Goal: Transaction & Acquisition: Purchase product/service

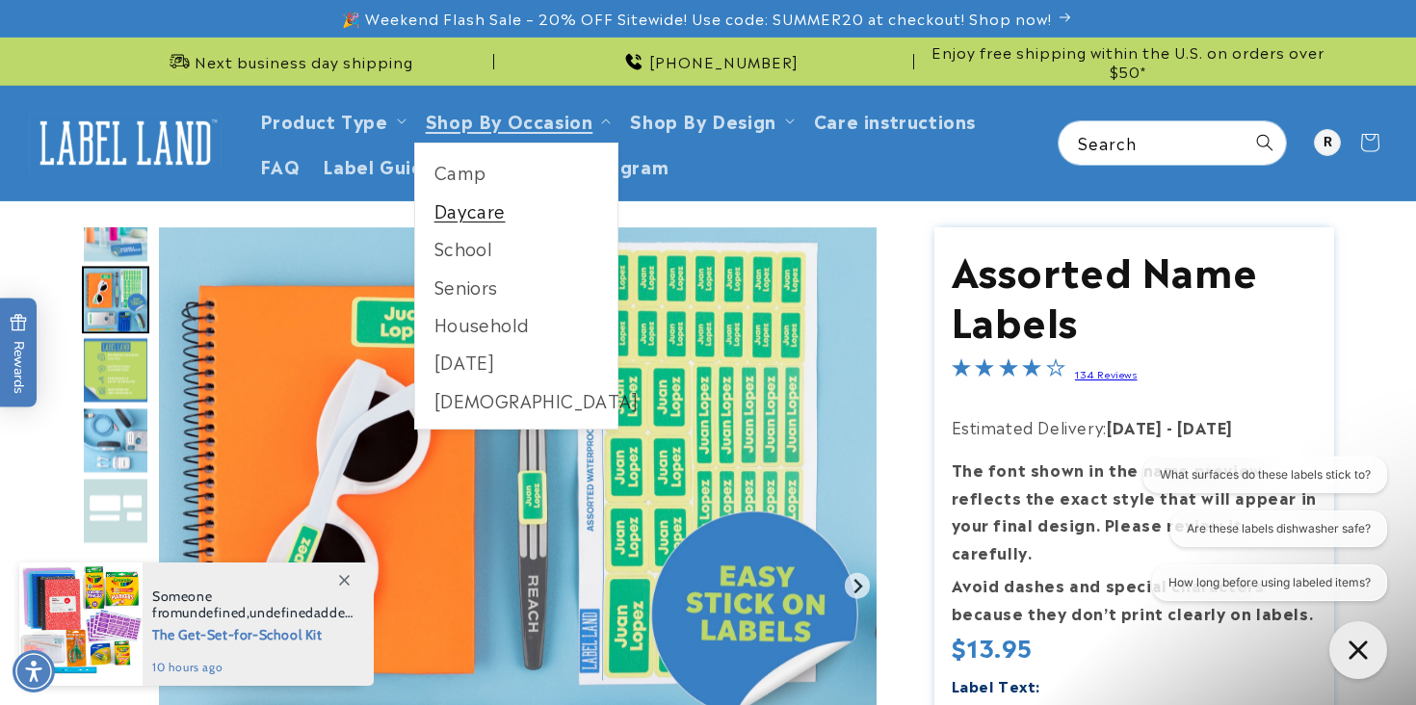
click at [463, 213] on link "Daycare" at bounding box center [516, 211] width 203 height 38
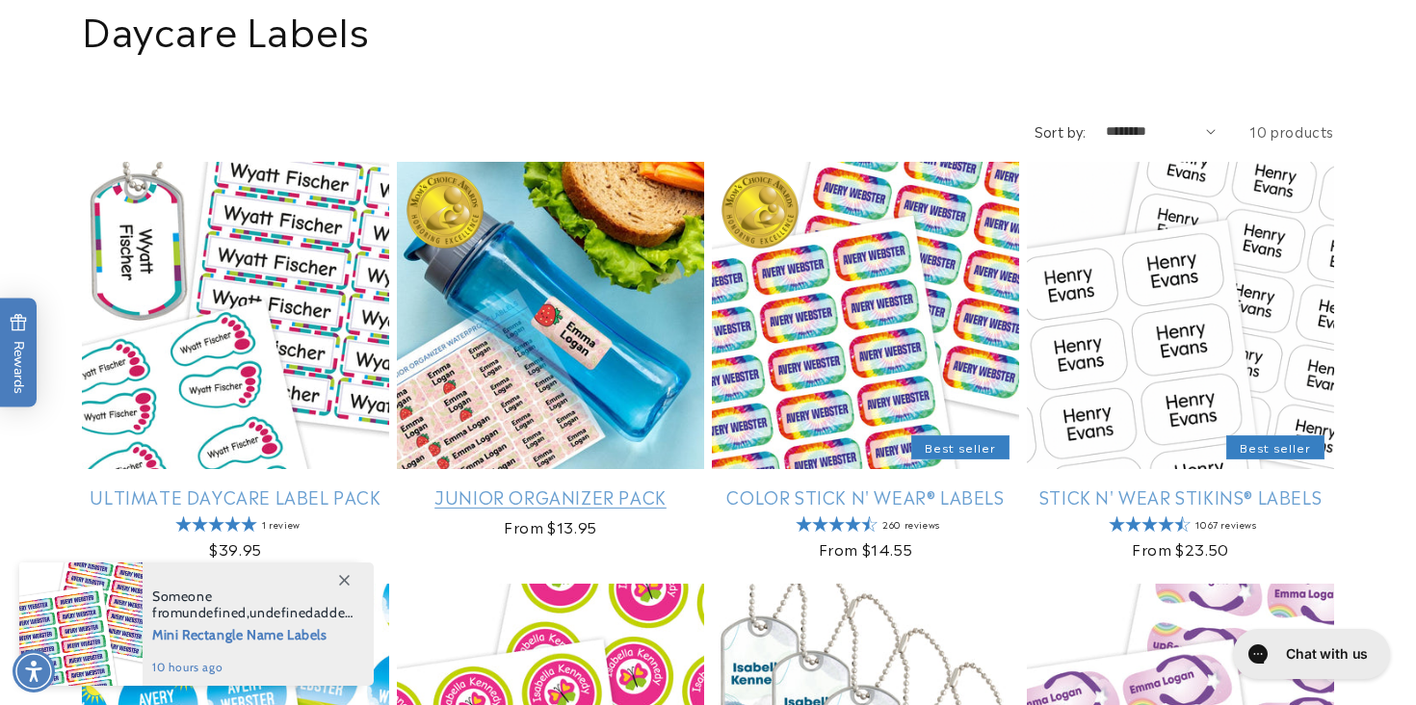
scroll to position [227, 0]
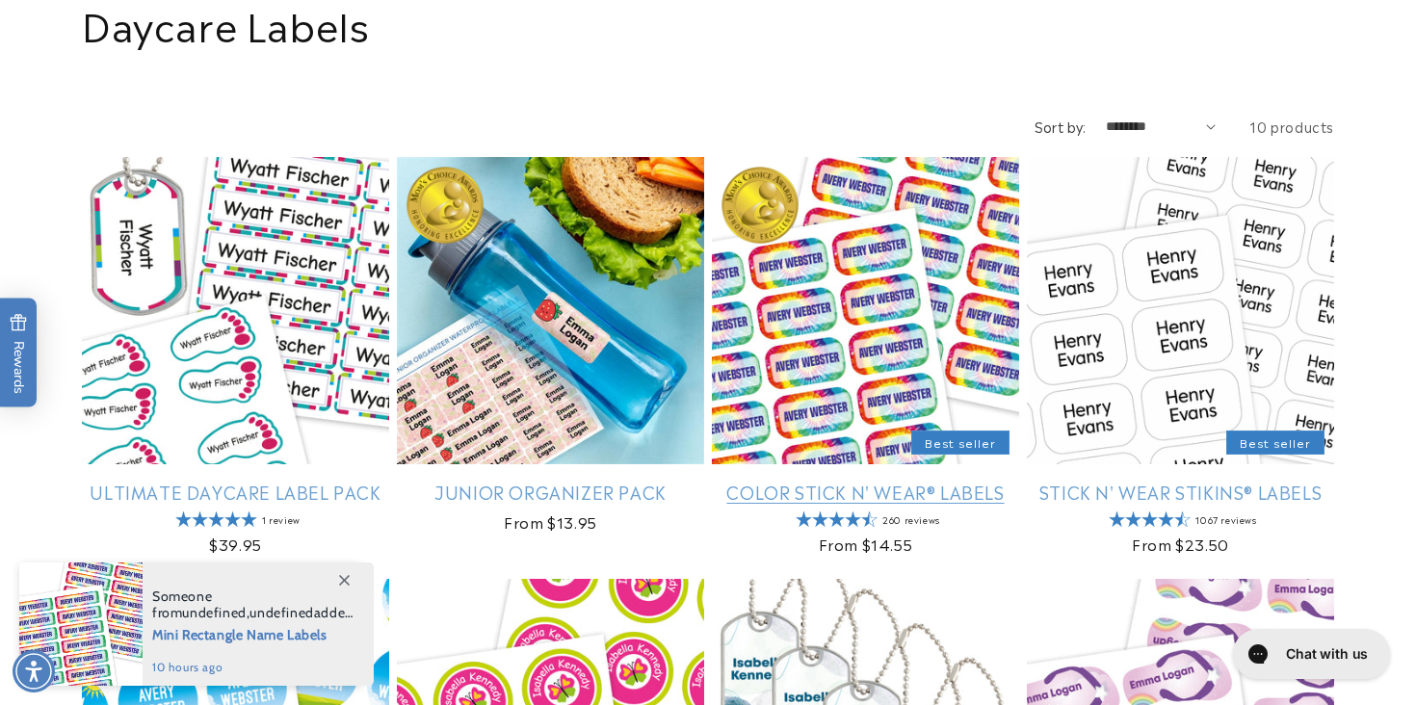
click at [884, 481] on link "Color Stick N' Wear® Labels" at bounding box center [865, 492] width 307 height 22
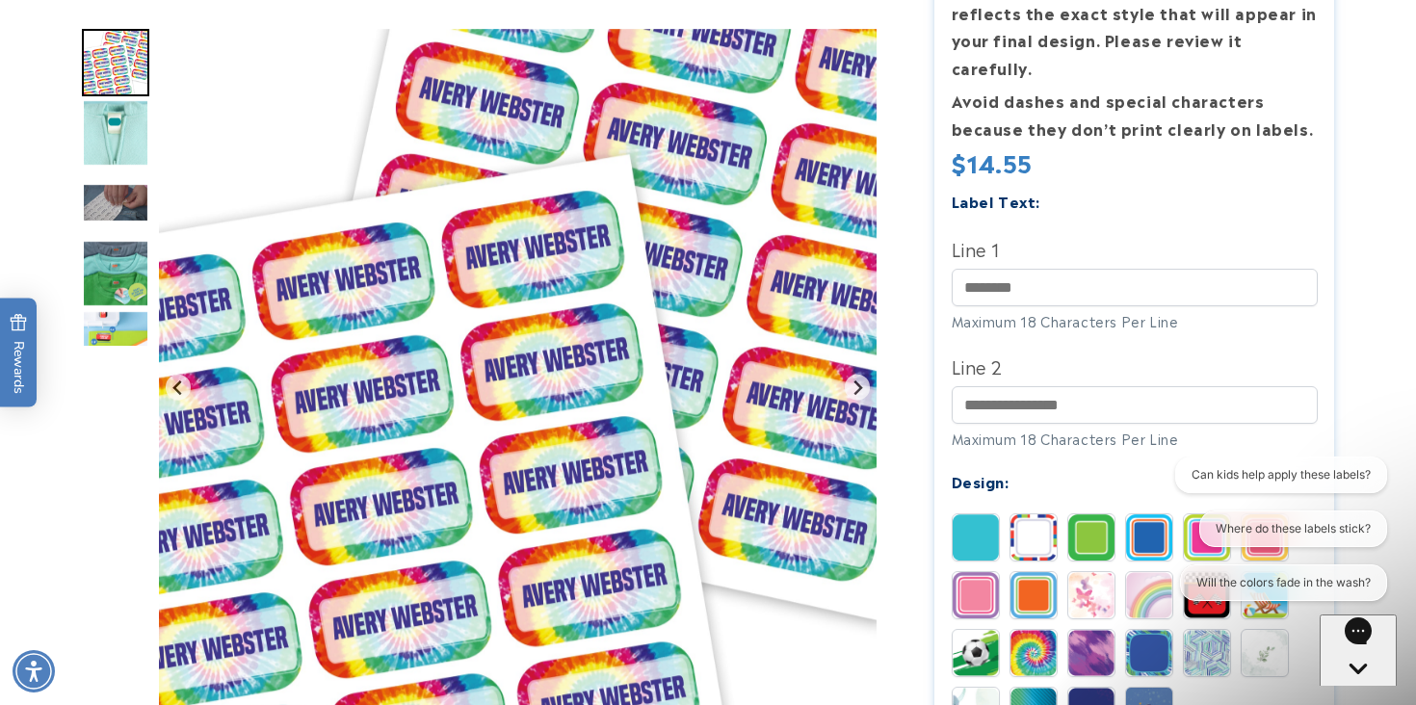
scroll to position [542, 0]
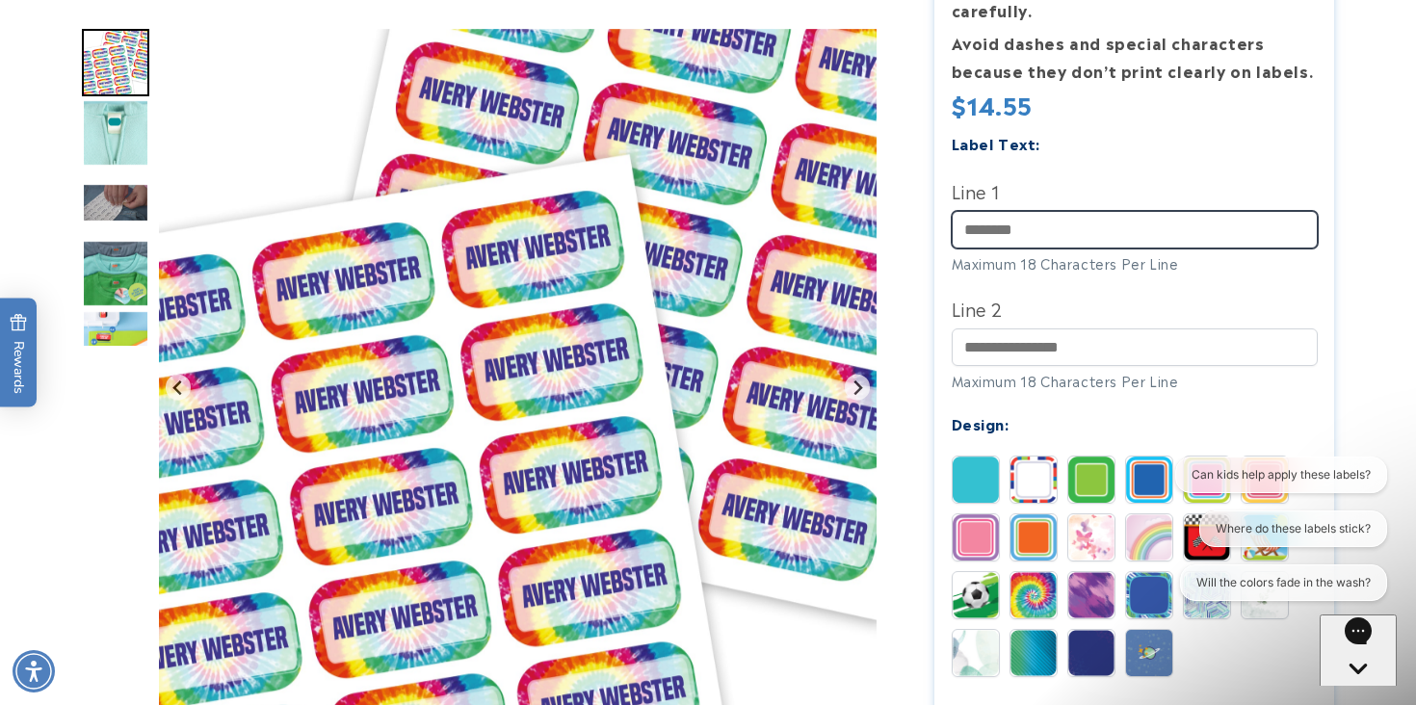
click at [1010, 214] on input "Line 1" at bounding box center [1134, 230] width 366 height 38
type input "******"
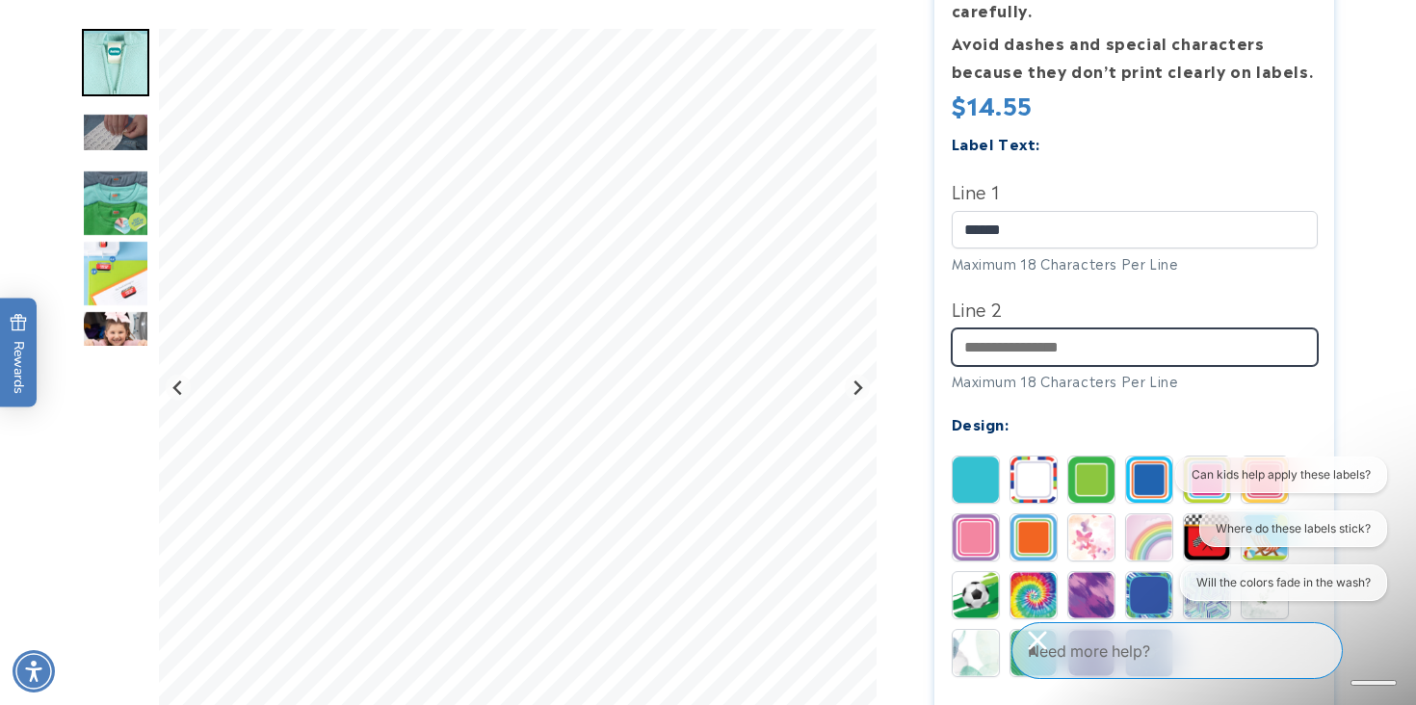
click at [1018, 328] on input "Line 2" at bounding box center [1134, 347] width 366 height 38
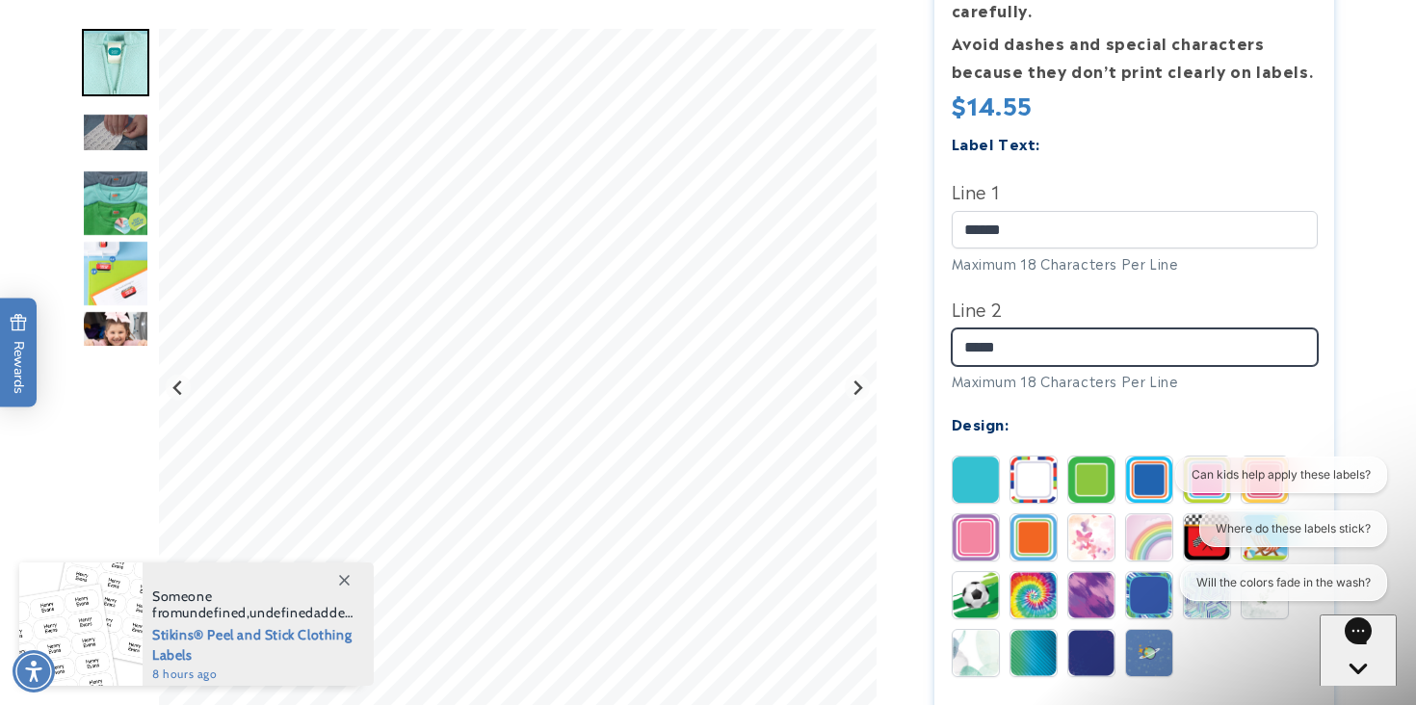
type input "*****"
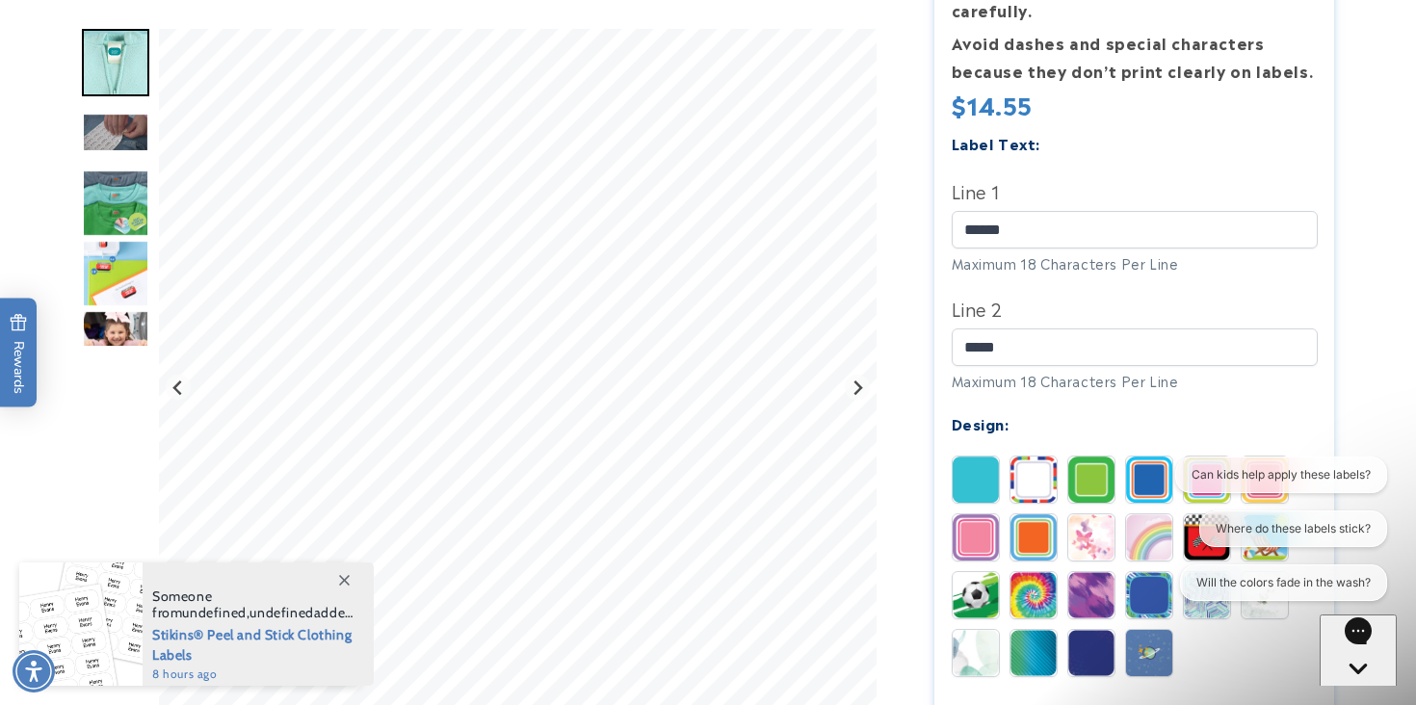
click at [1032, 456] on img at bounding box center [1033, 479] width 46 height 46
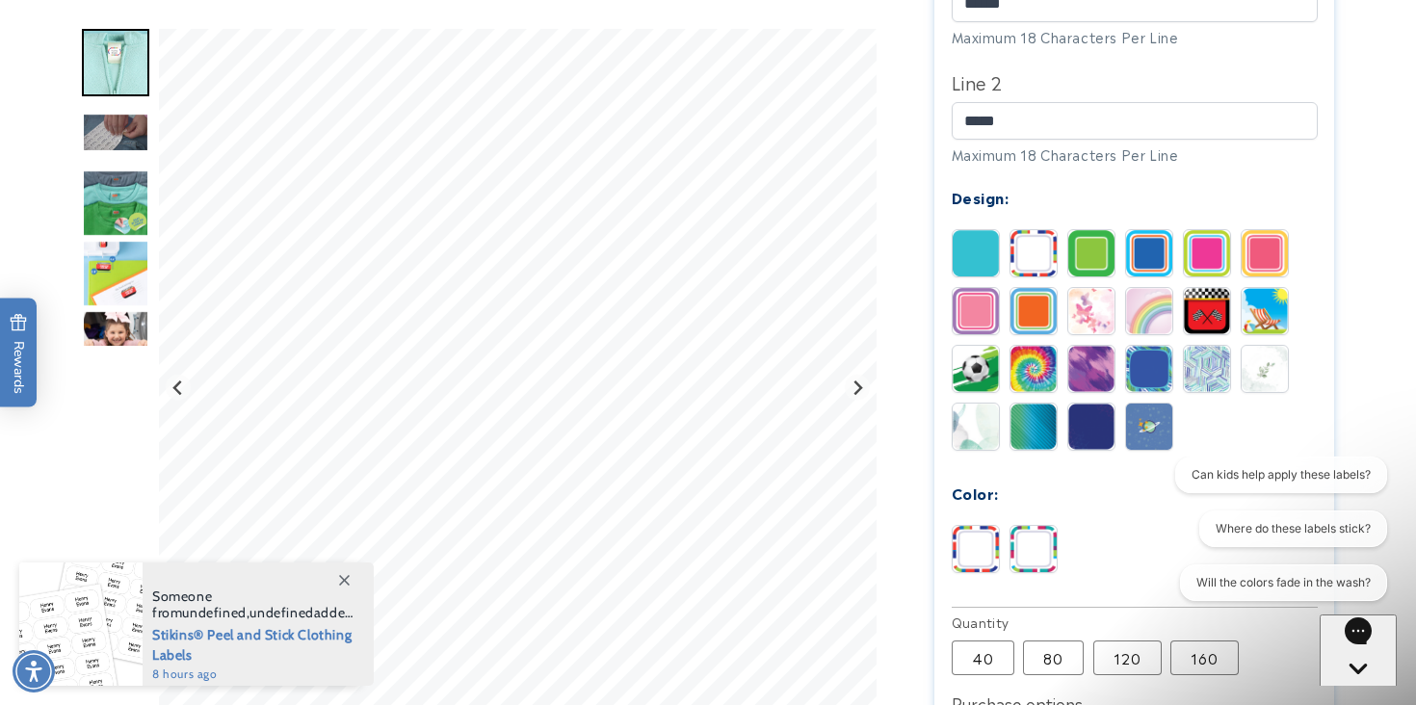
scroll to position [772, 0]
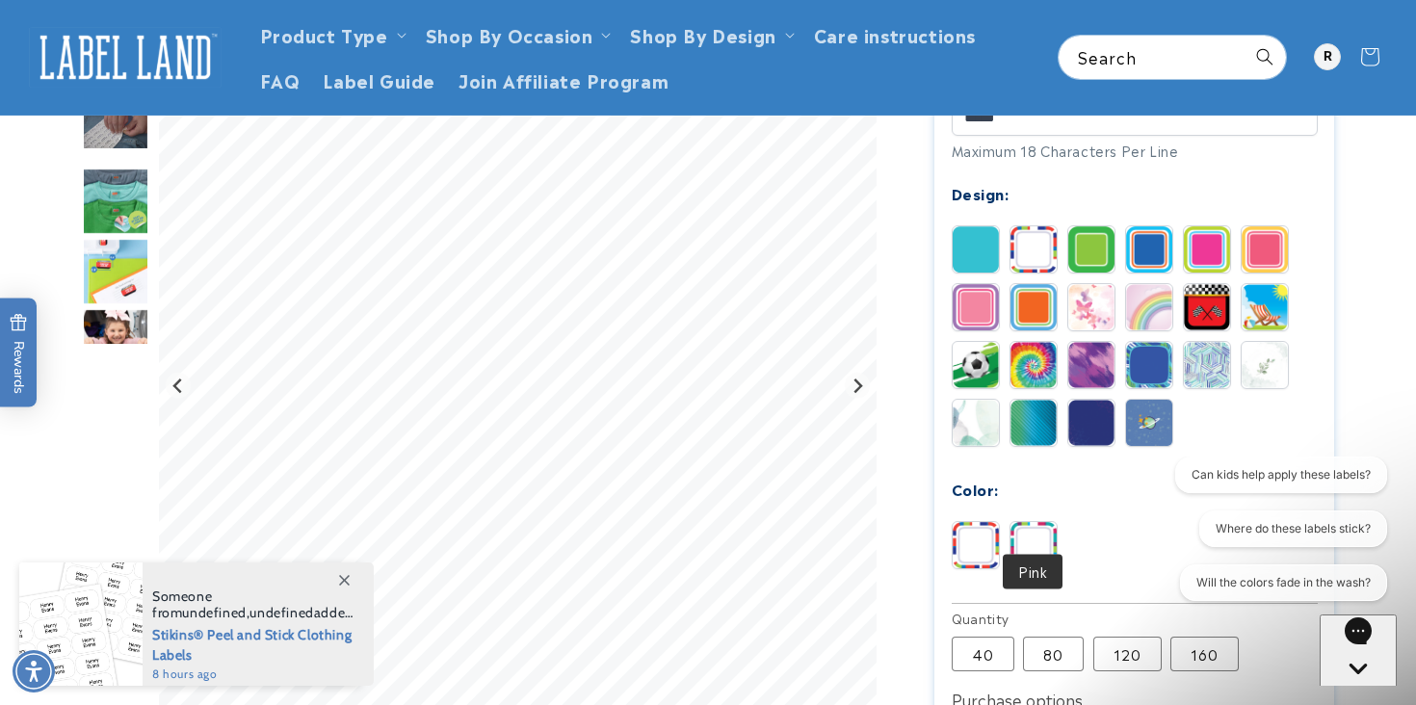
click at [1040, 526] on img at bounding box center [1033, 545] width 46 height 46
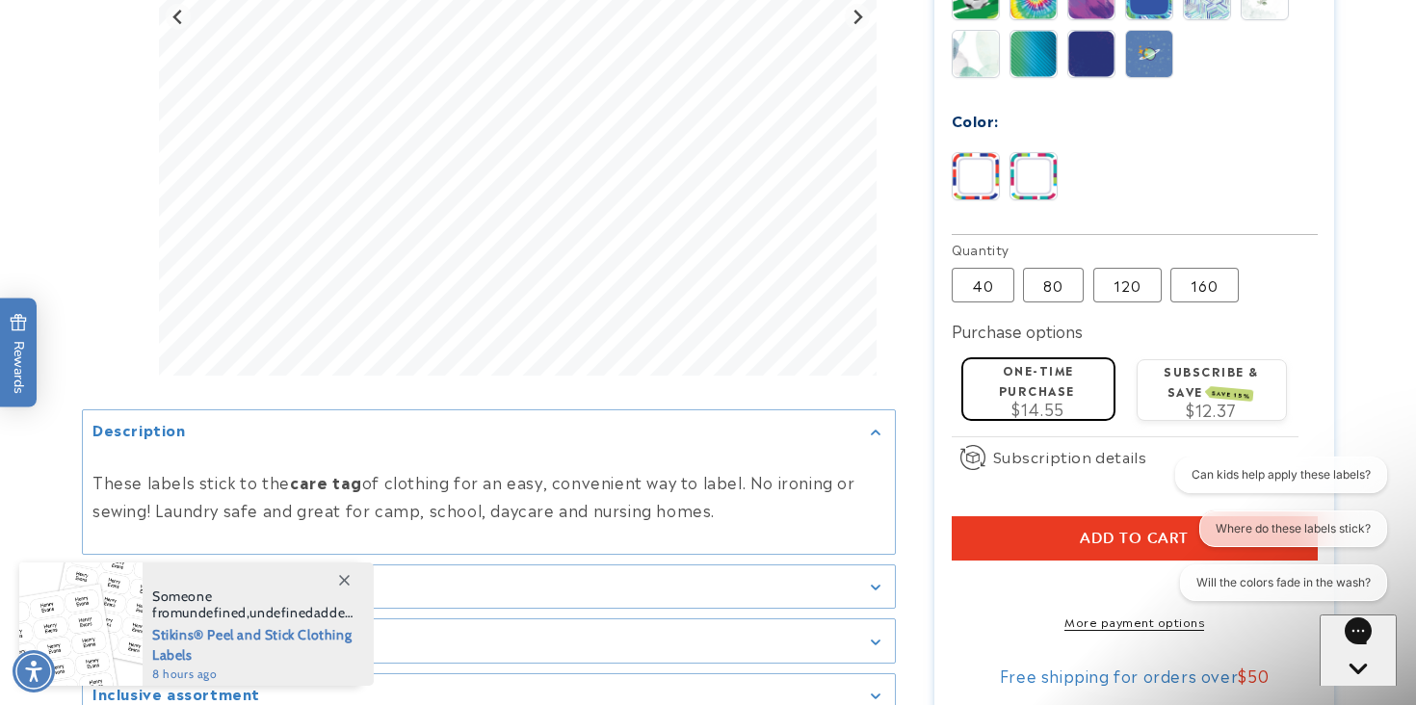
scroll to position [1151, 0]
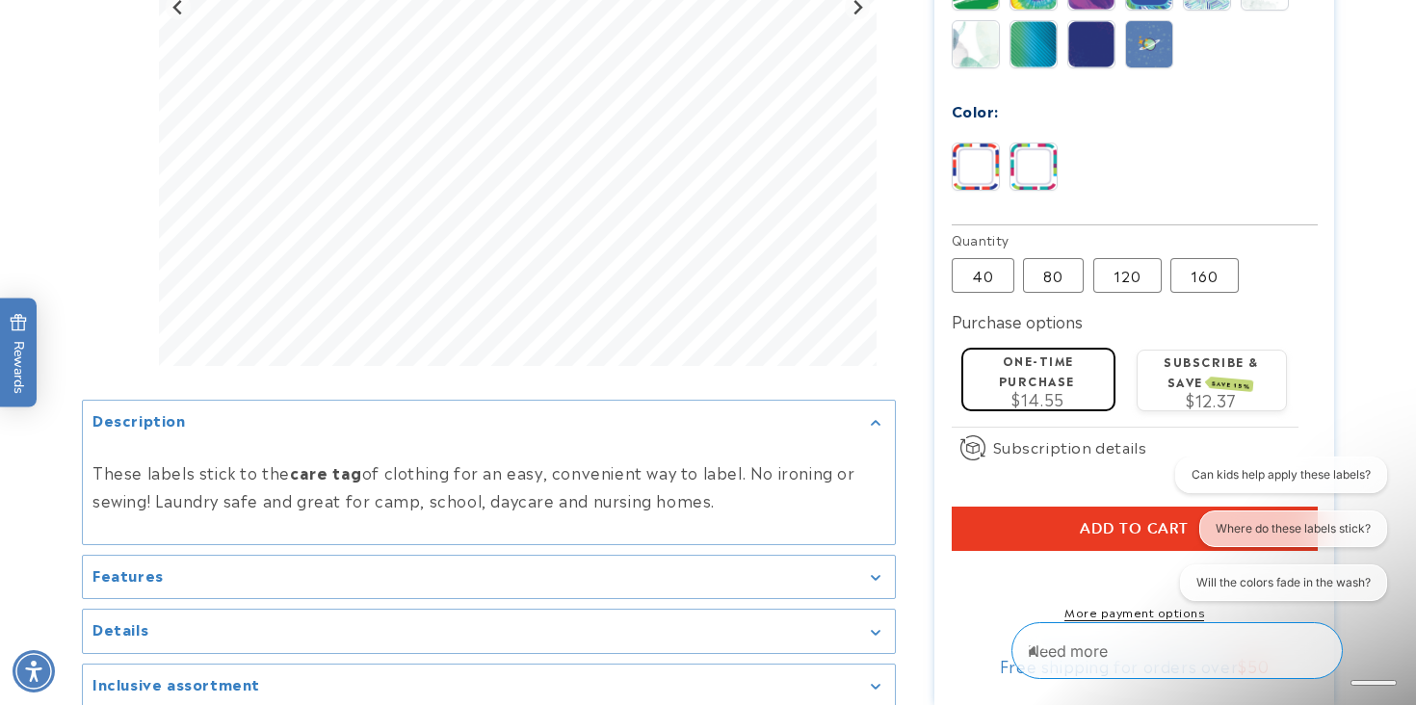
click at [1037, 508] on button "Add to cart" at bounding box center [1134, 529] width 366 height 44
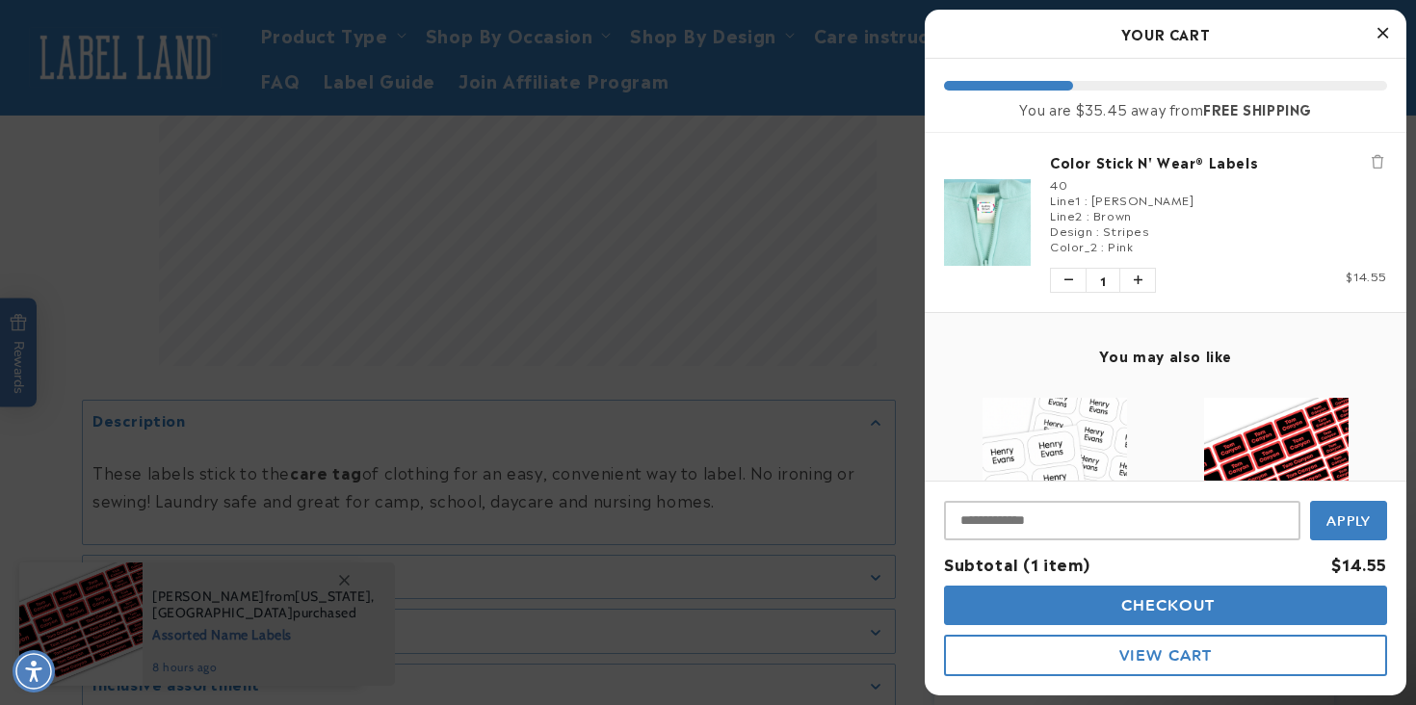
click at [1377, 39] on icon "Close Cart" at bounding box center [1382, 32] width 11 height 17
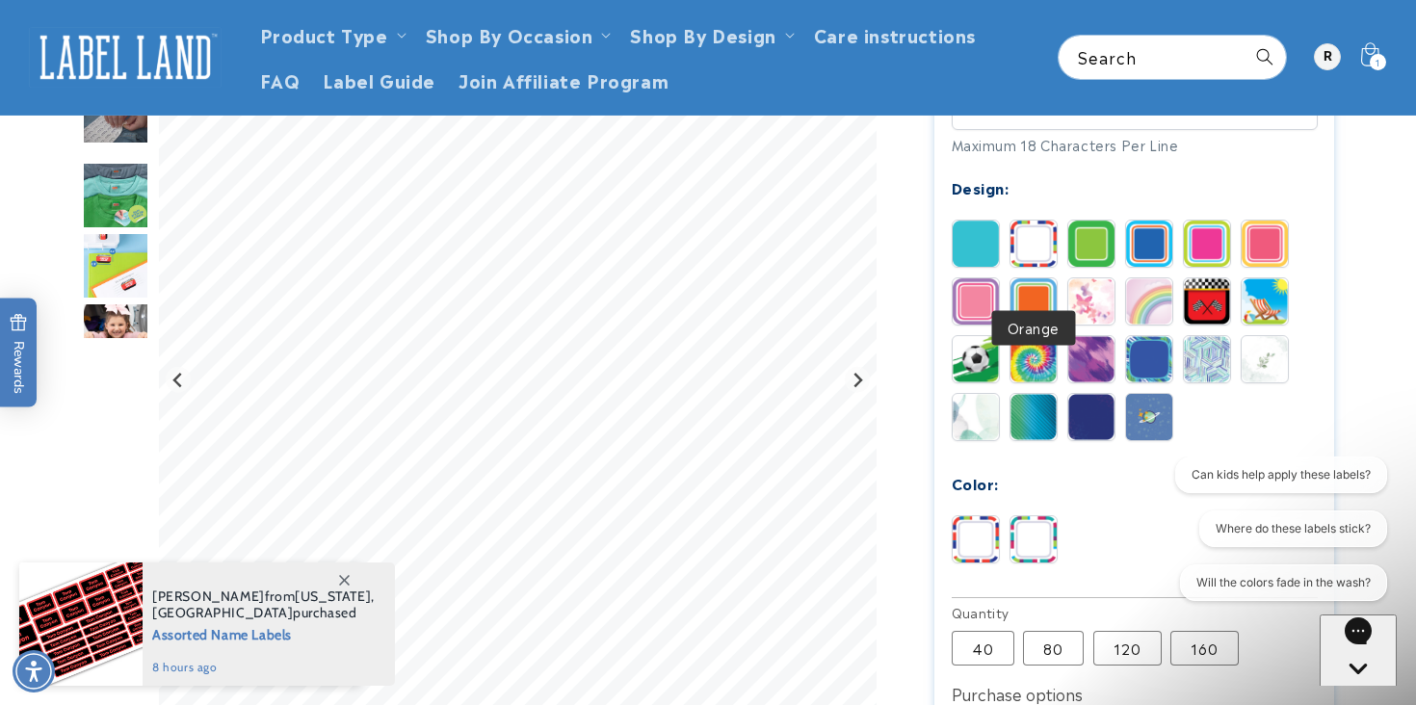
scroll to position [775, 0]
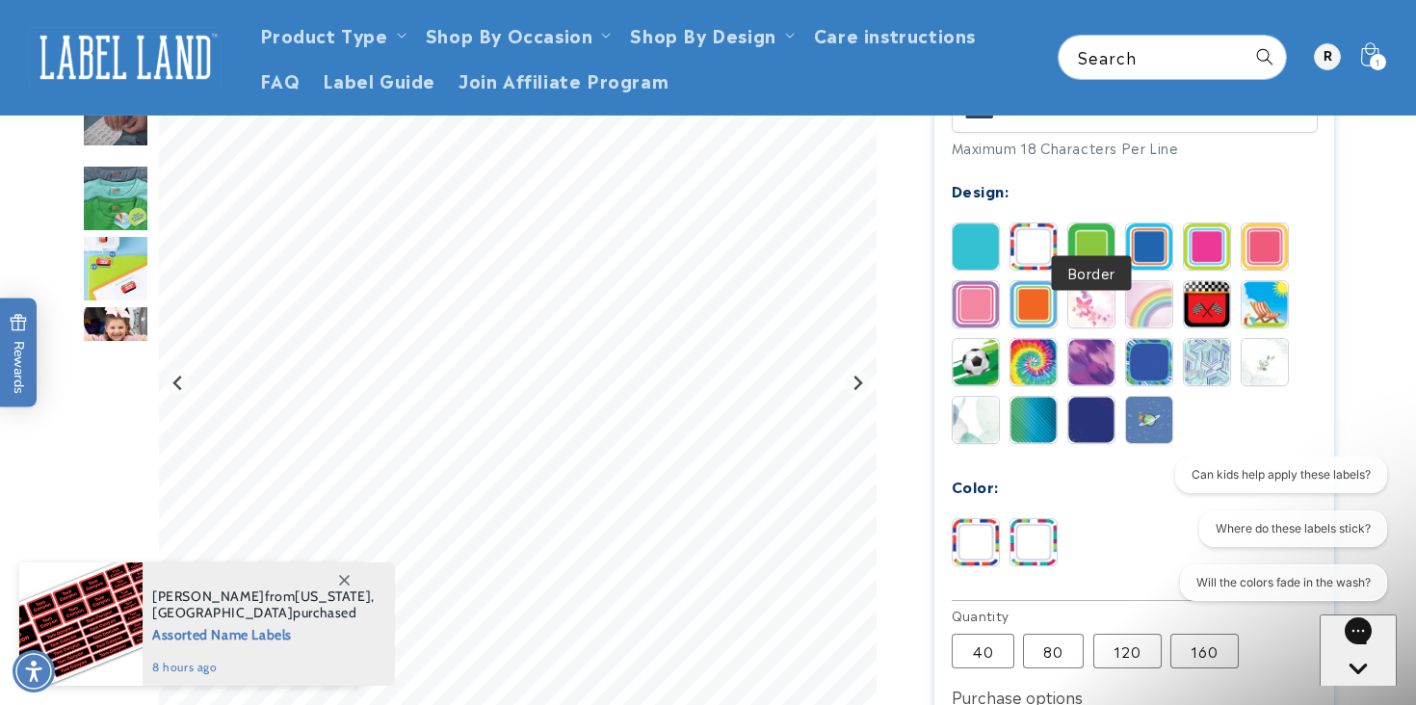
click at [1094, 223] on img at bounding box center [1091, 246] width 46 height 46
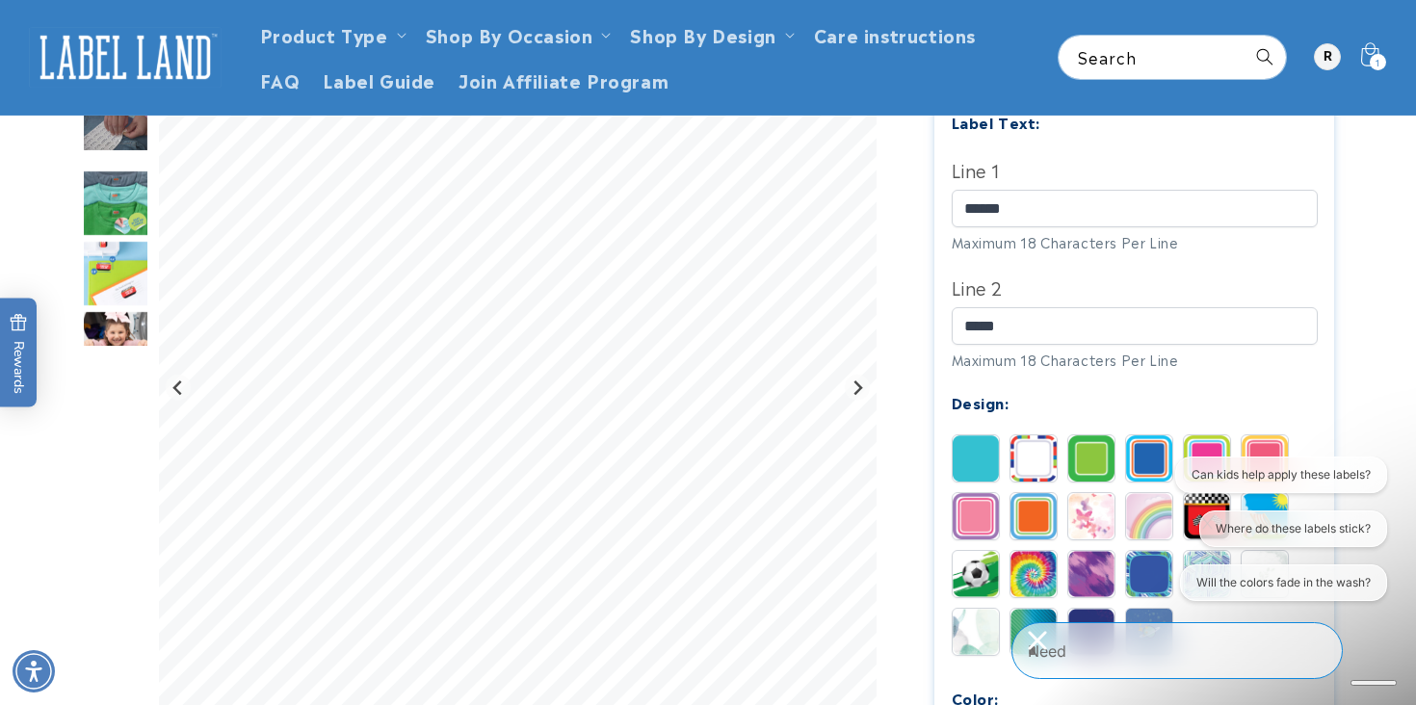
scroll to position [559, 0]
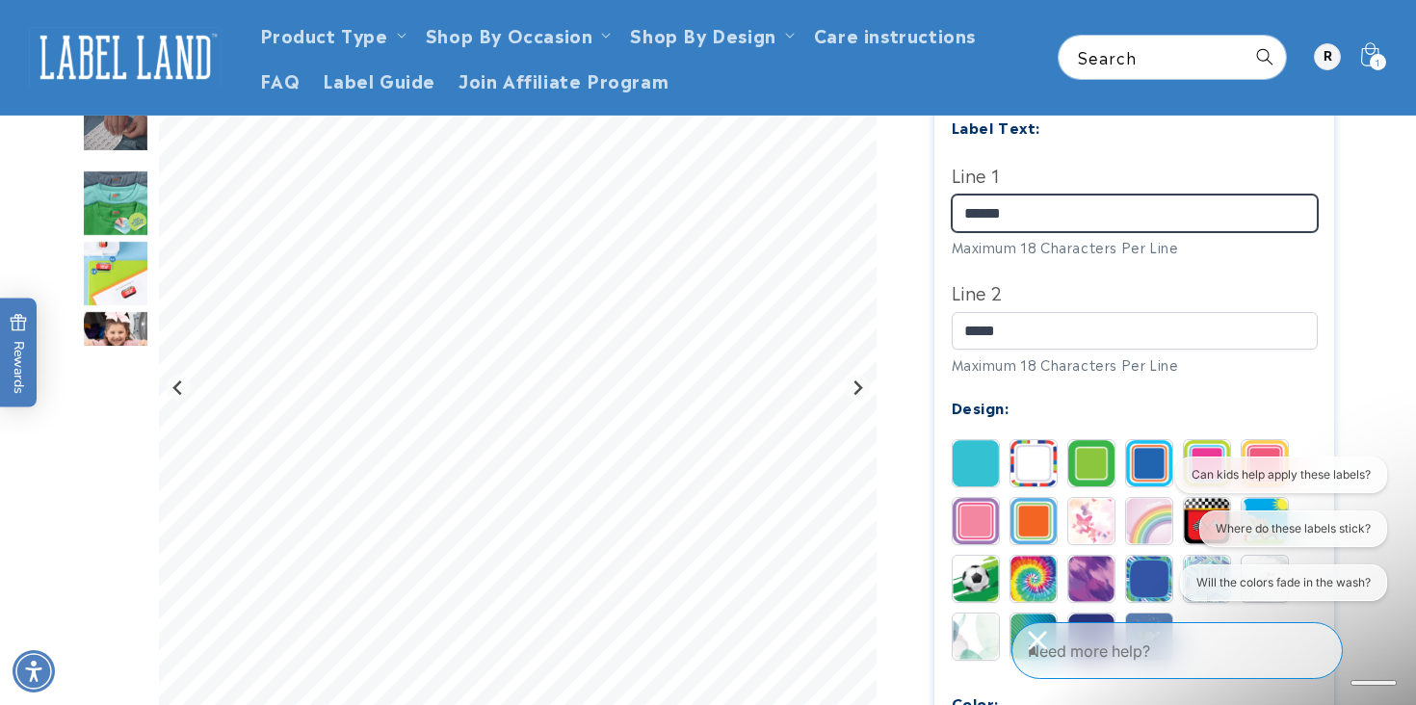
drag, startPoint x: 1032, startPoint y: 182, endPoint x: 910, endPoint y: 176, distance: 122.4
click at [911, 176] on div "Color Stick N' Wear® Labels Color Stick N' Wear® Labels 260 Reviews Estimated D…" at bounding box center [1115, 513] width 438 height 1689
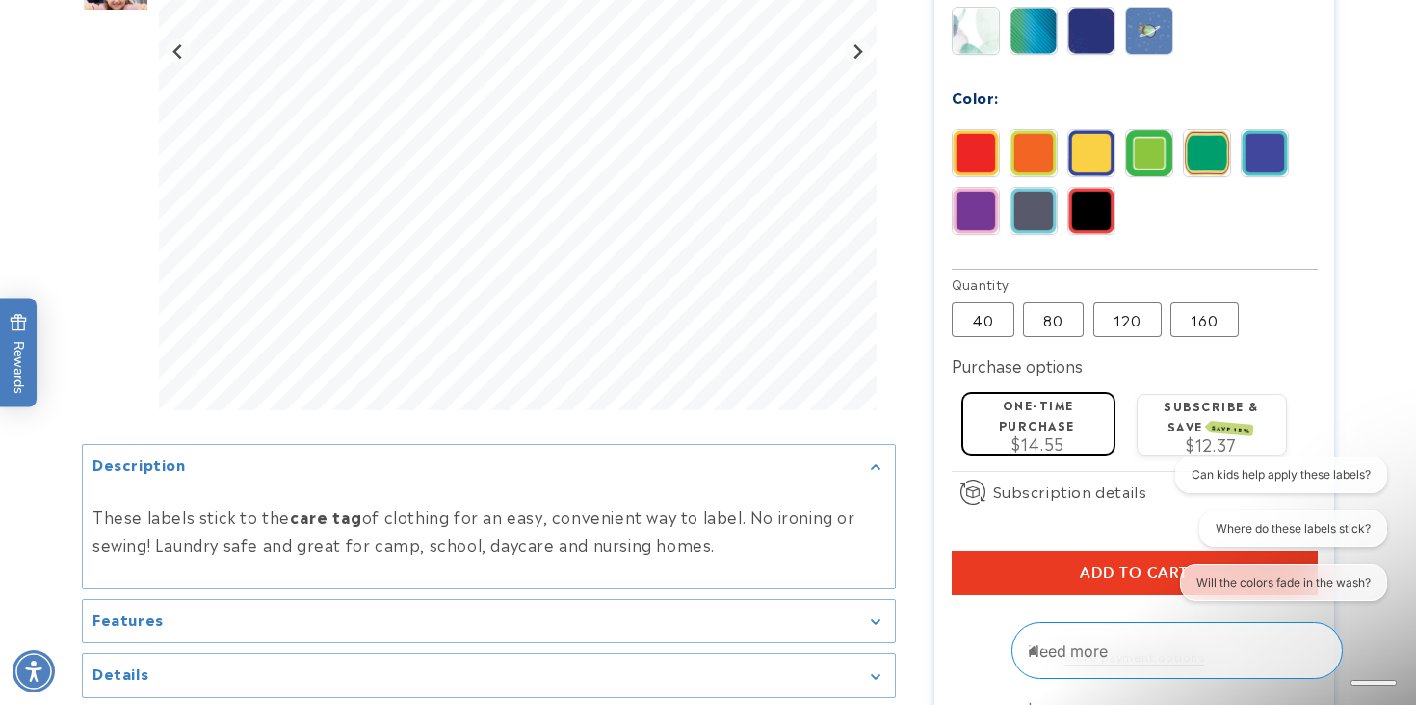
scroll to position [1166, 0]
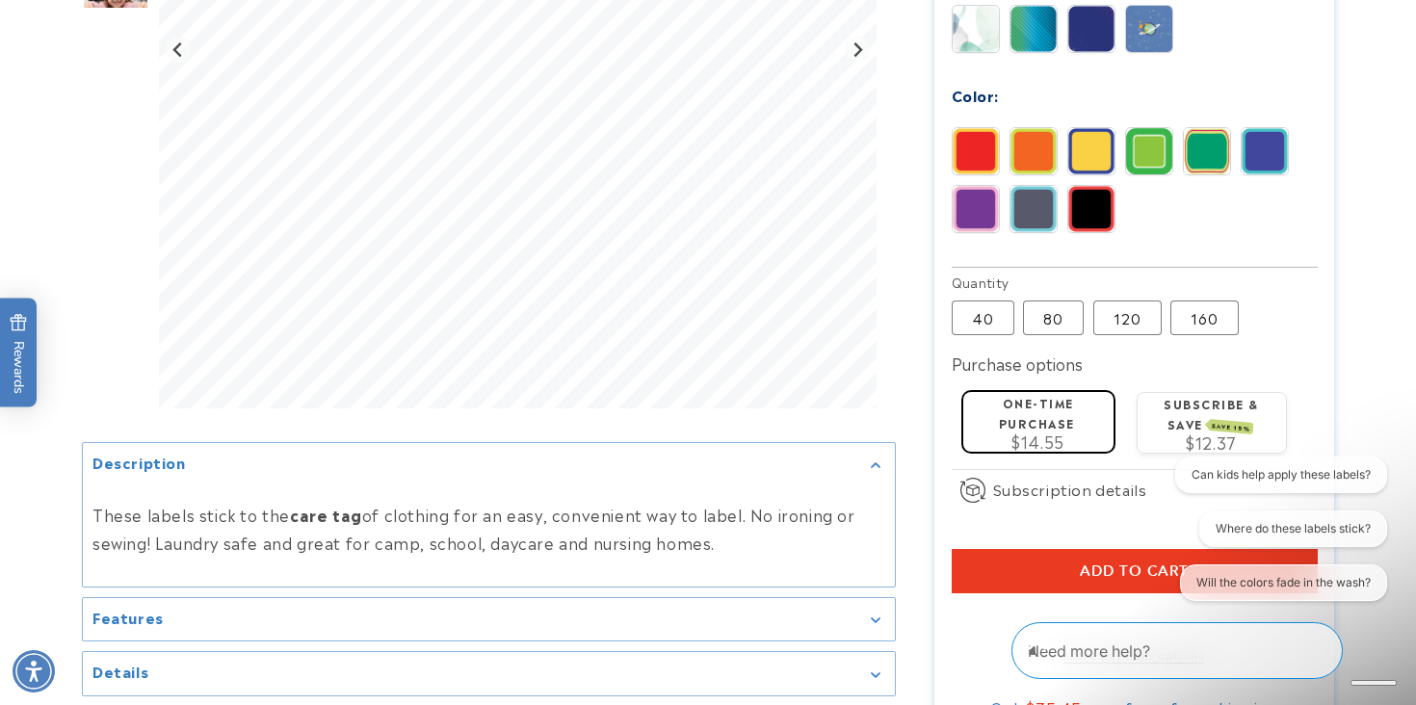
type input "*******"
click at [1018, 396] on label "One-time purchase" at bounding box center [1037, 413] width 76 height 38
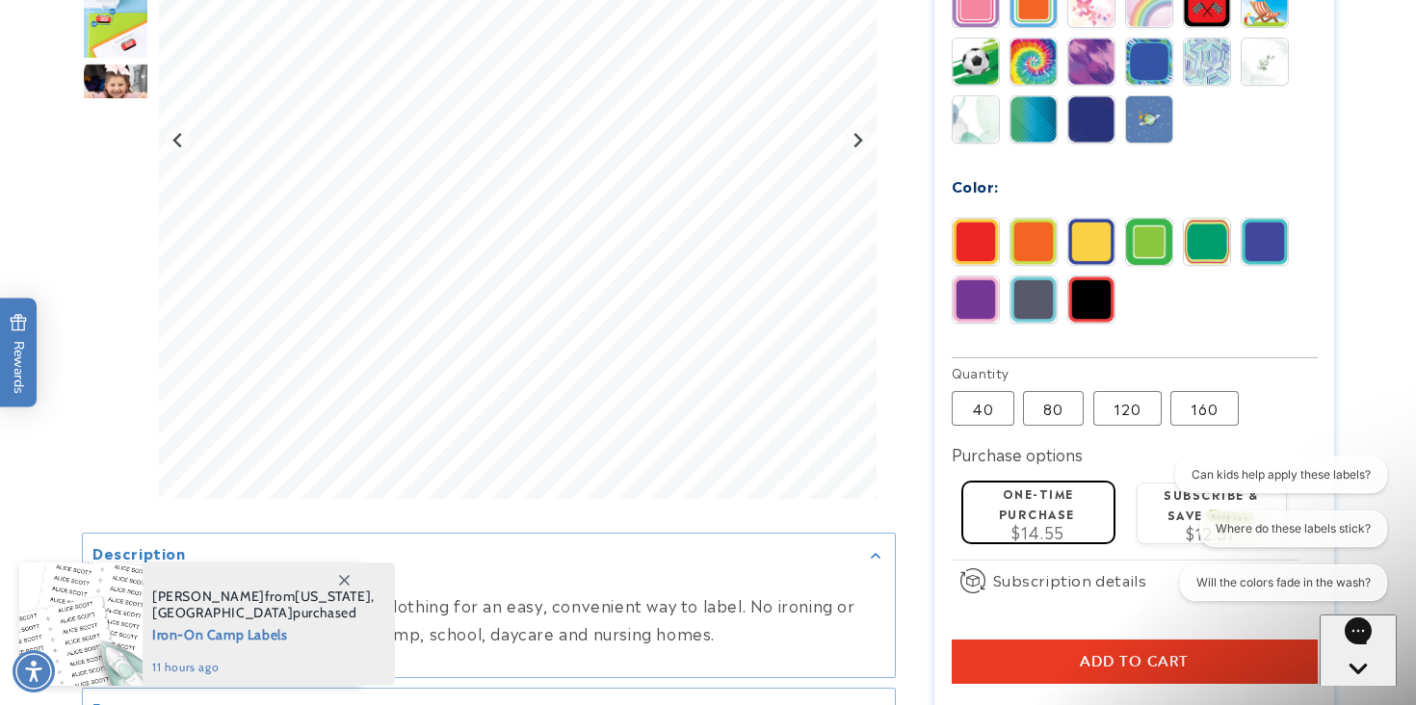
scroll to position [1077, 0]
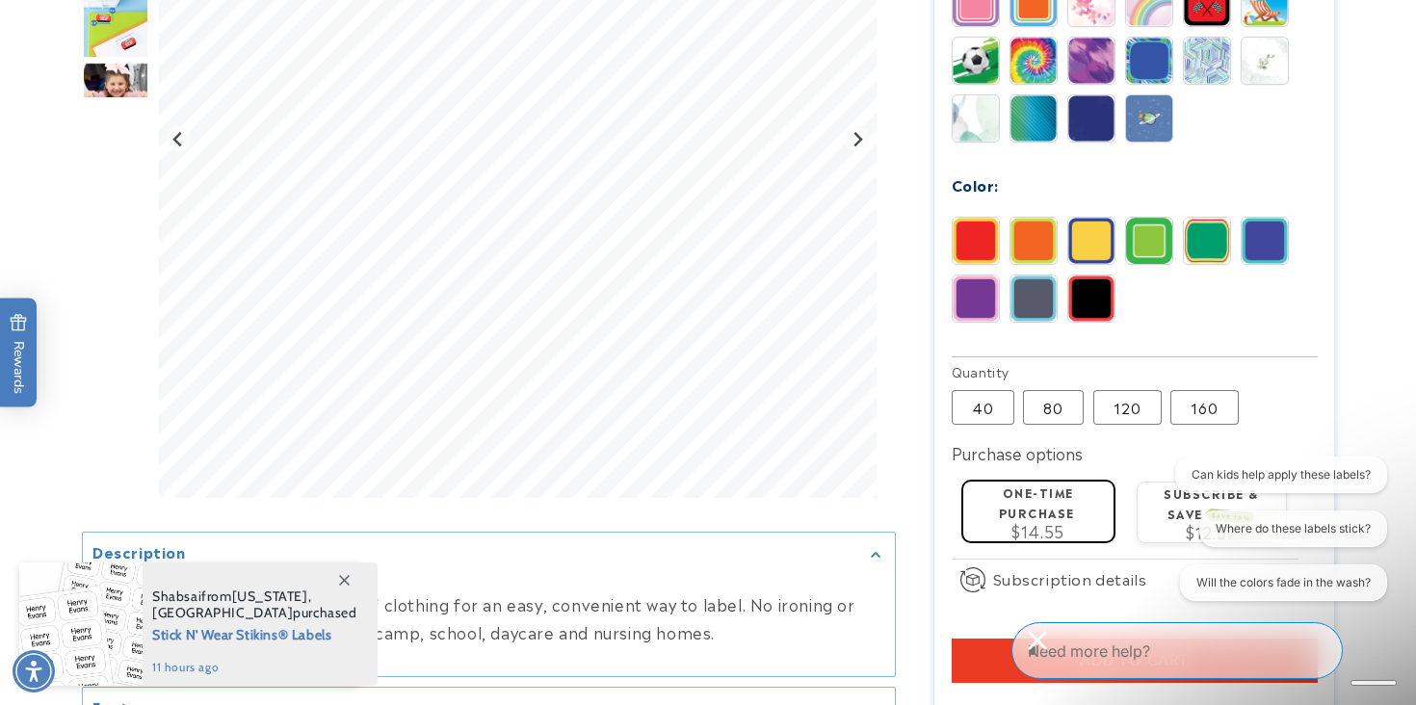
click at [1028, 519] on span "$14.55" at bounding box center [1037, 530] width 53 height 23
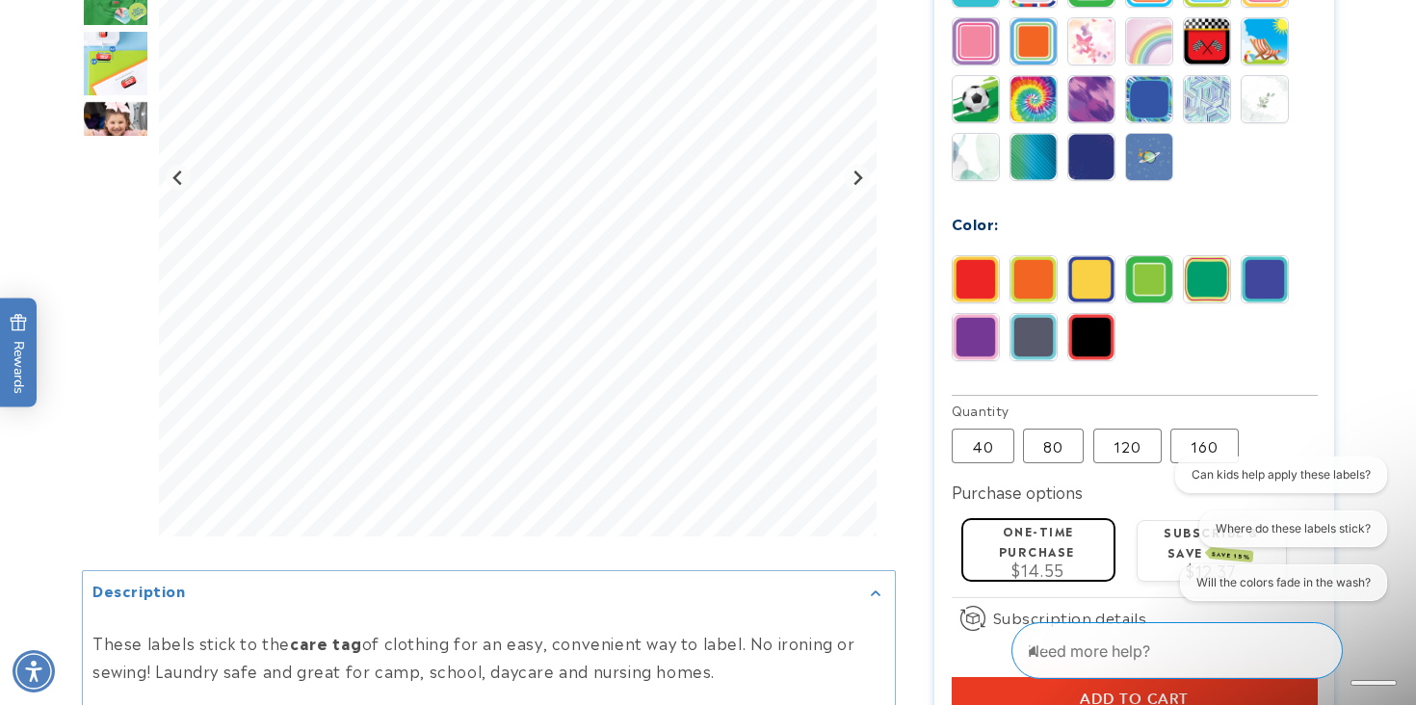
scroll to position [1048, 0]
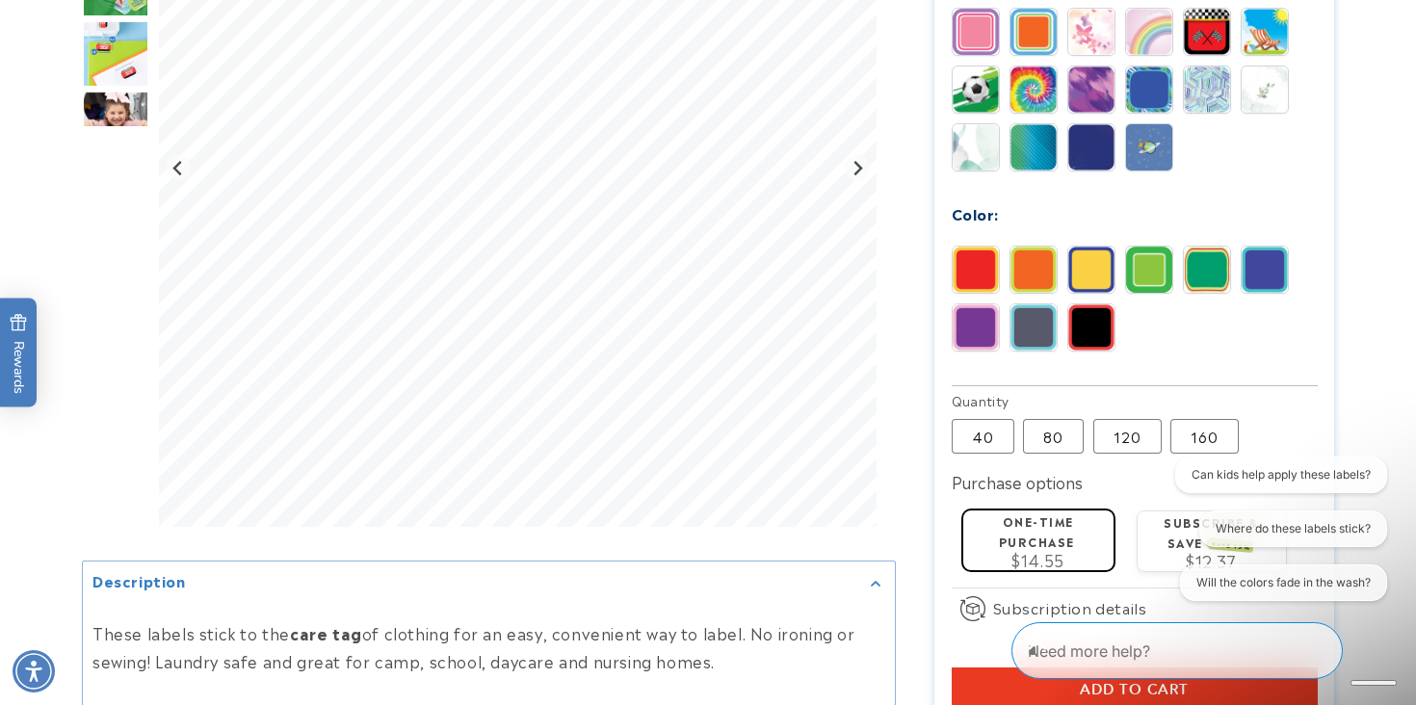
click at [1156, 247] on img at bounding box center [1149, 270] width 46 height 46
click at [976, 419] on label "40 Variant sold out or unavailable" at bounding box center [982, 436] width 63 height 35
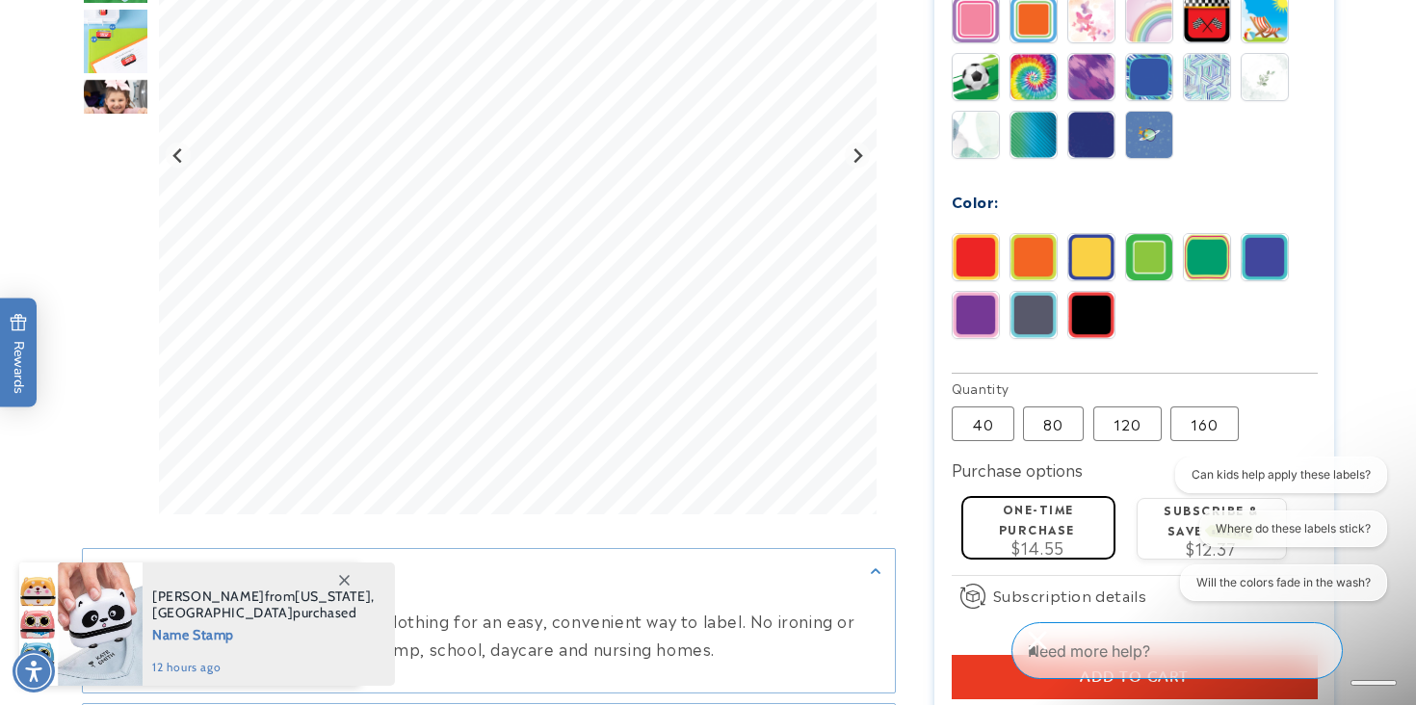
scroll to position [1066, 0]
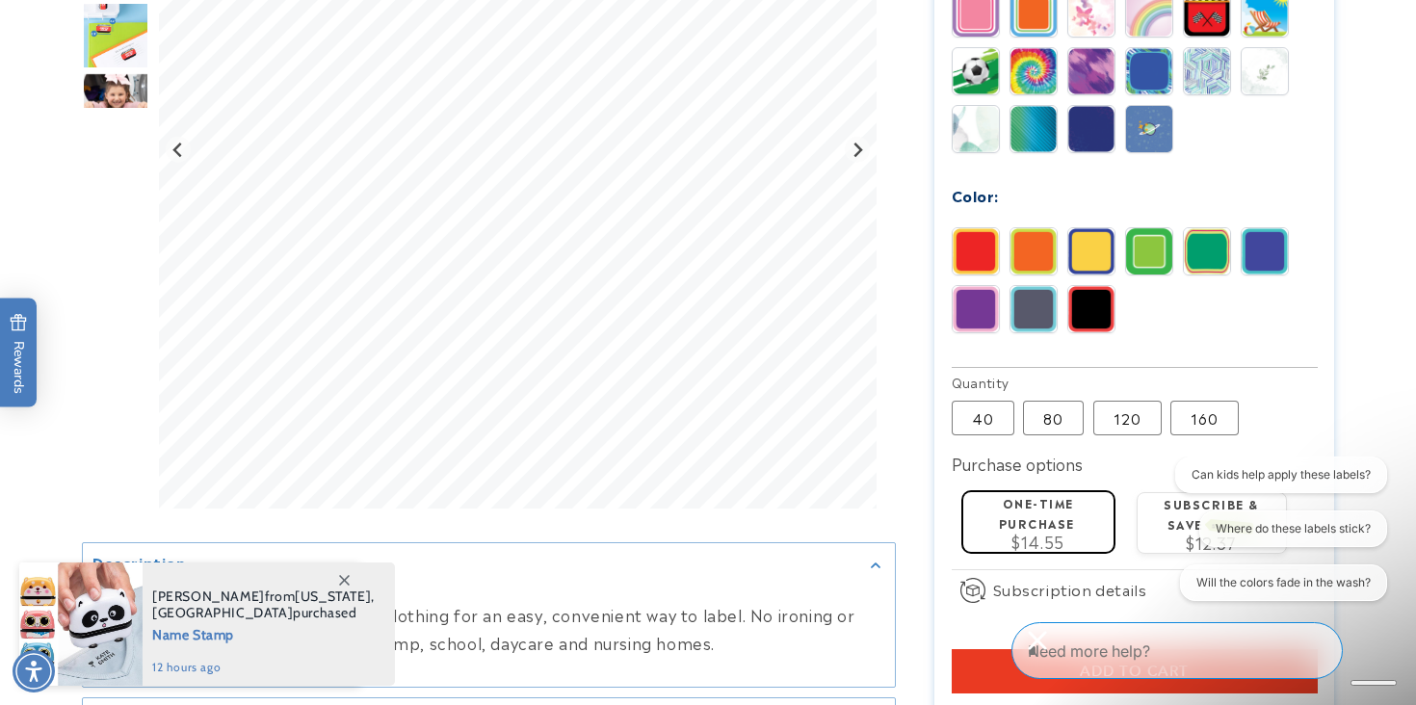
click at [1025, 494] on label "One-time purchase" at bounding box center [1037, 513] width 76 height 38
click at [341, 581] on icon at bounding box center [344, 580] width 11 height 11
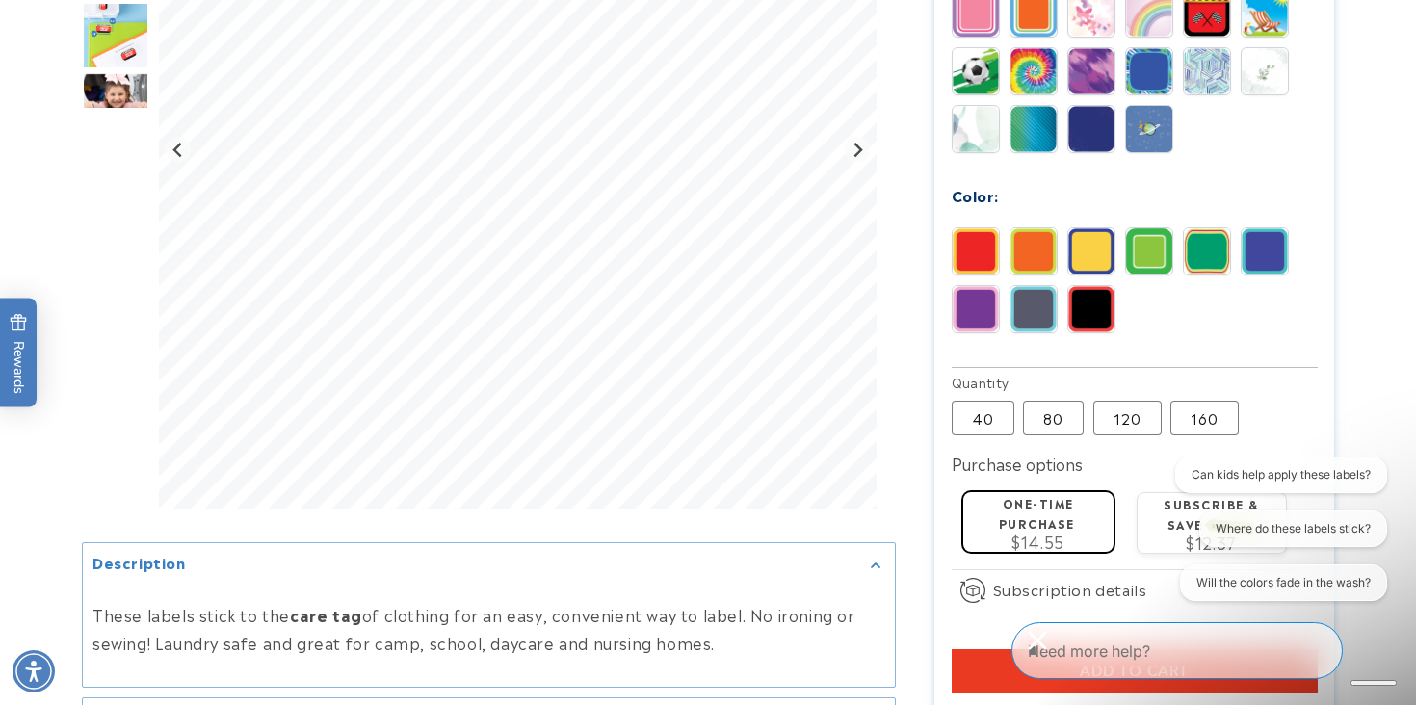
click at [1063, 530] on span "$14.55" at bounding box center [1037, 541] width 53 height 23
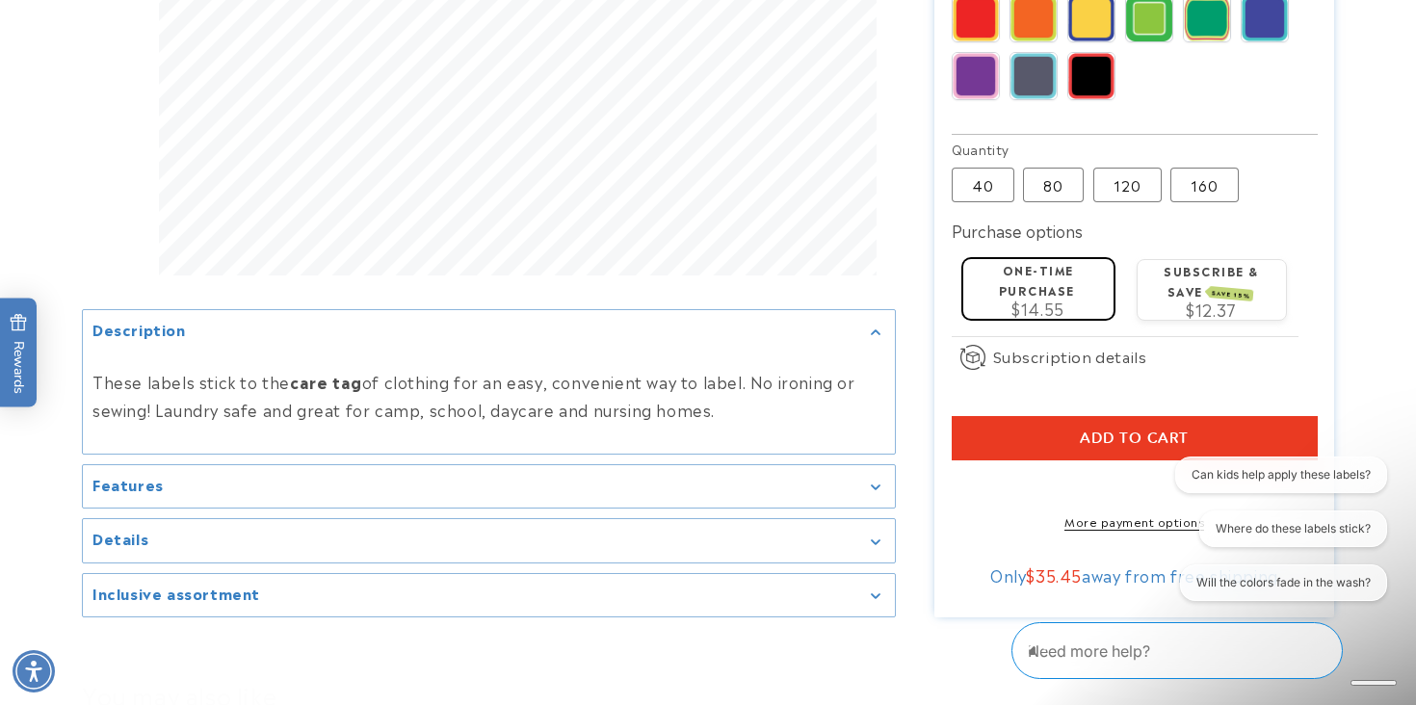
scroll to position [1363, 0]
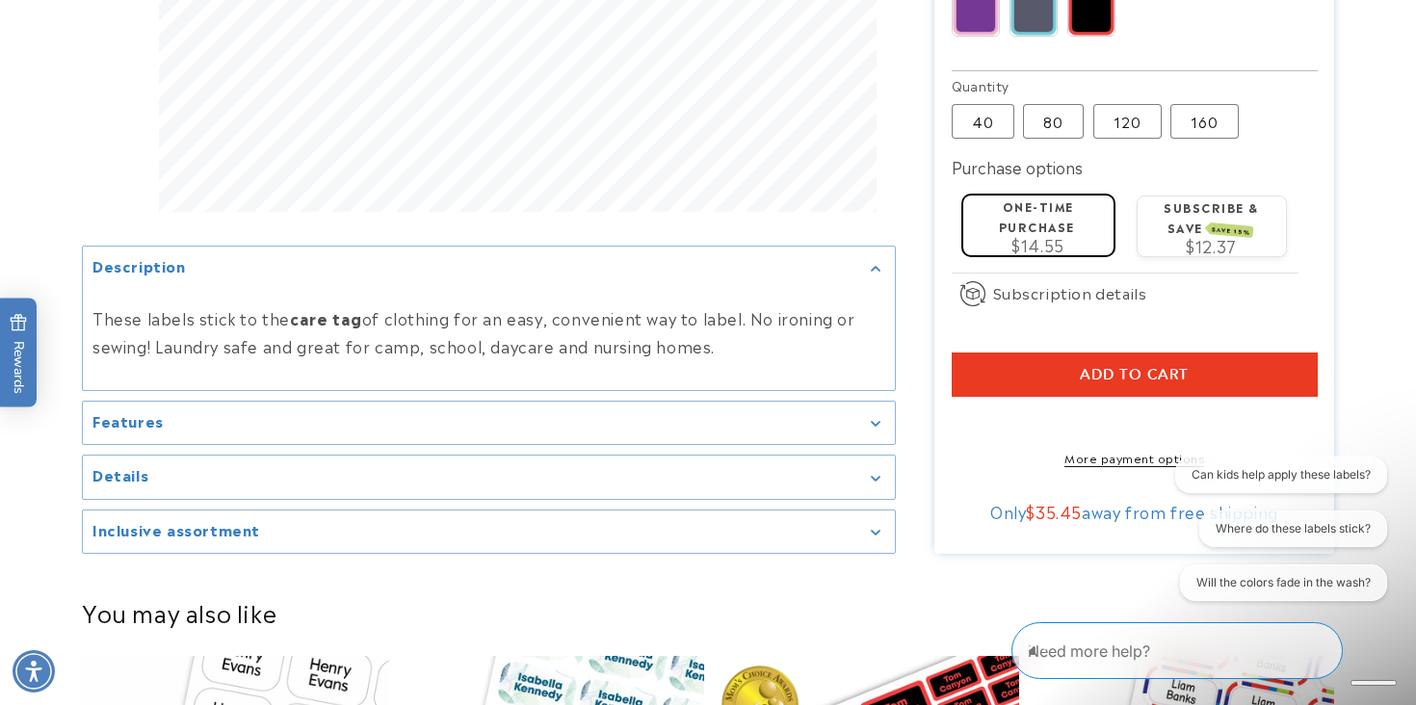
click at [1038, 352] on button "Add to cart" at bounding box center [1134, 374] width 366 height 44
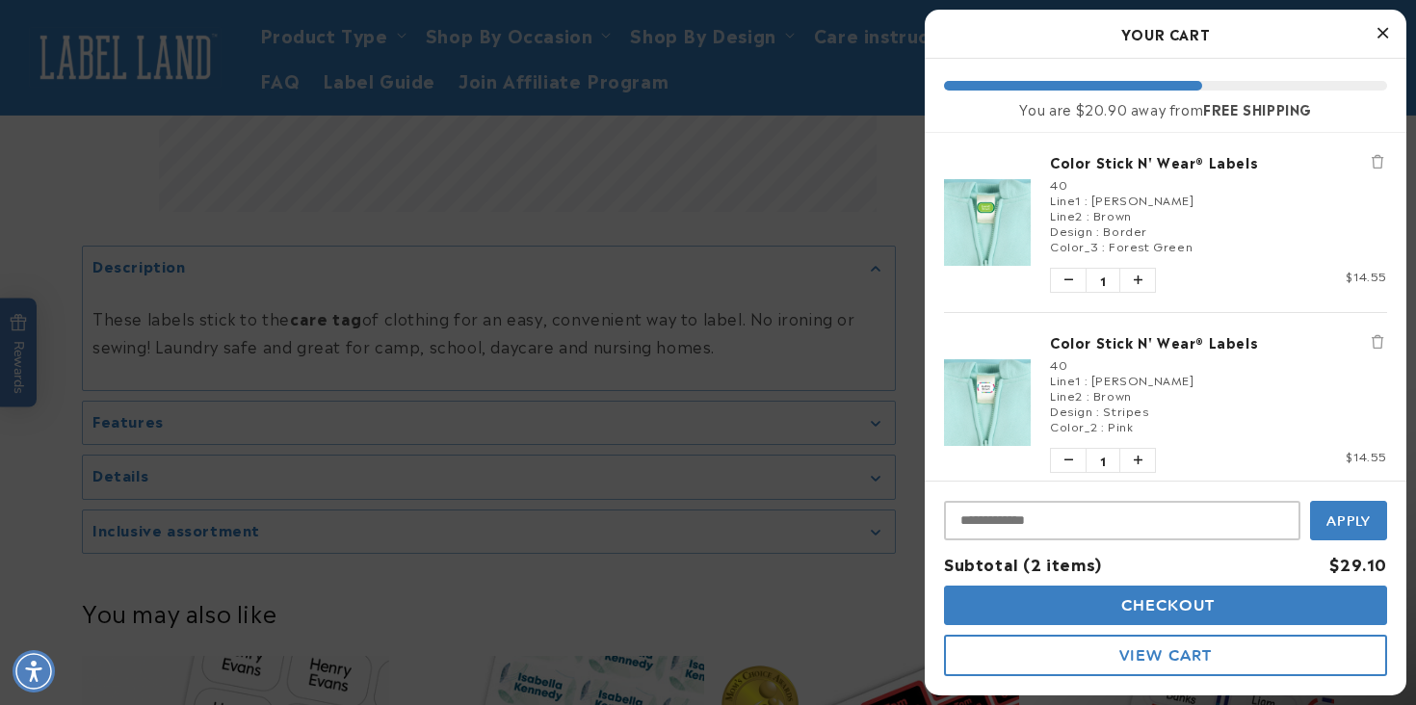
click at [666, 572] on div at bounding box center [708, 352] width 1416 height 705
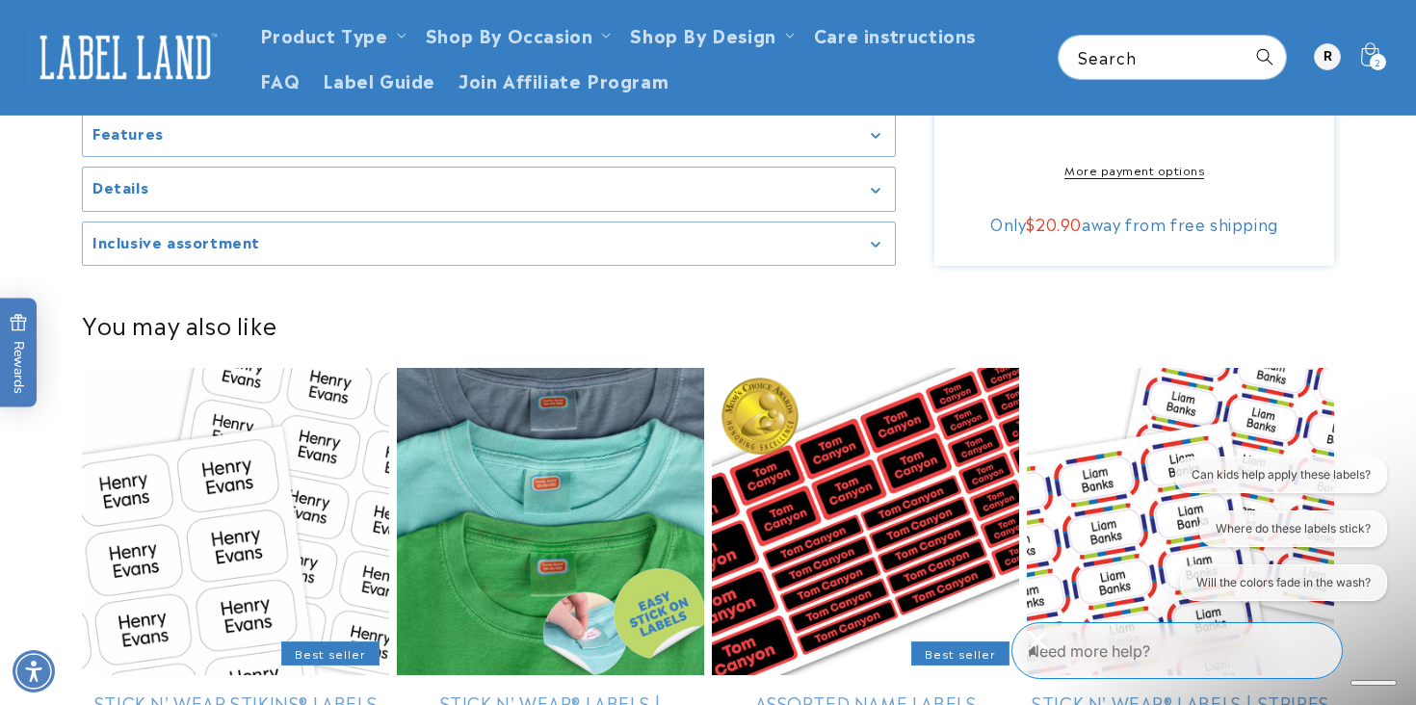
scroll to position [1649, 0]
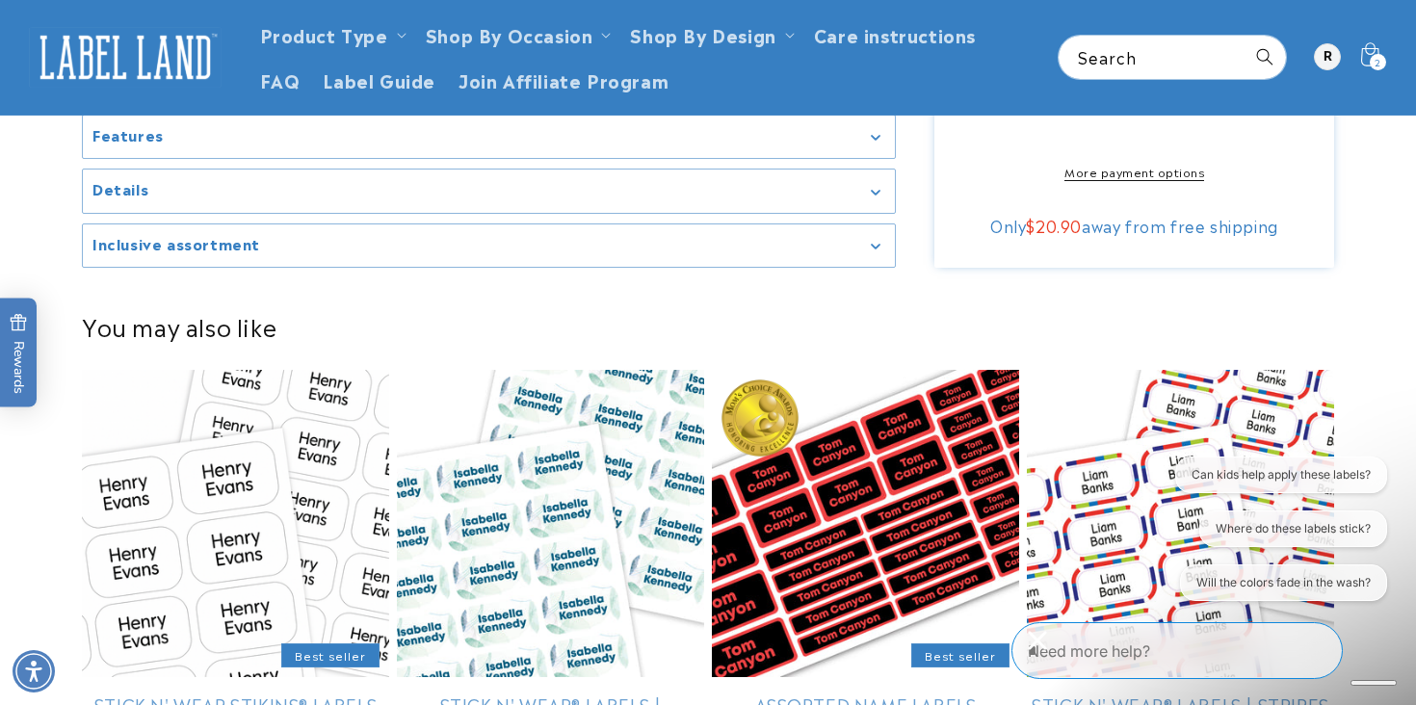
click at [1047, 650] on icon "Close conversation starters" at bounding box center [1037, 640] width 19 height 19
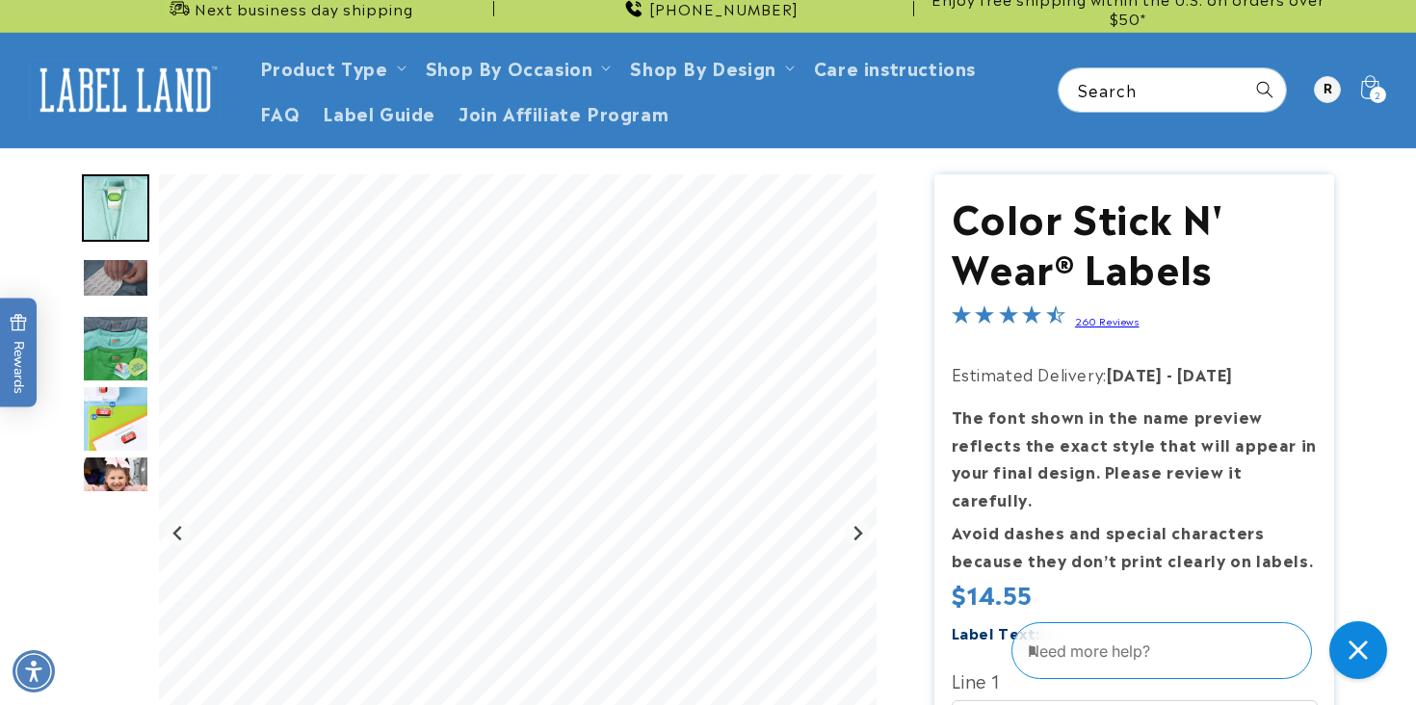
scroll to position [0, 0]
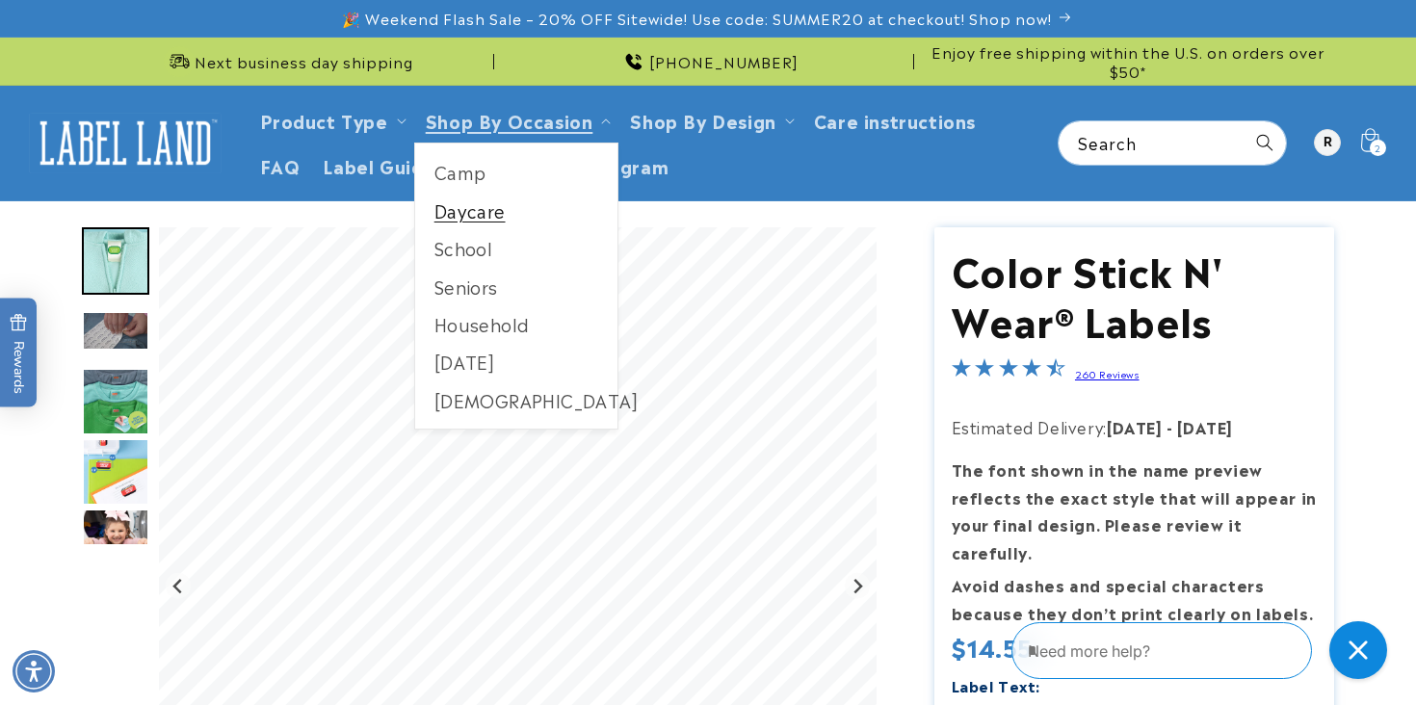
click at [529, 207] on link "Daycare" at bounding box center [516, 211] width 203 height 38
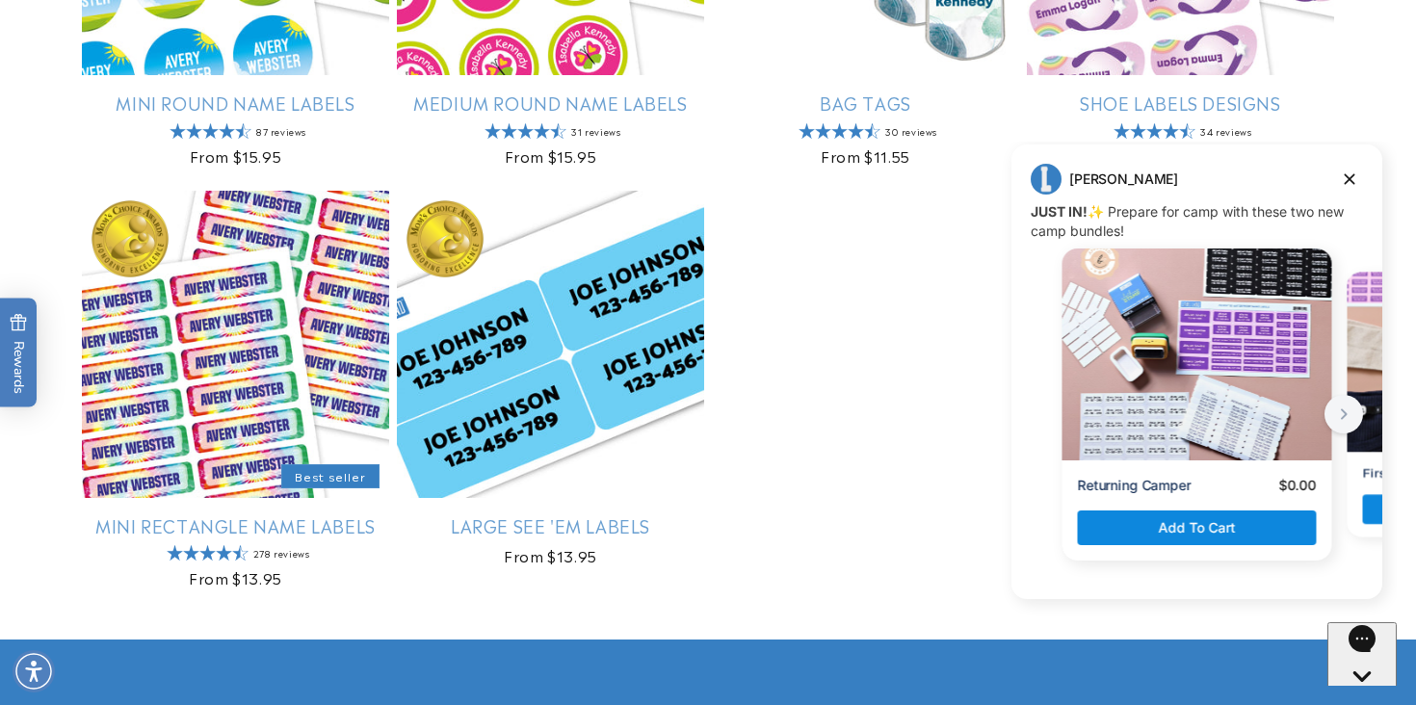
scroll to position [1065, 0]
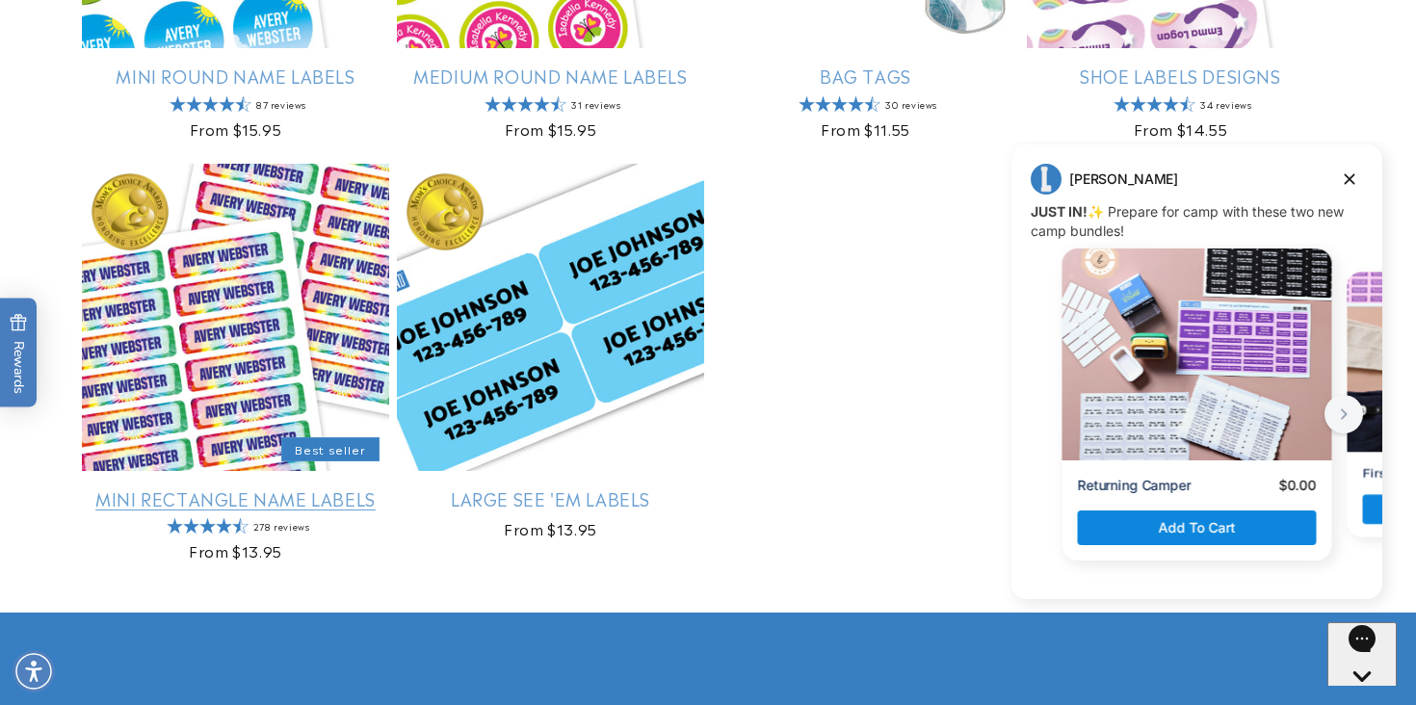
click at [306, 487] on link "Mini Rectangle Name Labels" at bounding box center [235, 498] width 307 height 22
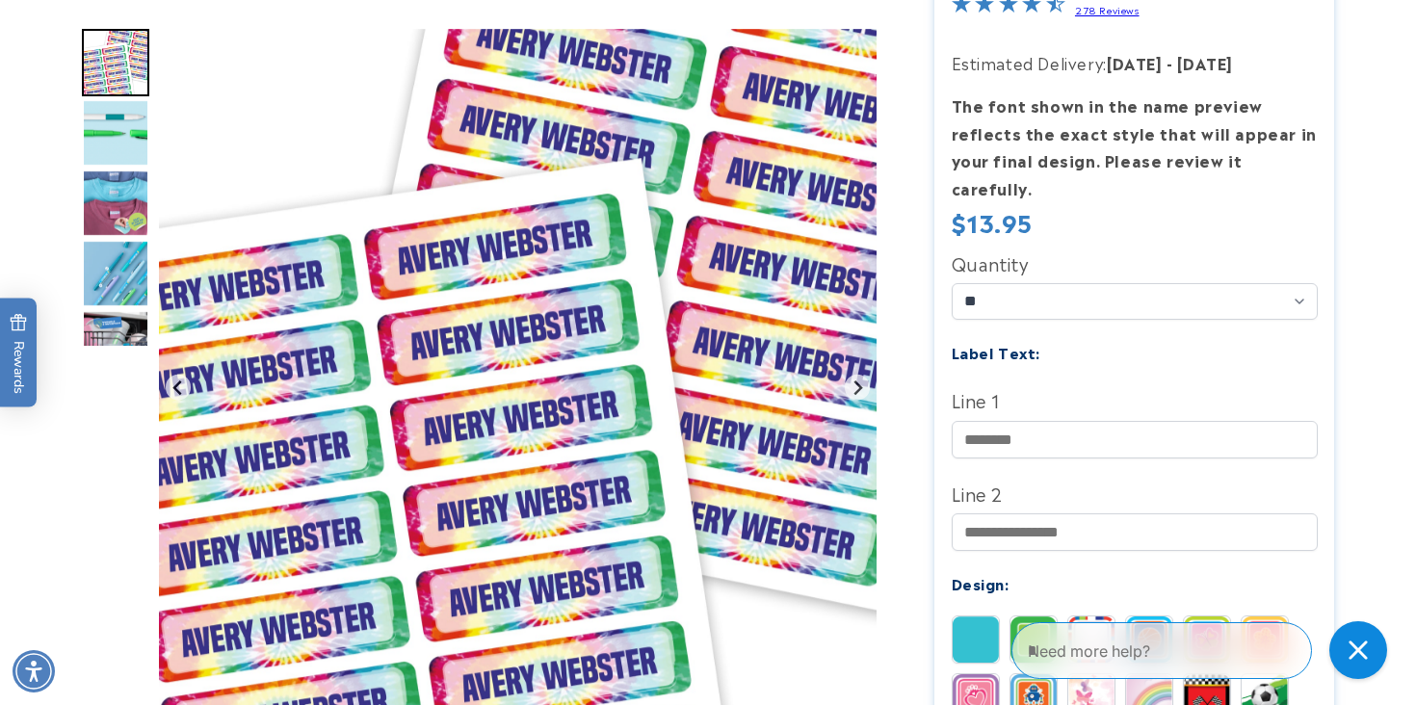
scroll to position [417, 0]
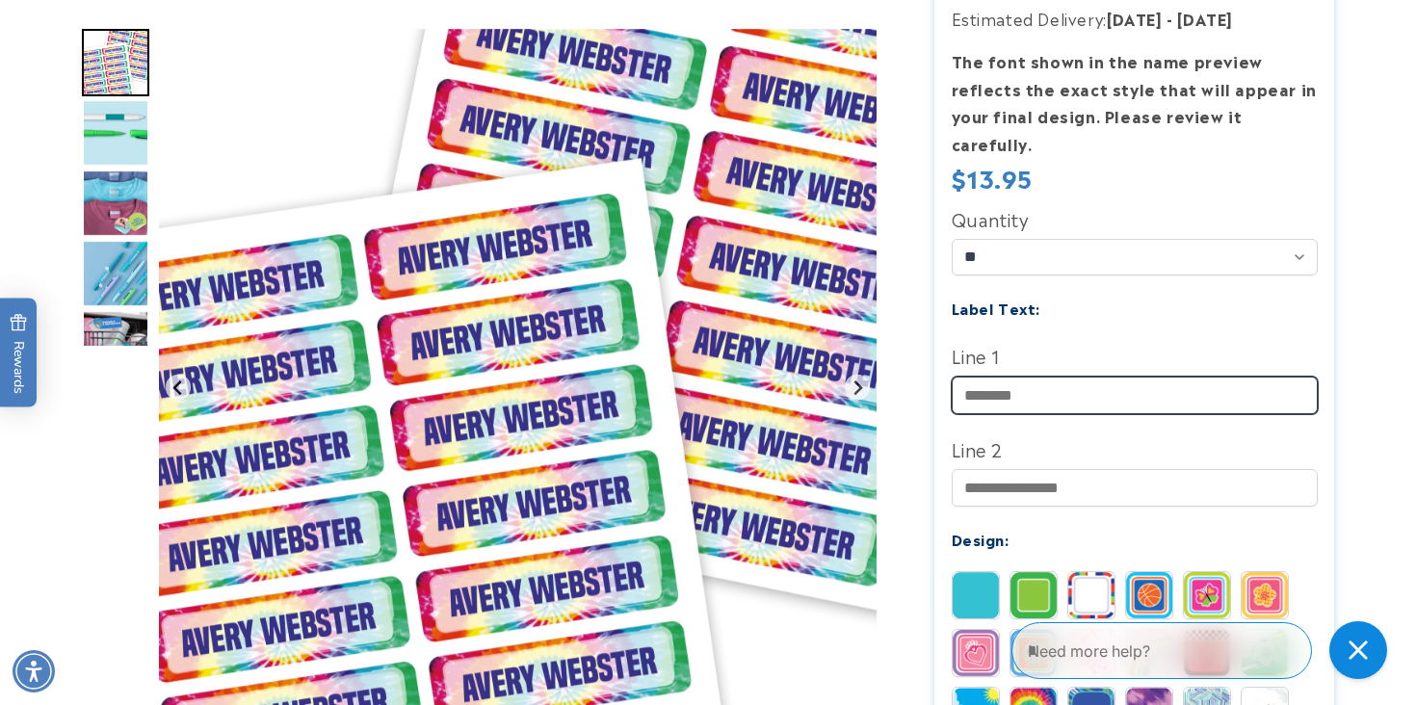
click at [995, 377] on input "Line 1" at bounding box center [1134, 396] width 366 height 38
type input "**********"
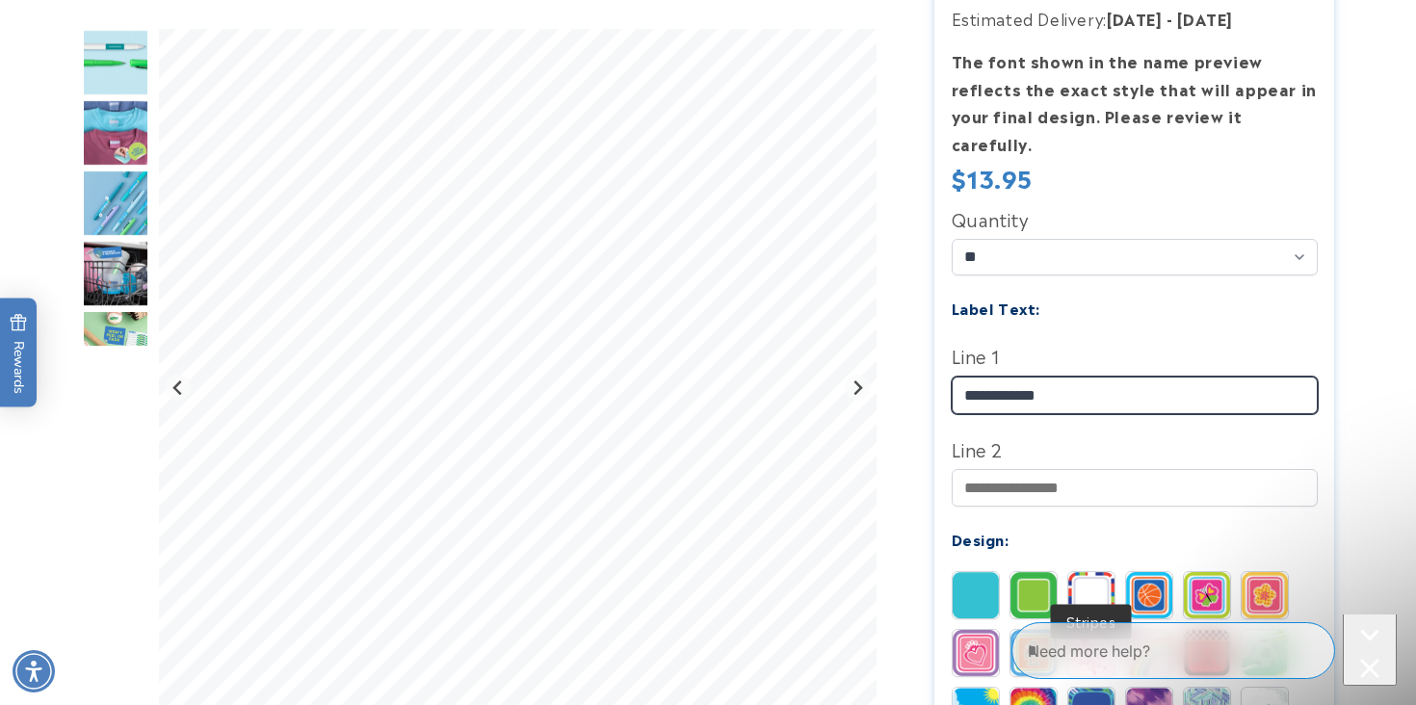
scroll to position [0, 0]
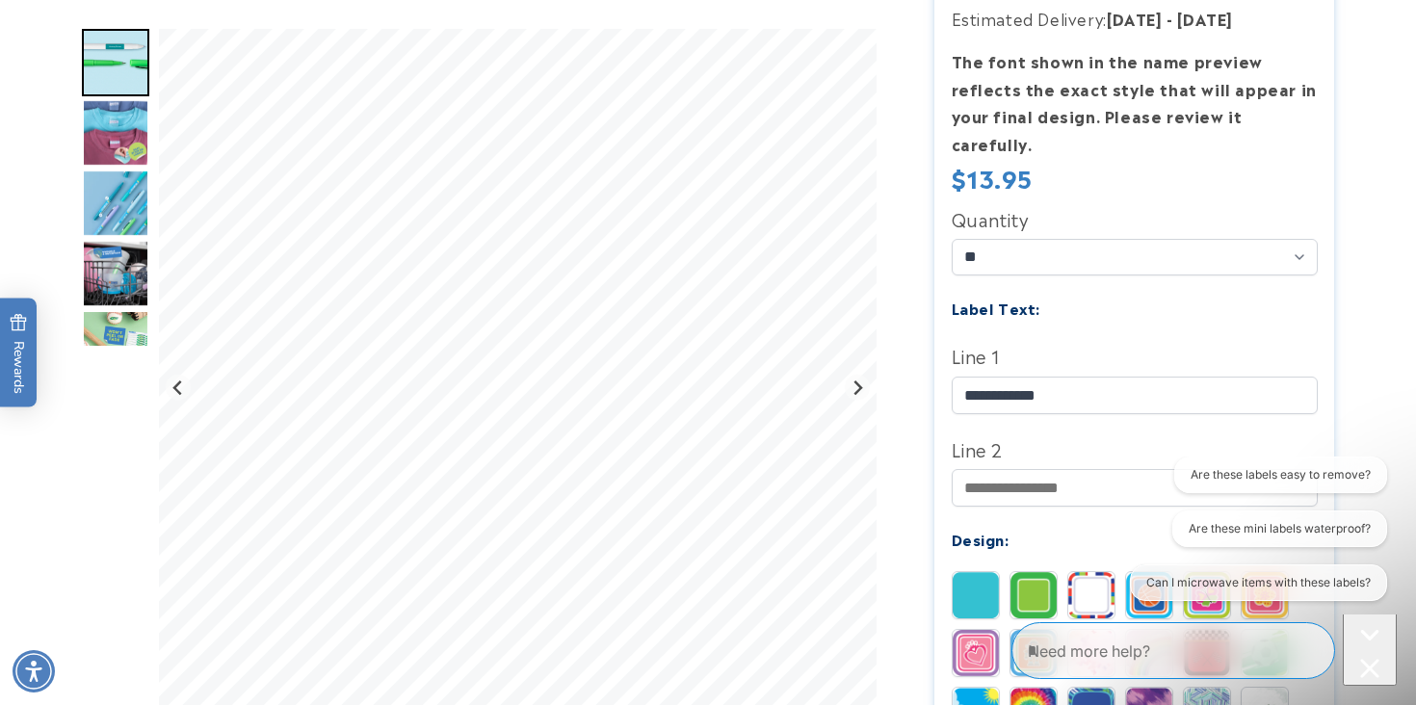
click at [1094, 572] on img at bounding box center [1091, 595] width 46 height 46
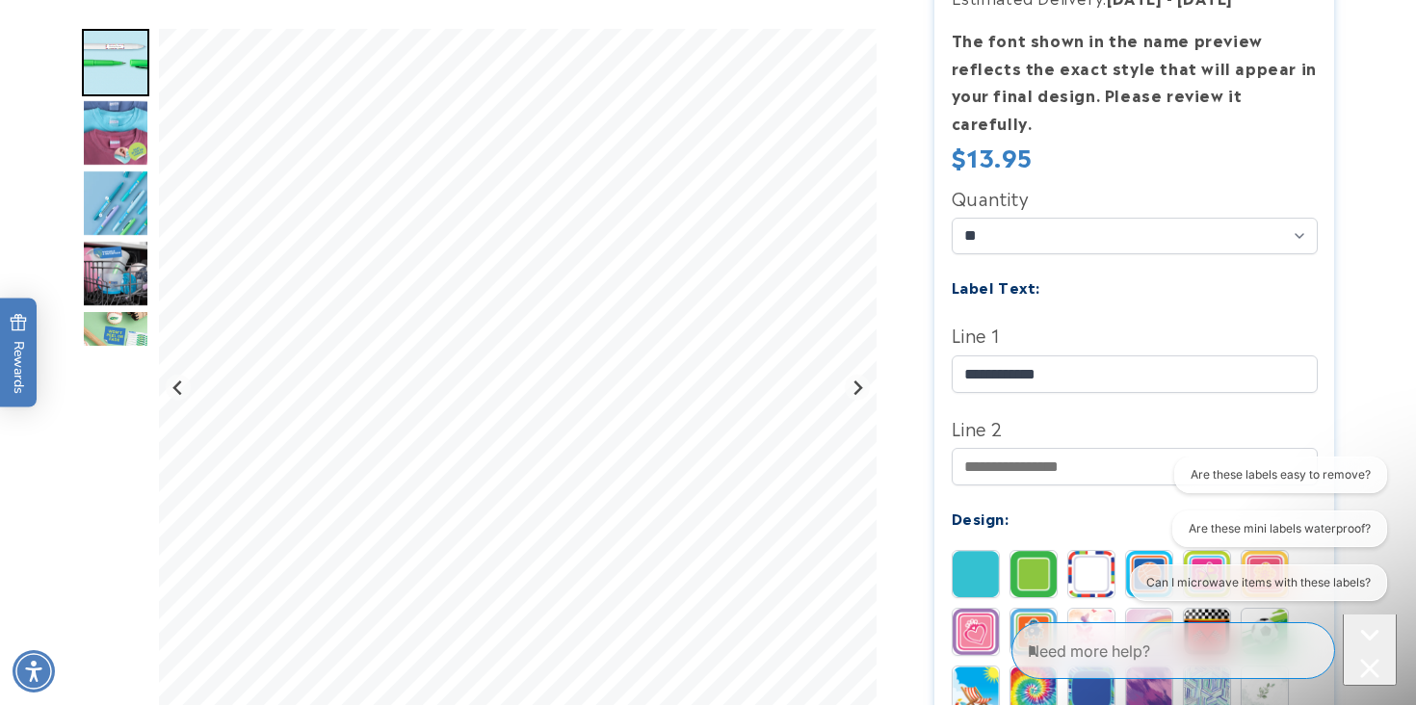
scroll to position [447, 0]
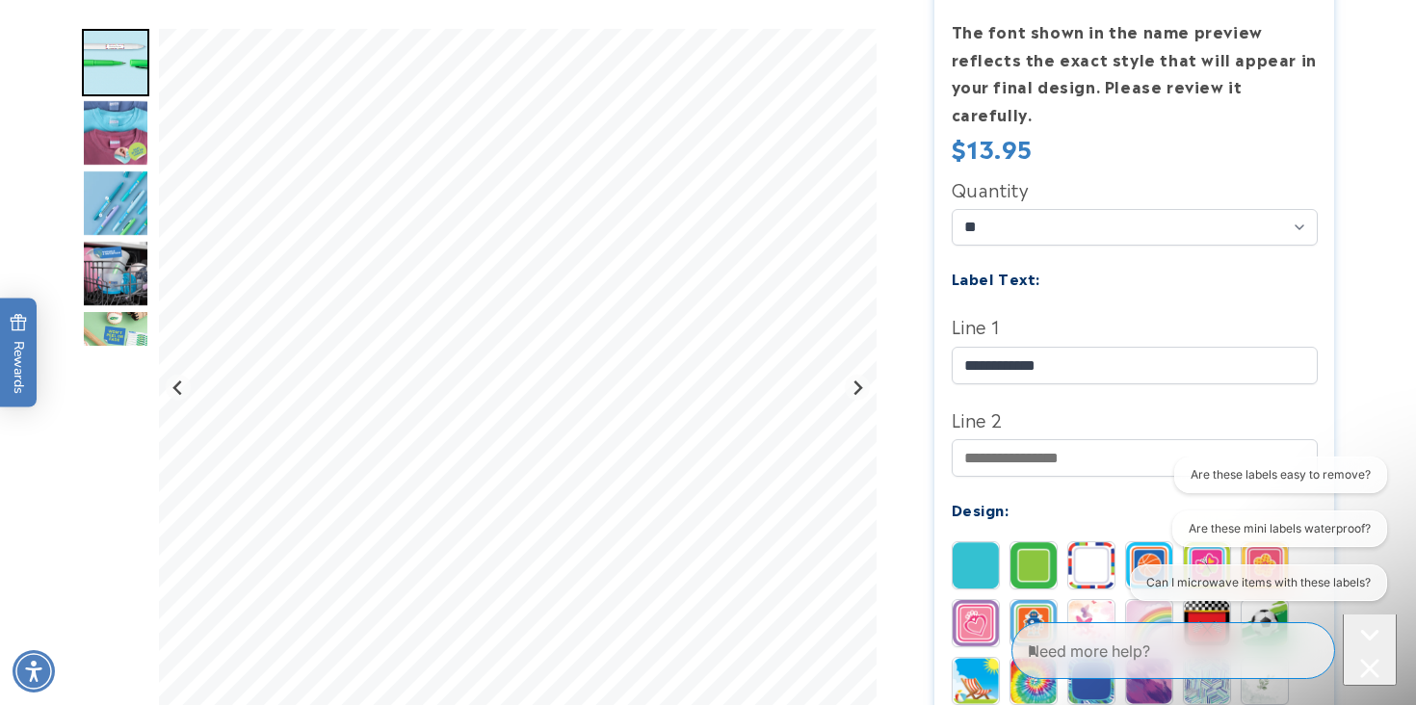
click at [119, 124] on img "Go to slide 3" at bounding box center [115, 132] width 67 height 67
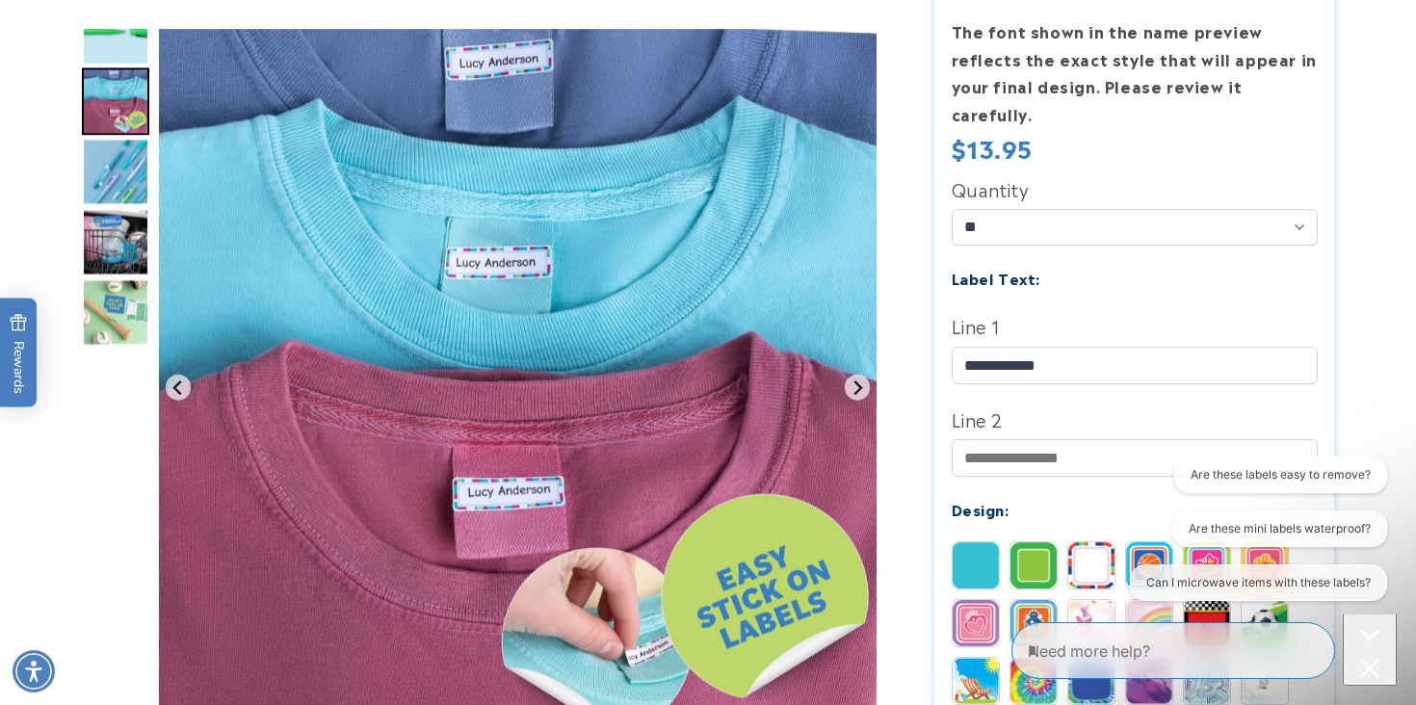
click at [118, 184] on img "Go to slide 4" at bounding box center [115, 171] width 67 height 67
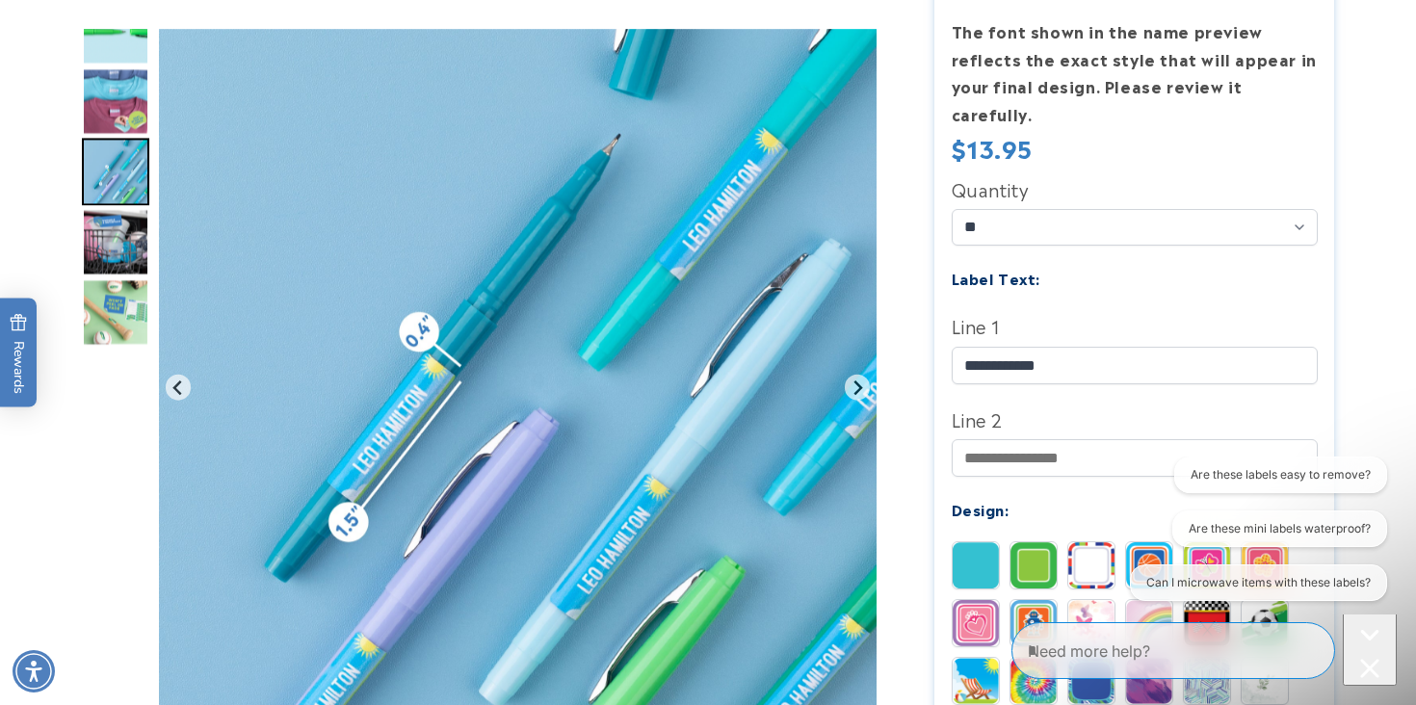
click at [124, 265] on img "Go to slide 5" at bounding box center [115, 241] width 67 height 67
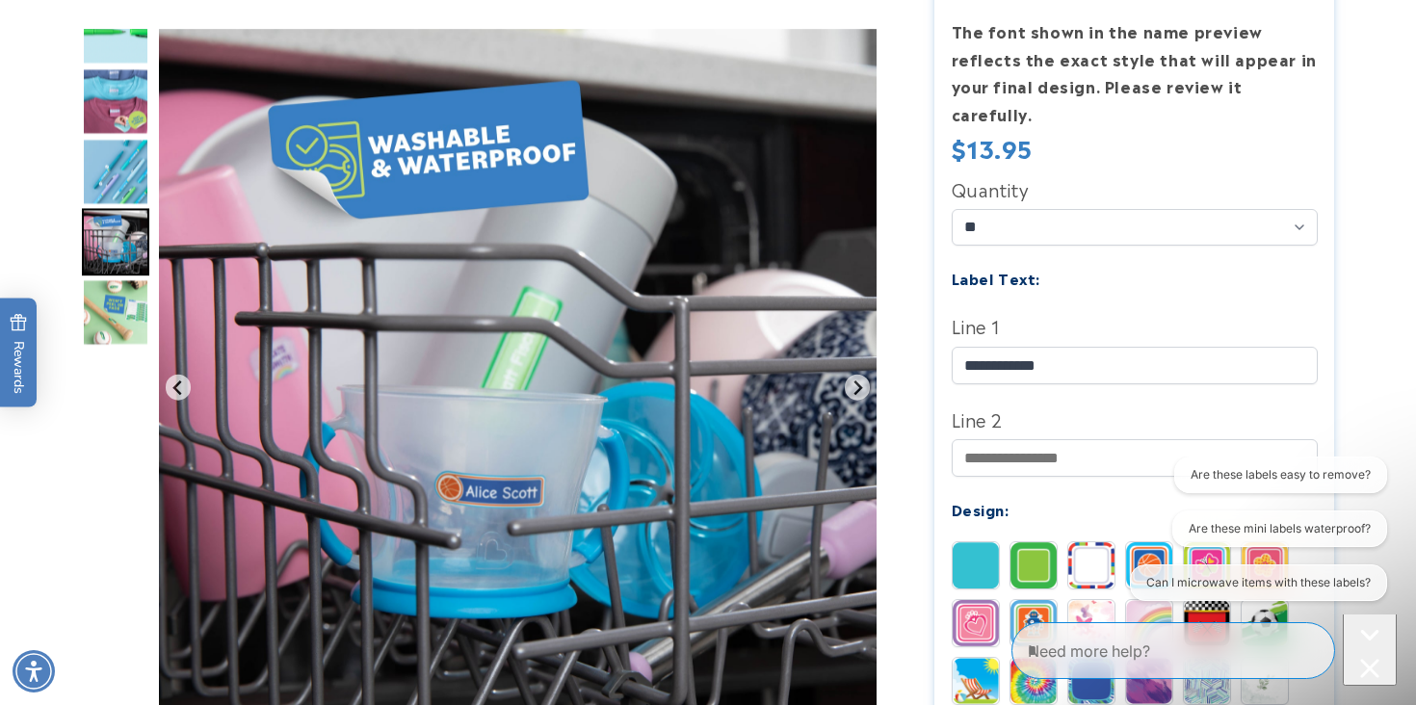
click at [124, 298] on img "Go to slide 6" at bounding box center [115, 311] width 67 height 67
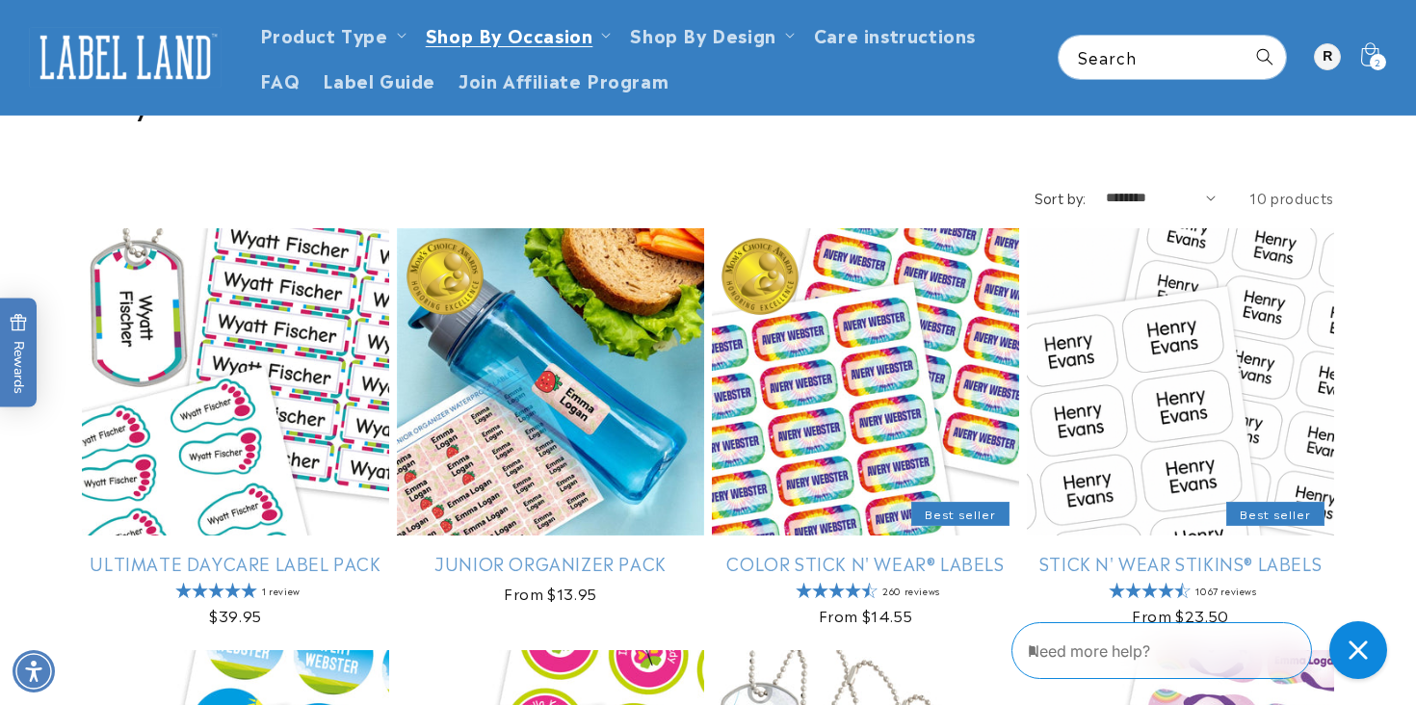
scroll to position [135, 0]
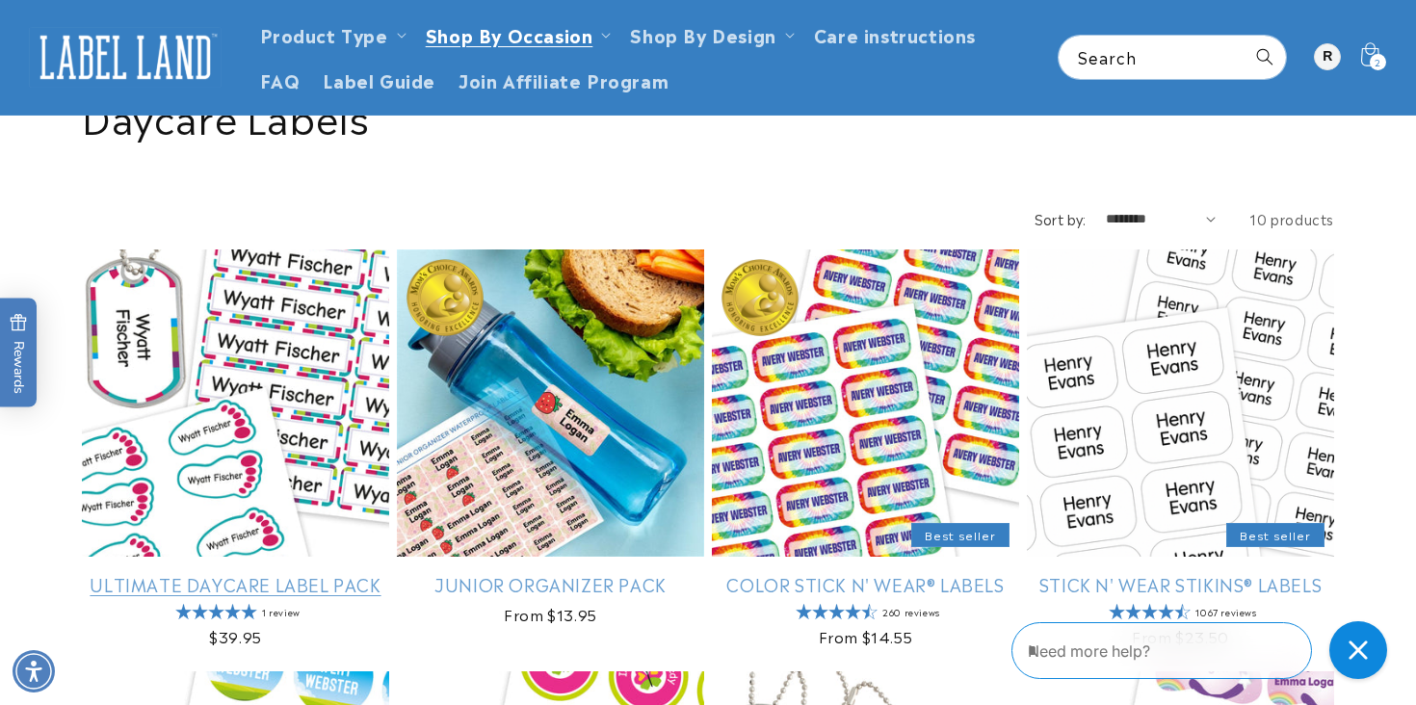
click at [242, 573] on link "Ultimate Daycare Label Pack" at bounding box center [235, 584] width 307 height 22
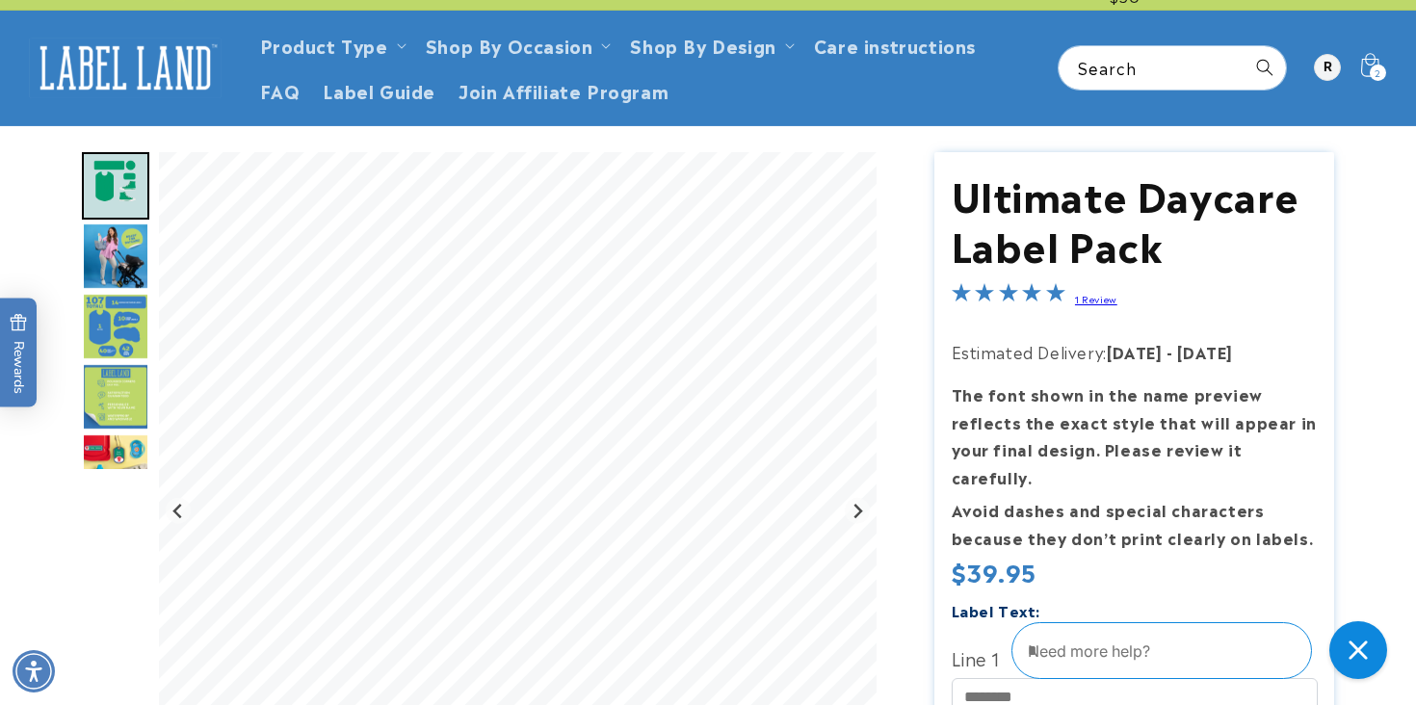
scroll to position [86, 0]
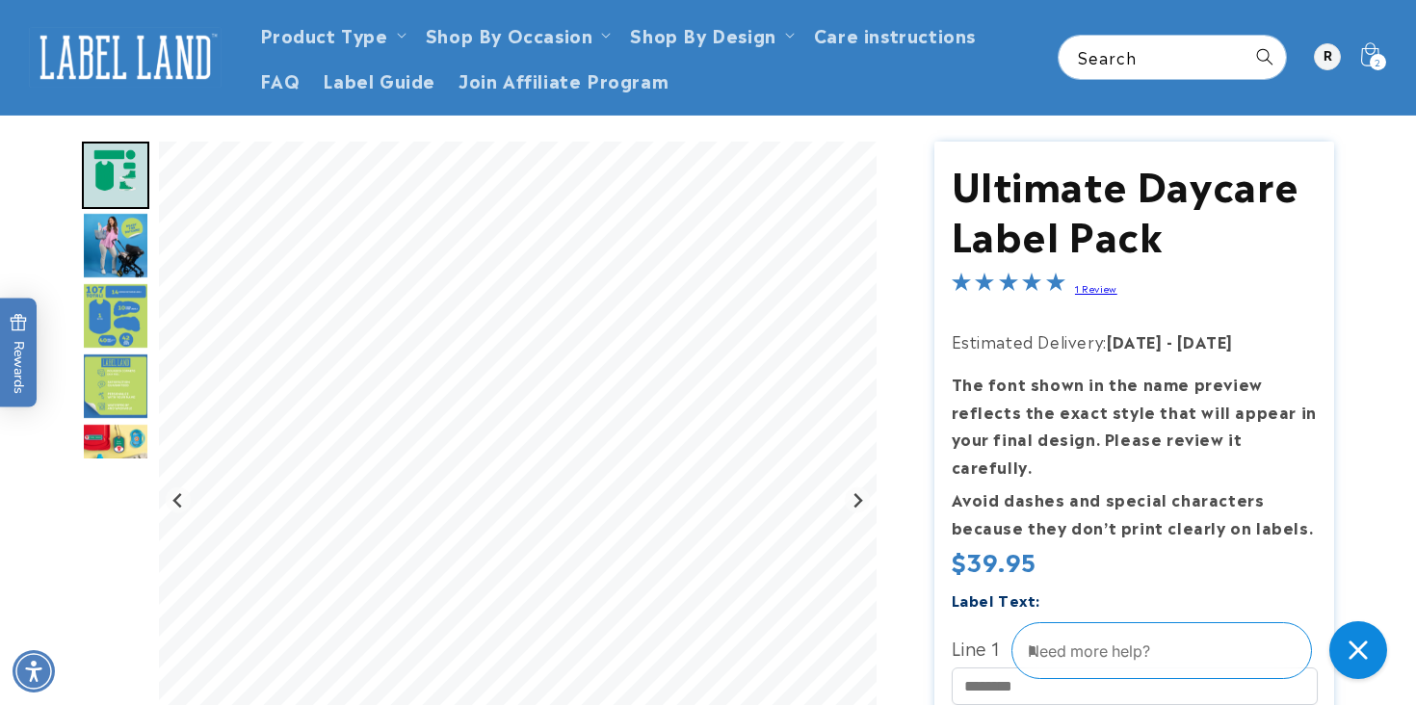
click at [117, 319] on img "Go to slide 4" at bounding box center [115, 315] width 67 height 67
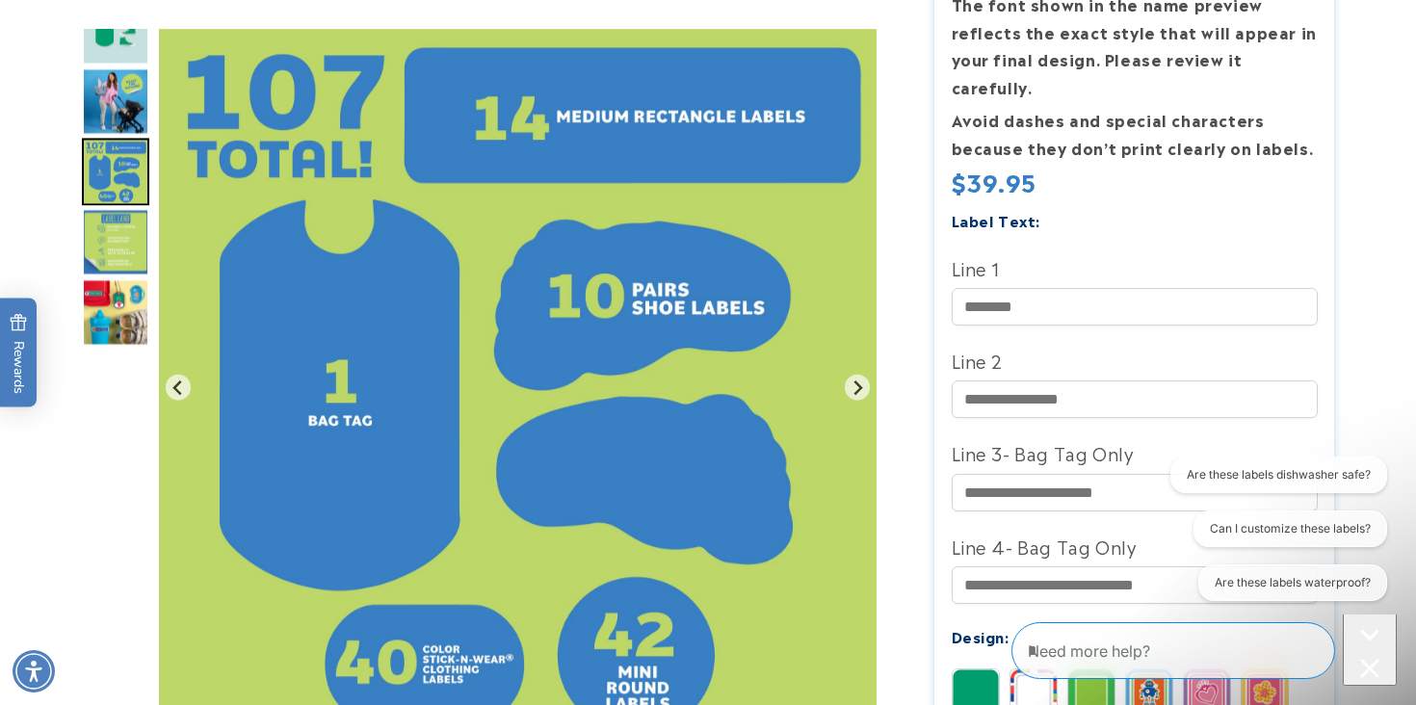
scroll to position [0, 0]
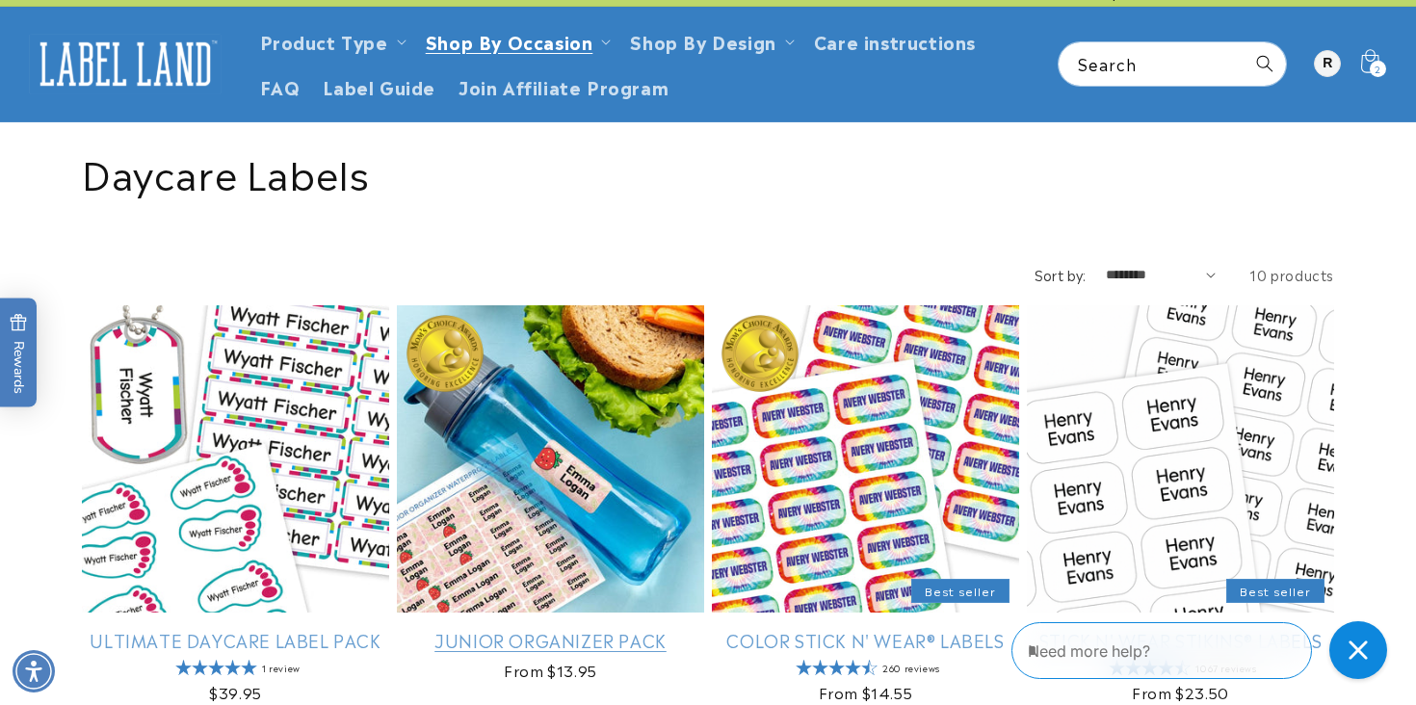
scroll to position [86, 0]
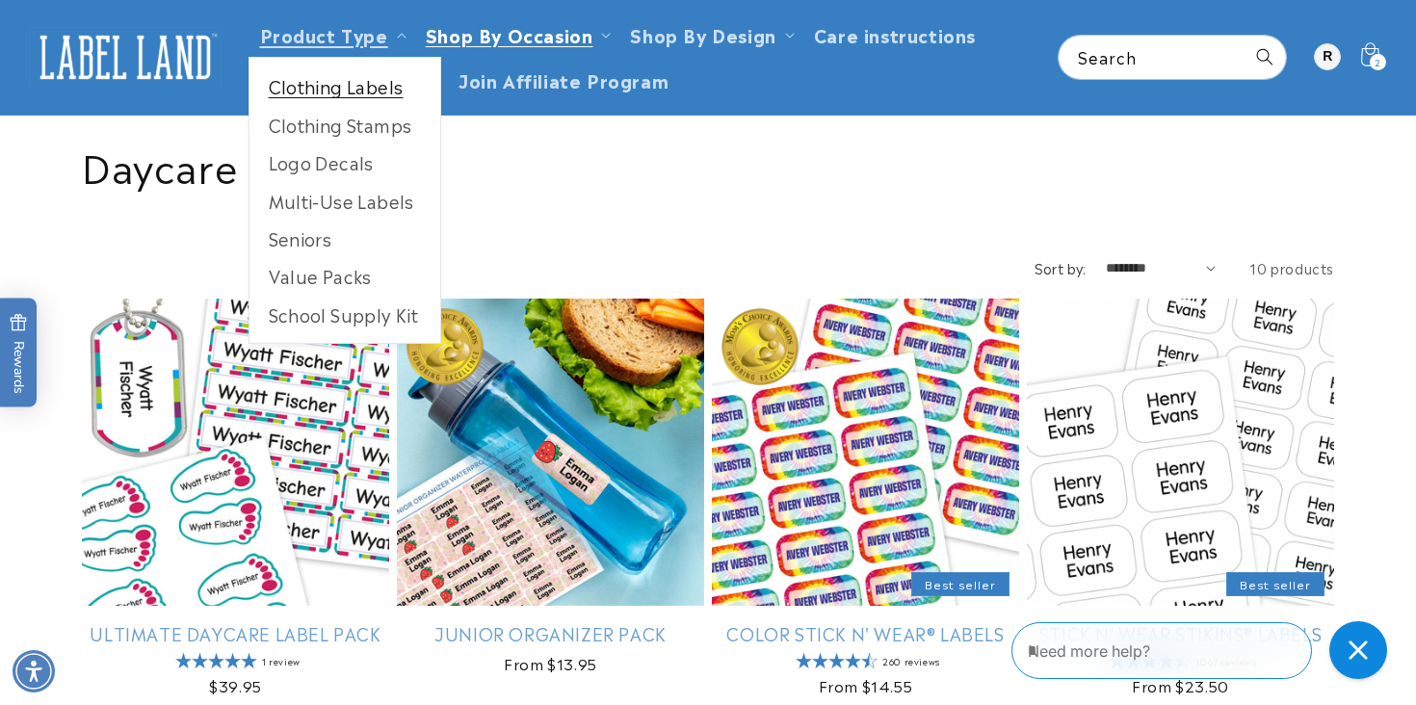
click at [372, 102] on link "Clothing Labels" at bounding box center [344, 86] width 191 height 38
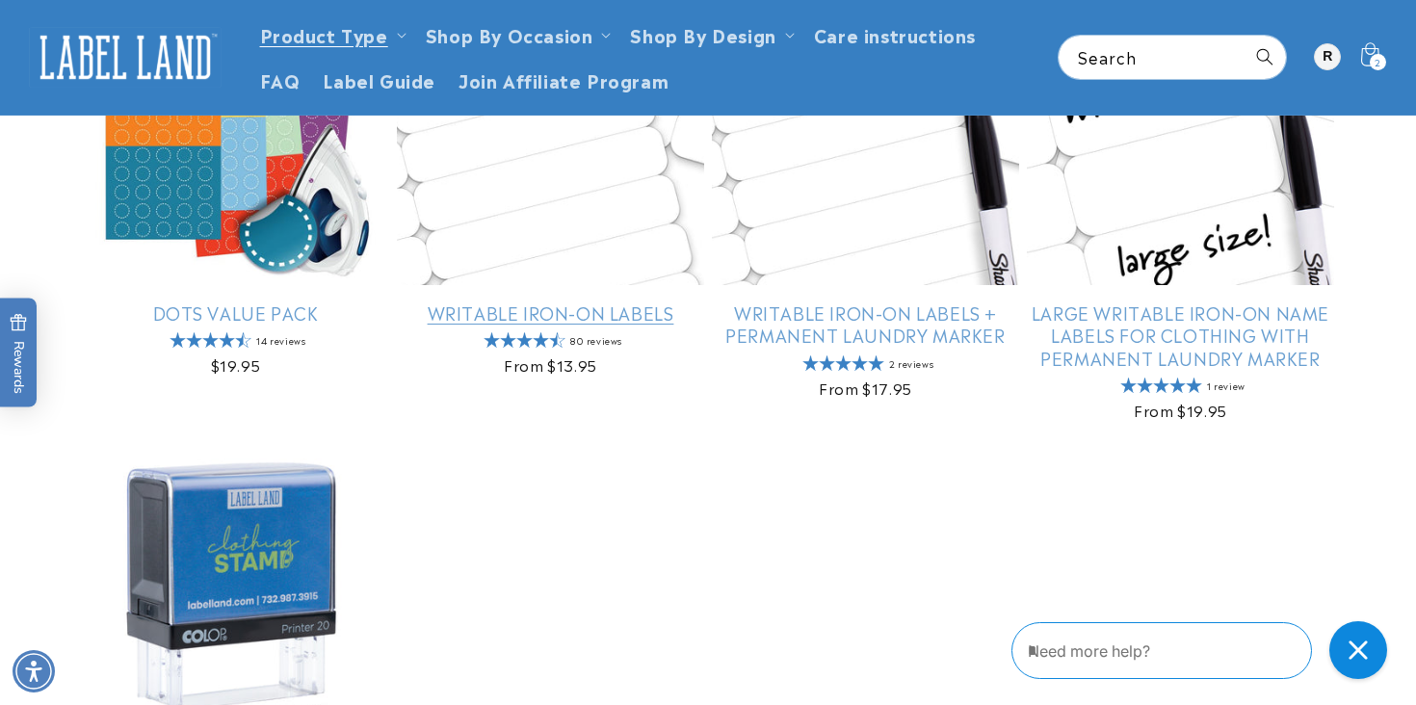
scroll to position [1249, 0]
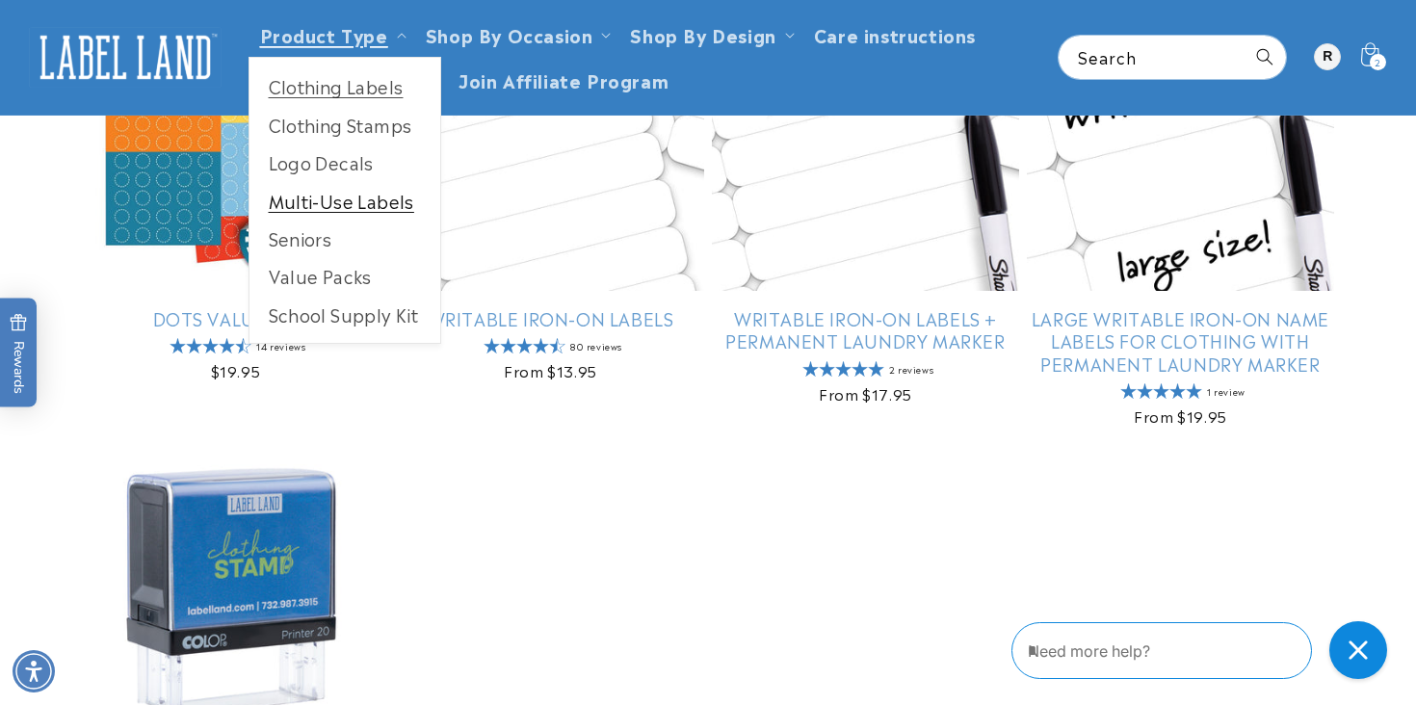
click at [401, 204] on link "Multi-Use Labels" at bounding box center [344, 201] width 191 height 38
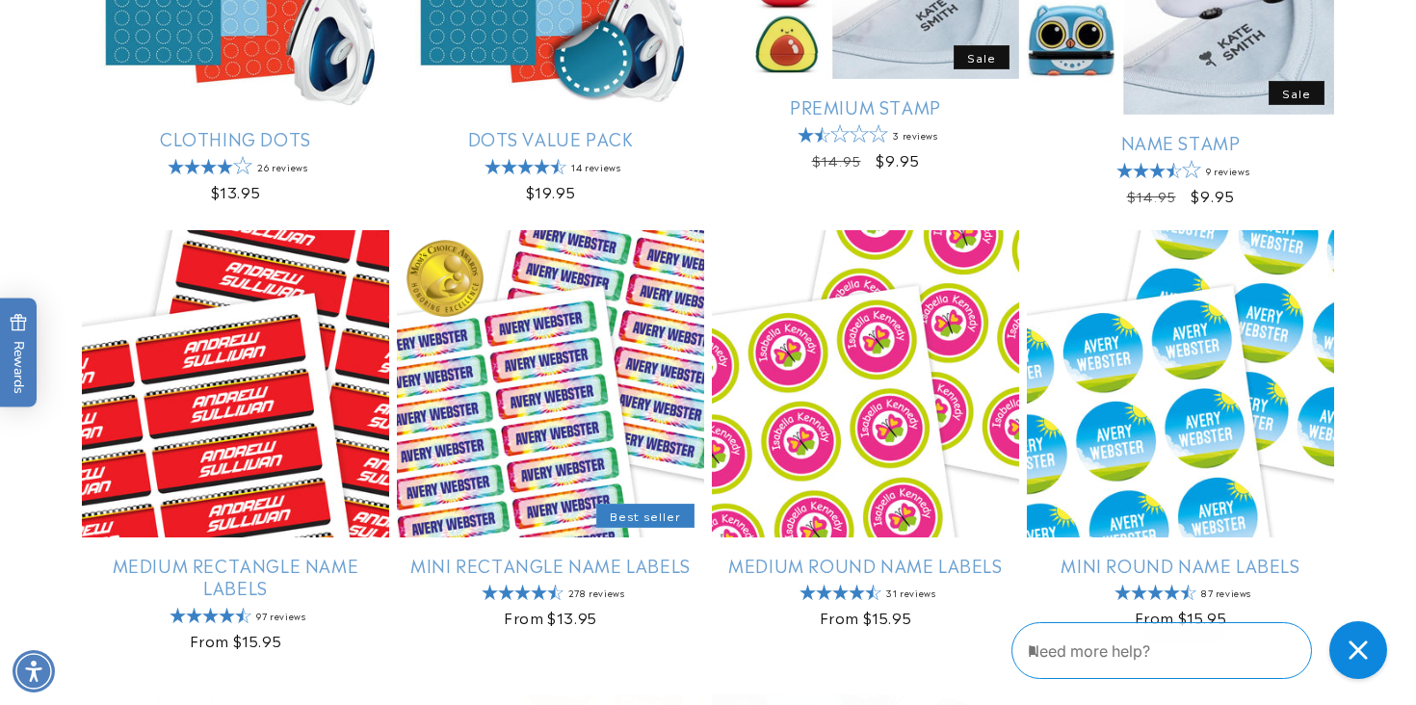
scroll to position [1003, 0]
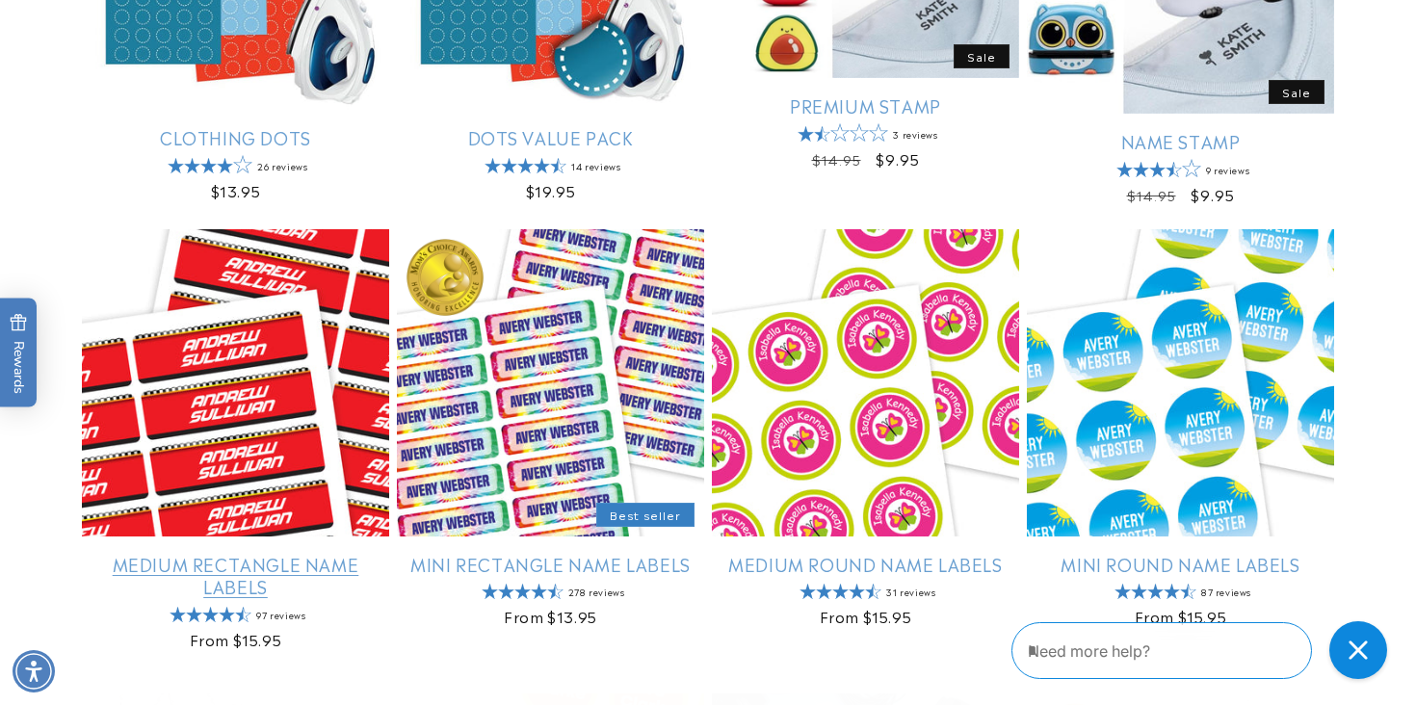
click at [286, 553] on link "Medium Rectangle Name Labels" at bounding box center [235, 575] width 307 height 45
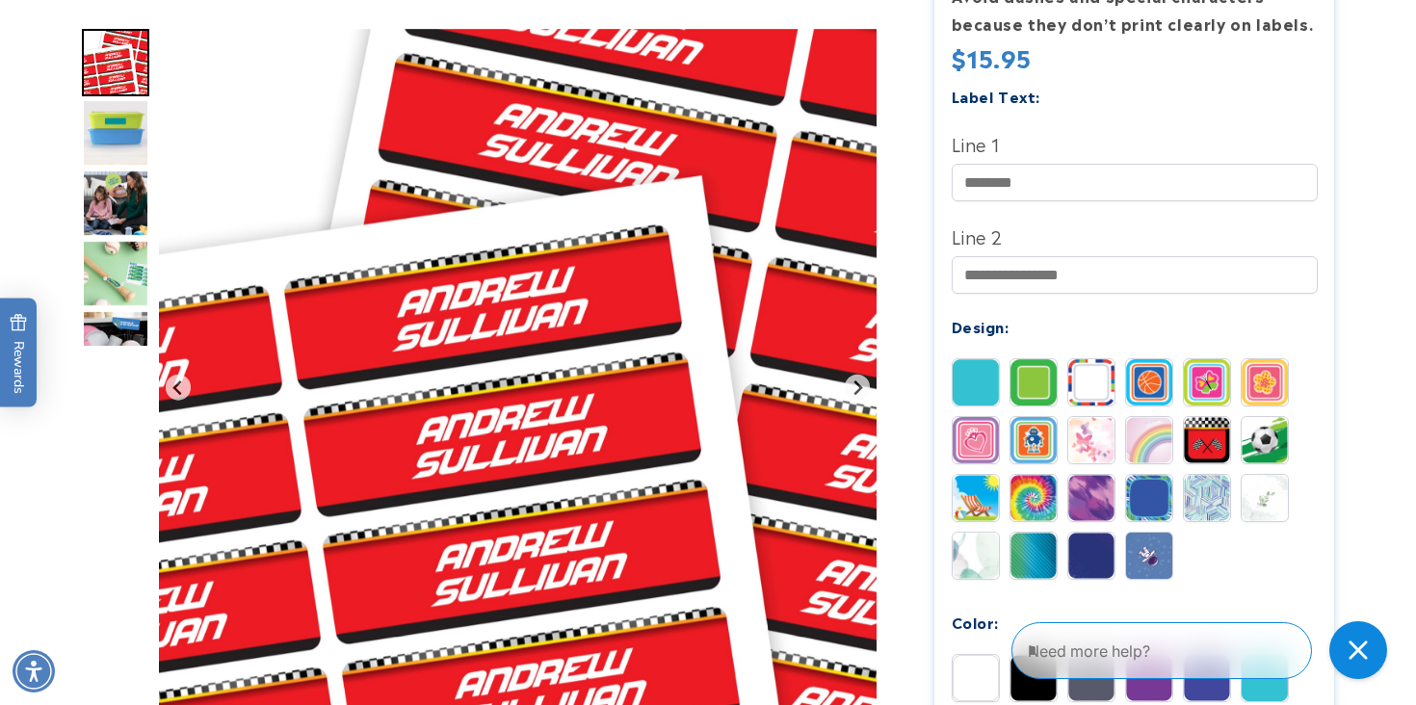
scroll to position [720, 0]
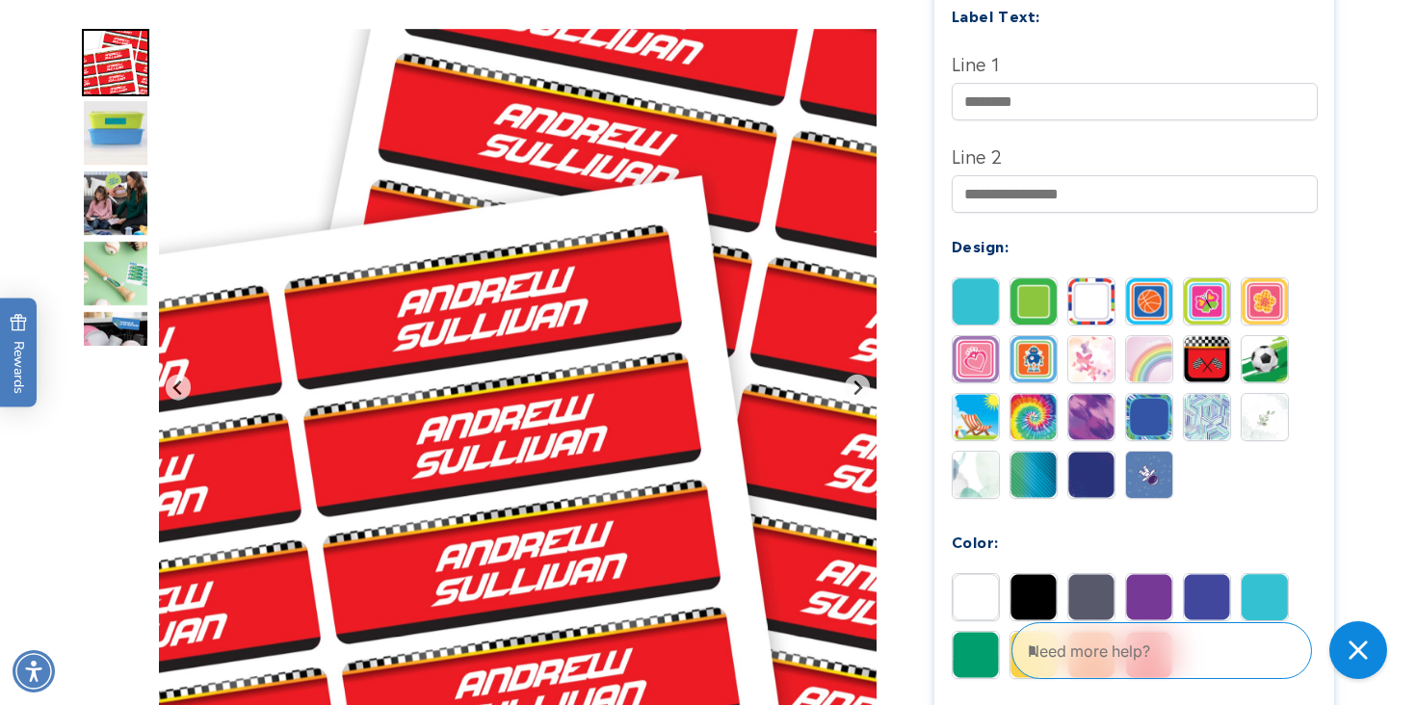
click at [1071, 278] on img at bounding box center [1091, 301] width 46 height 46
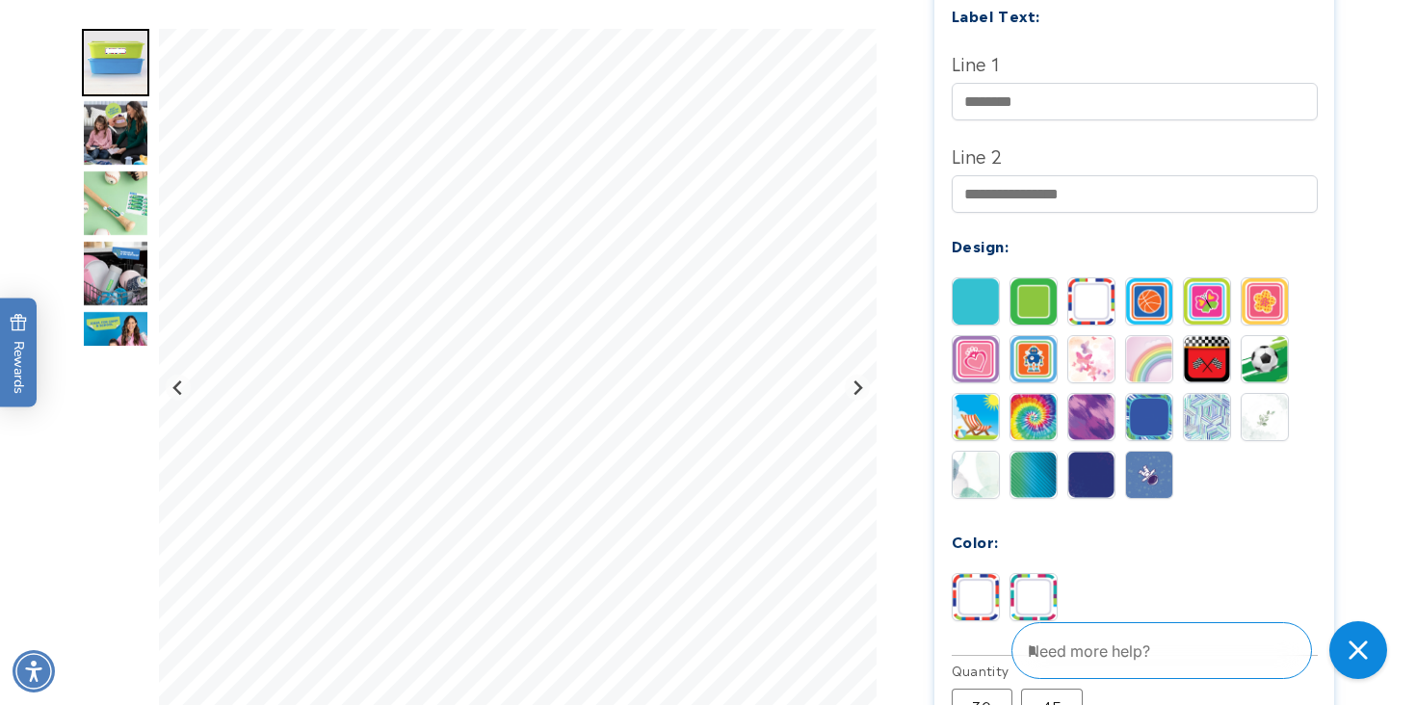
click at [1036, 574] on img at bounding box center [1033, 597] width 46 height 46
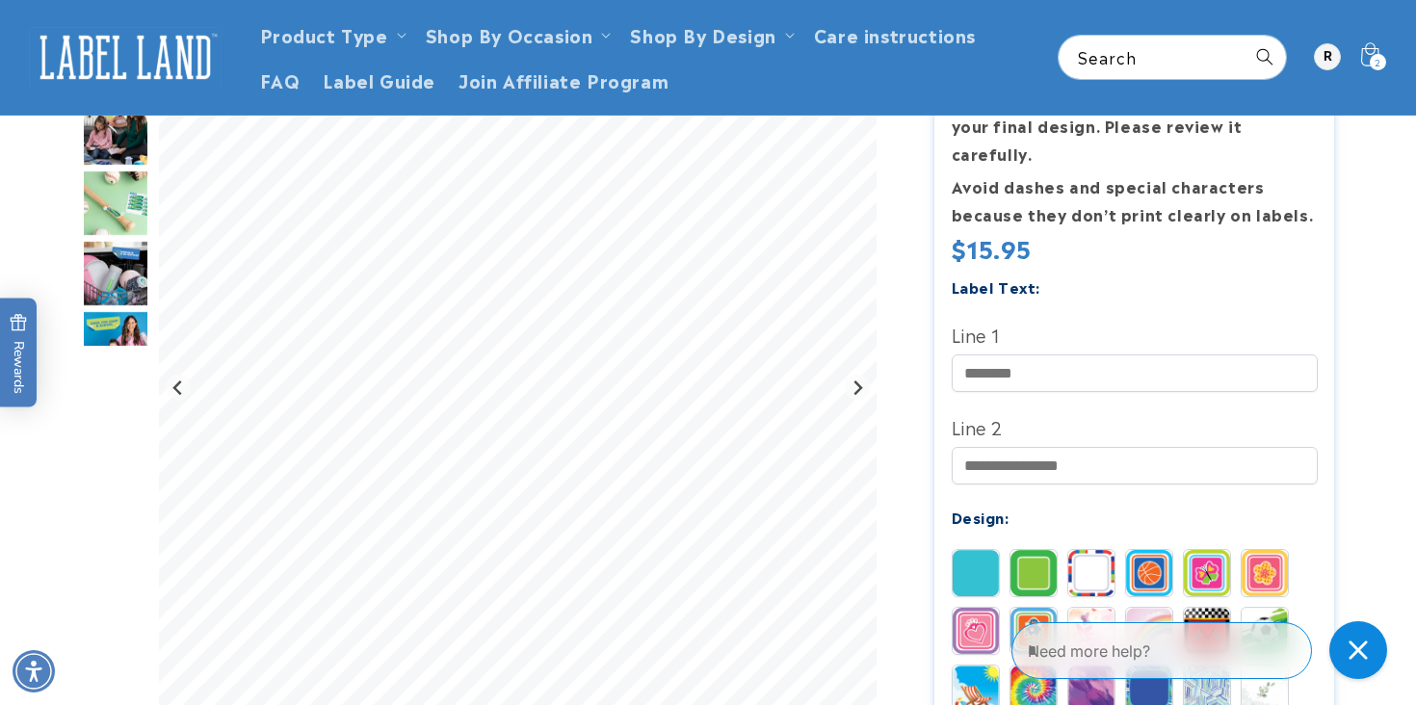
scroll to position [439, 0]
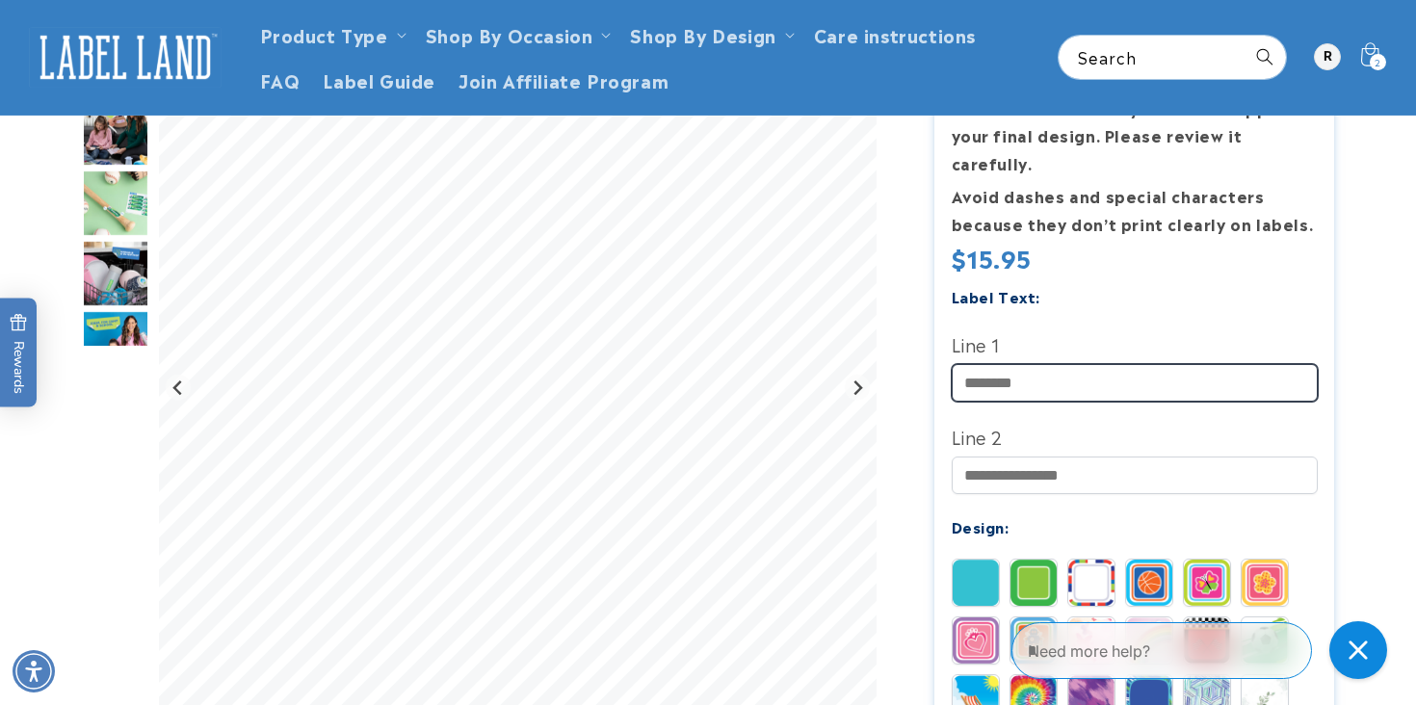
click at [991, 364] on input "Line 1" at bounding box center [1134, 383] width 366 height 38
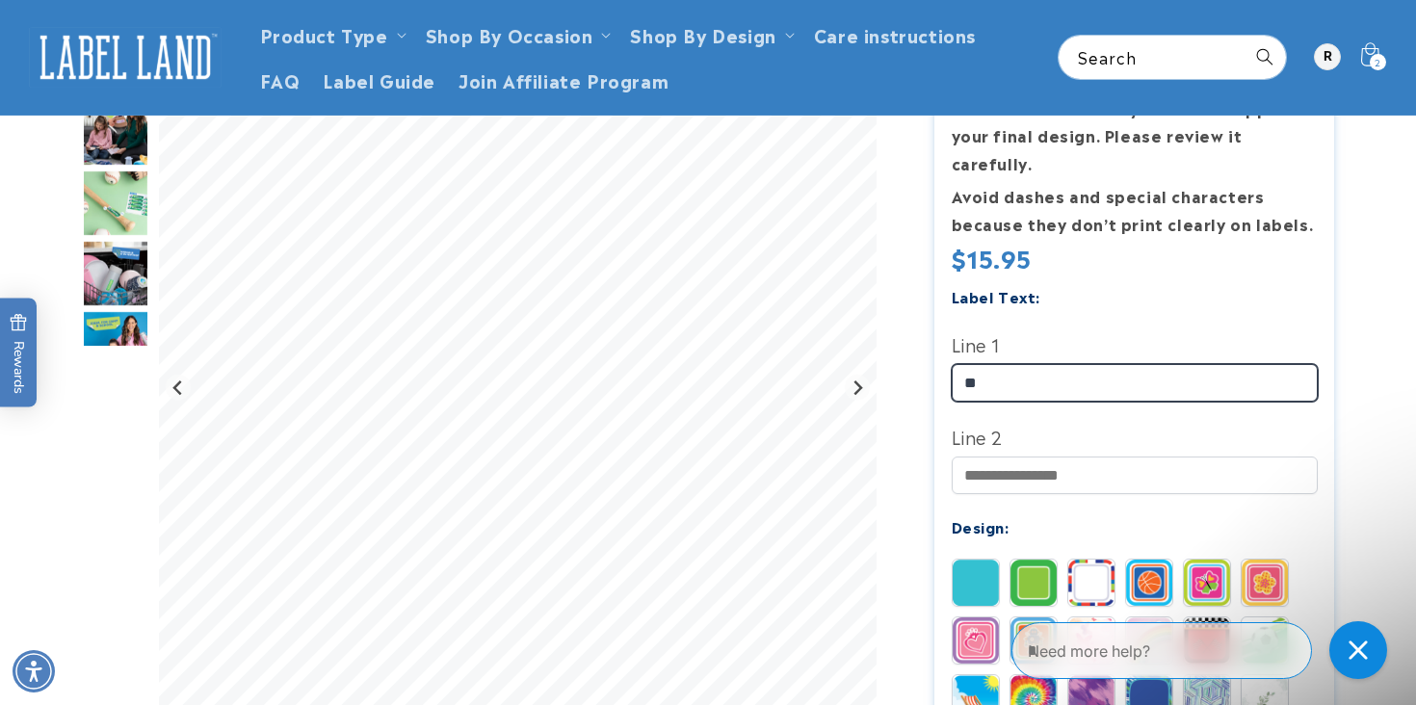
scroll to position [0, 0]
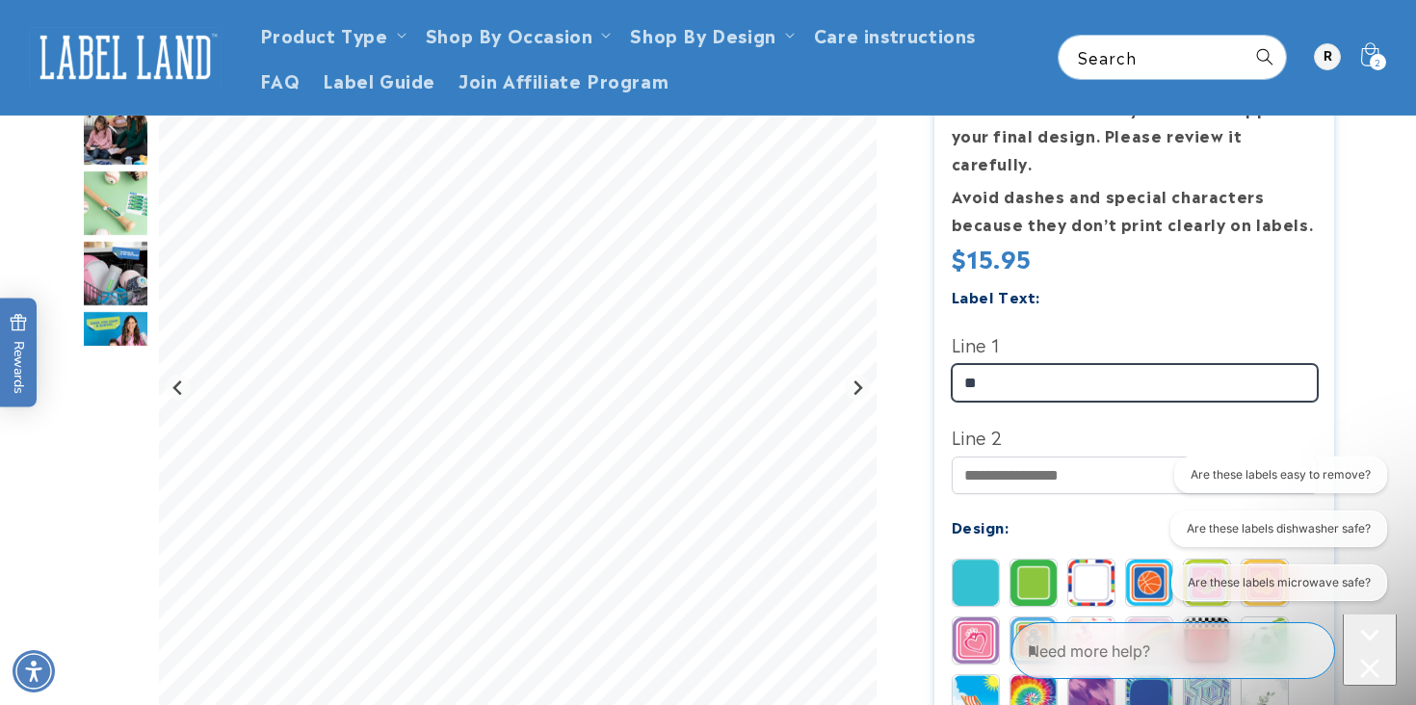
type input "**********"
click at [112, 205] on img "Go to slide 4" at bounding box center [115, 202] width 67 height 67
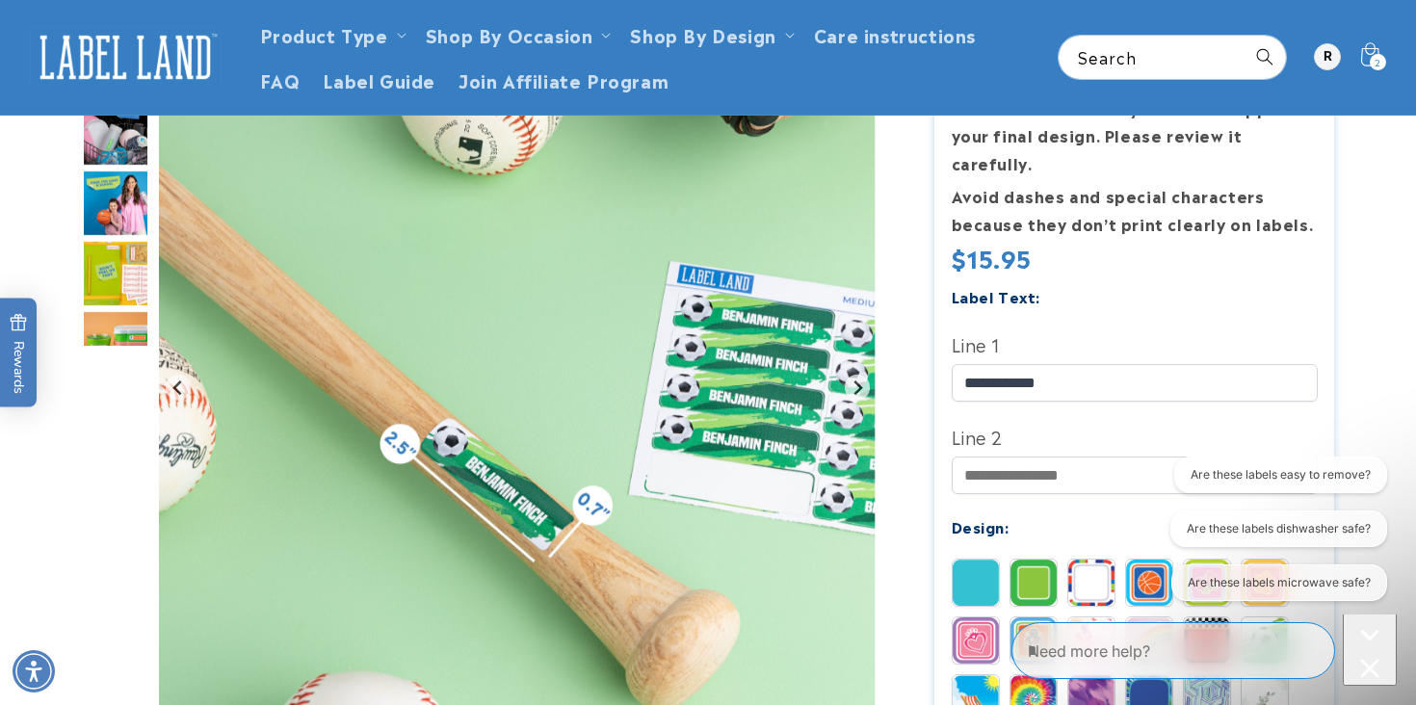
scroll to position [435, 0]
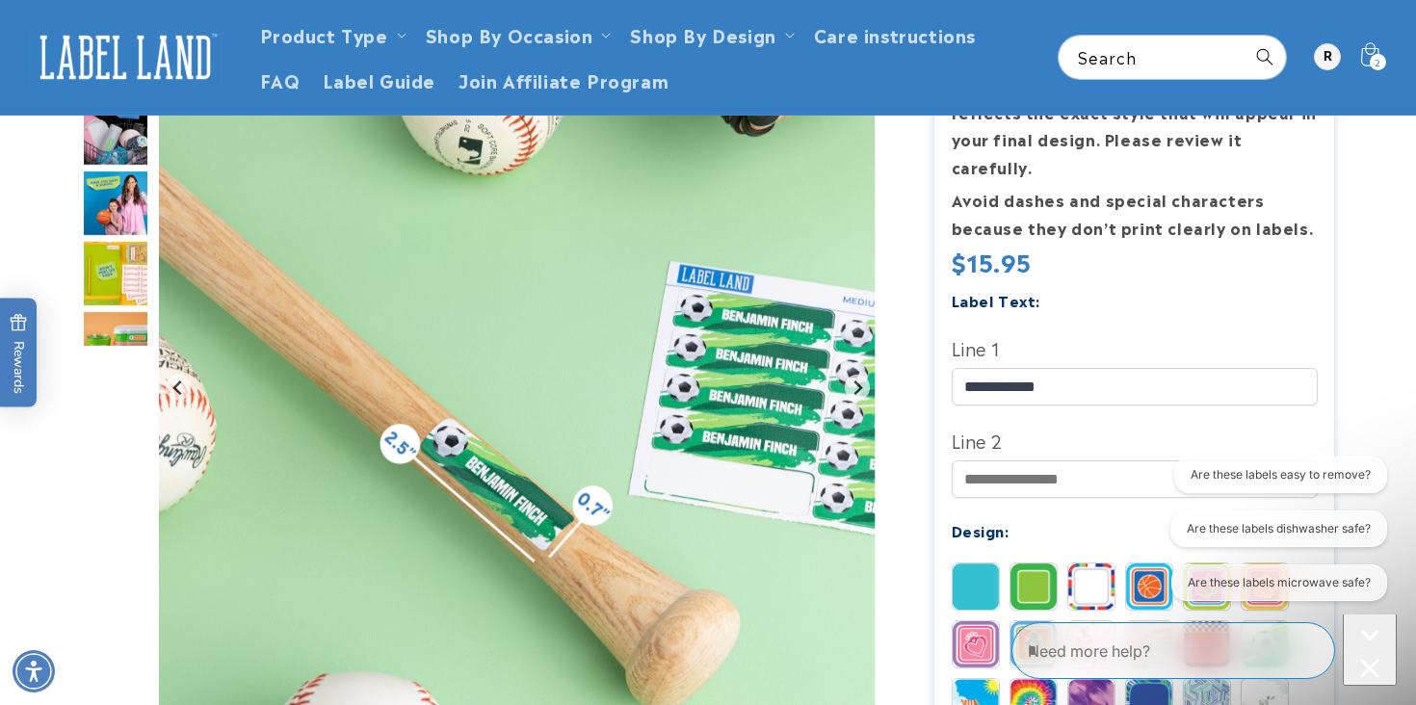
click at [112, 272] on img "Go to slide 7" at bounding box center [115, 273] width 67 height 67
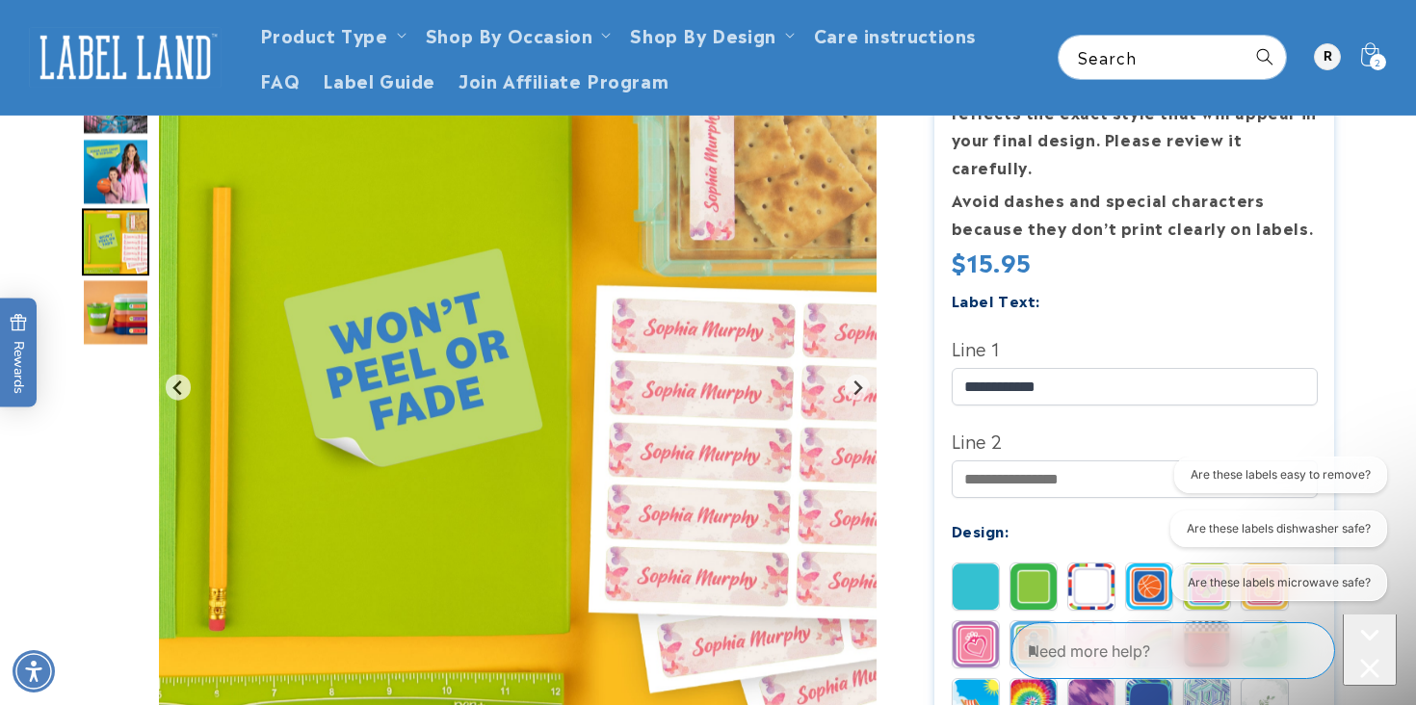
click at [120, 336] on img "Go to slide 8" at bounding box center [115, 311] width 67 height 67
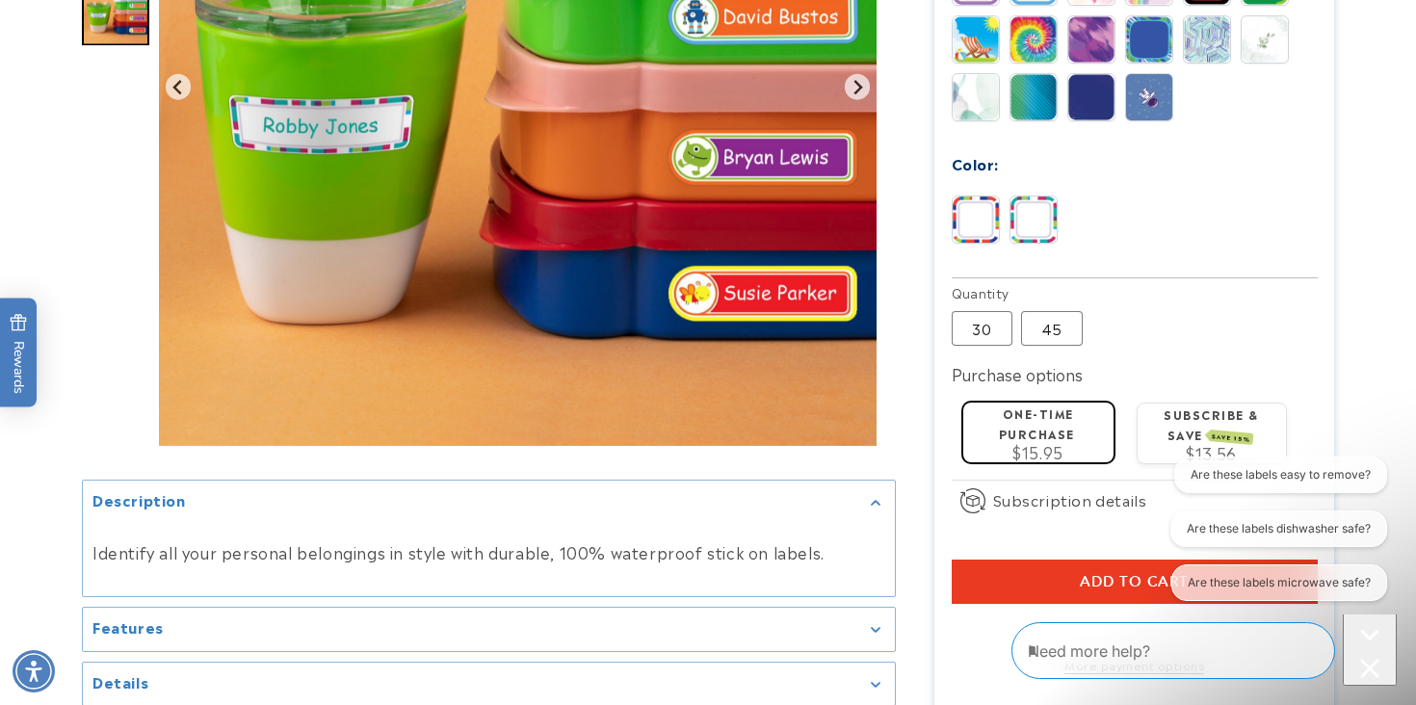
scroll to position [1106, 0]
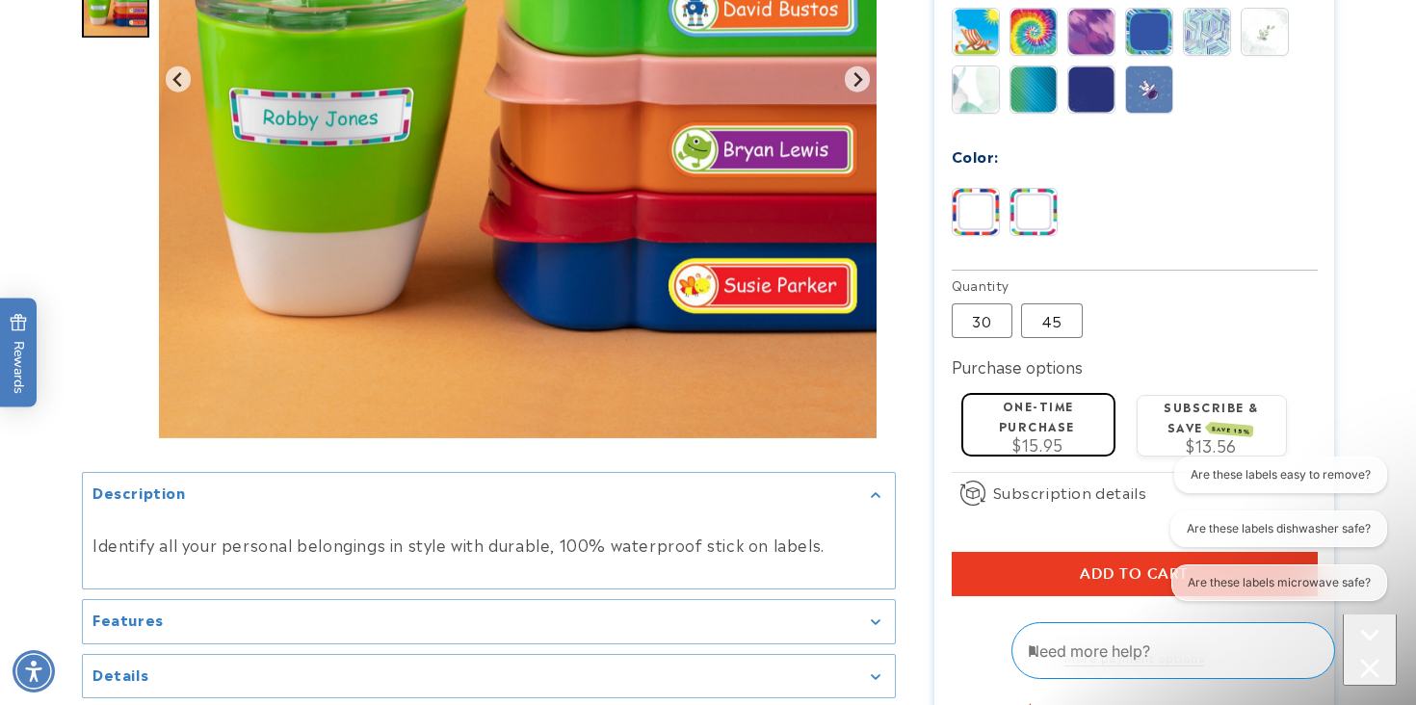
click at [1004, 436] on div "$15.95" at bounding box center [1037, 443] width 135 height 15
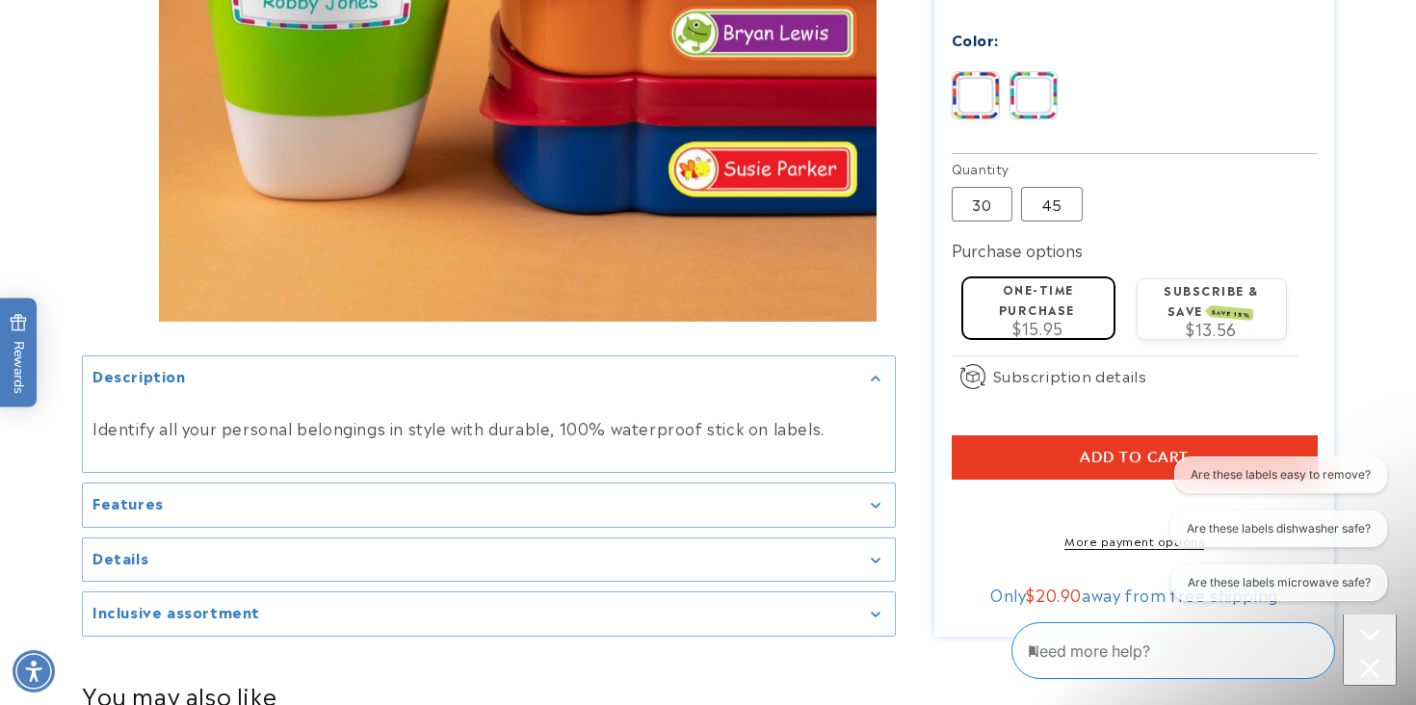
scroll to position [1223, 0]
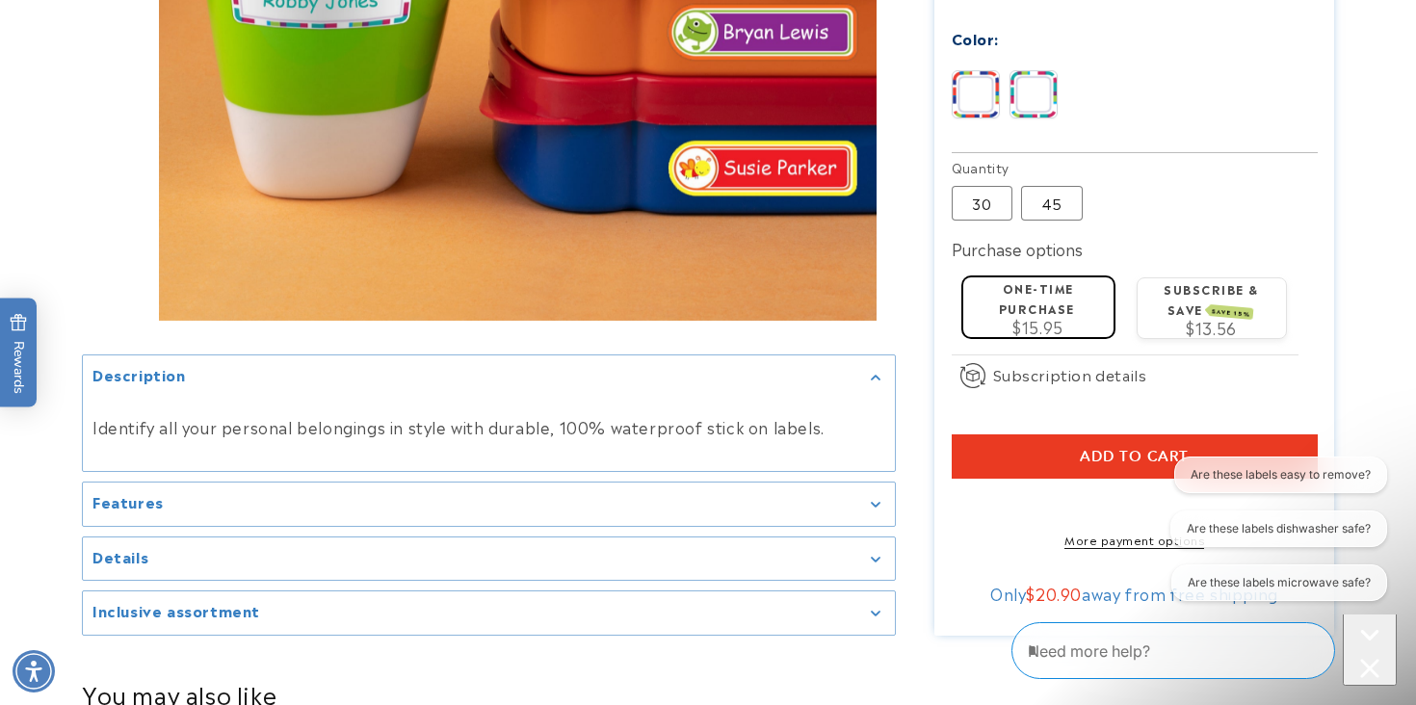
click at [1005, 434] on button "Add to cart" at bounding box center [1134, 456] width 366 height 44
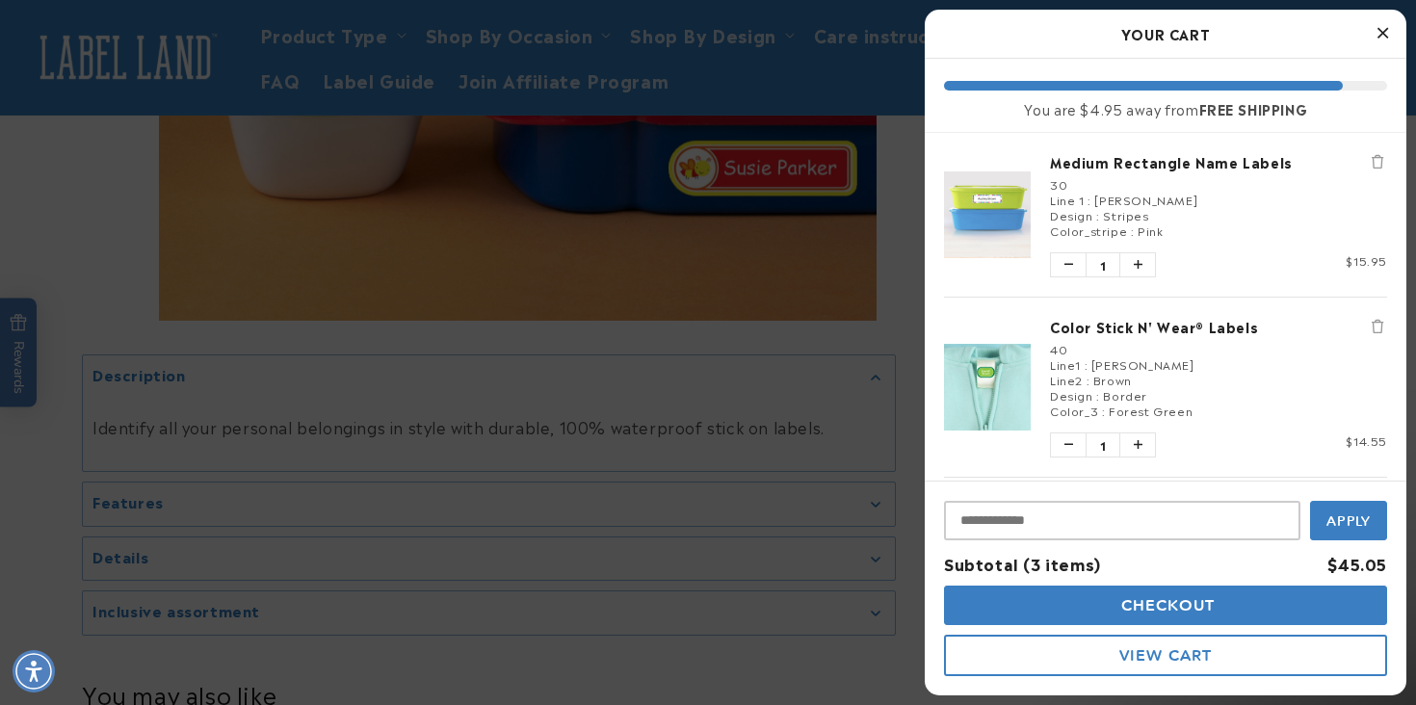
click at [1374, 163] on icon "Remove Medium Rectangle Name Labels" at bounding box center [1377, 161] width 12 height 13
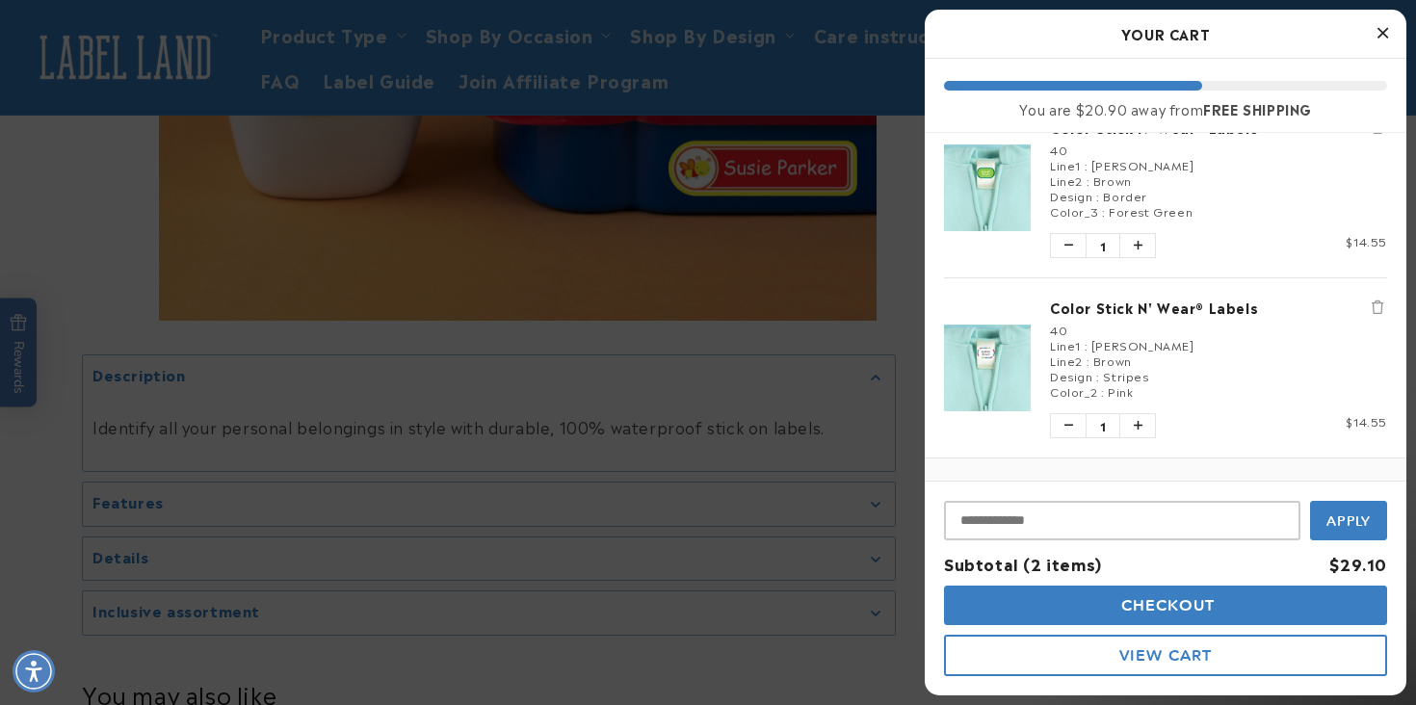
scroll to position [34, 0]
click at [632, 331] on div at bounding box center [708, 352] width 1416 height 705
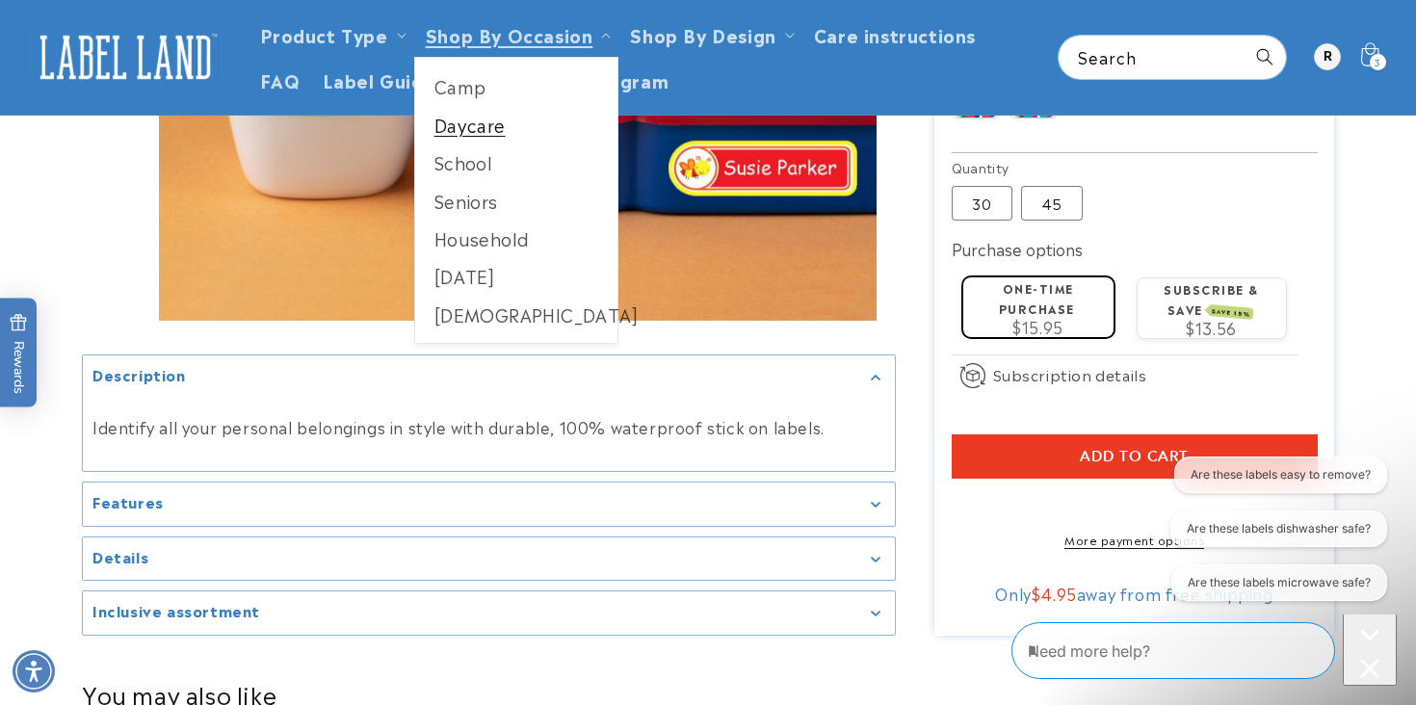
click at [460, 142] on link "Daycare" at bounding box center [516, 125] width 203 height 38
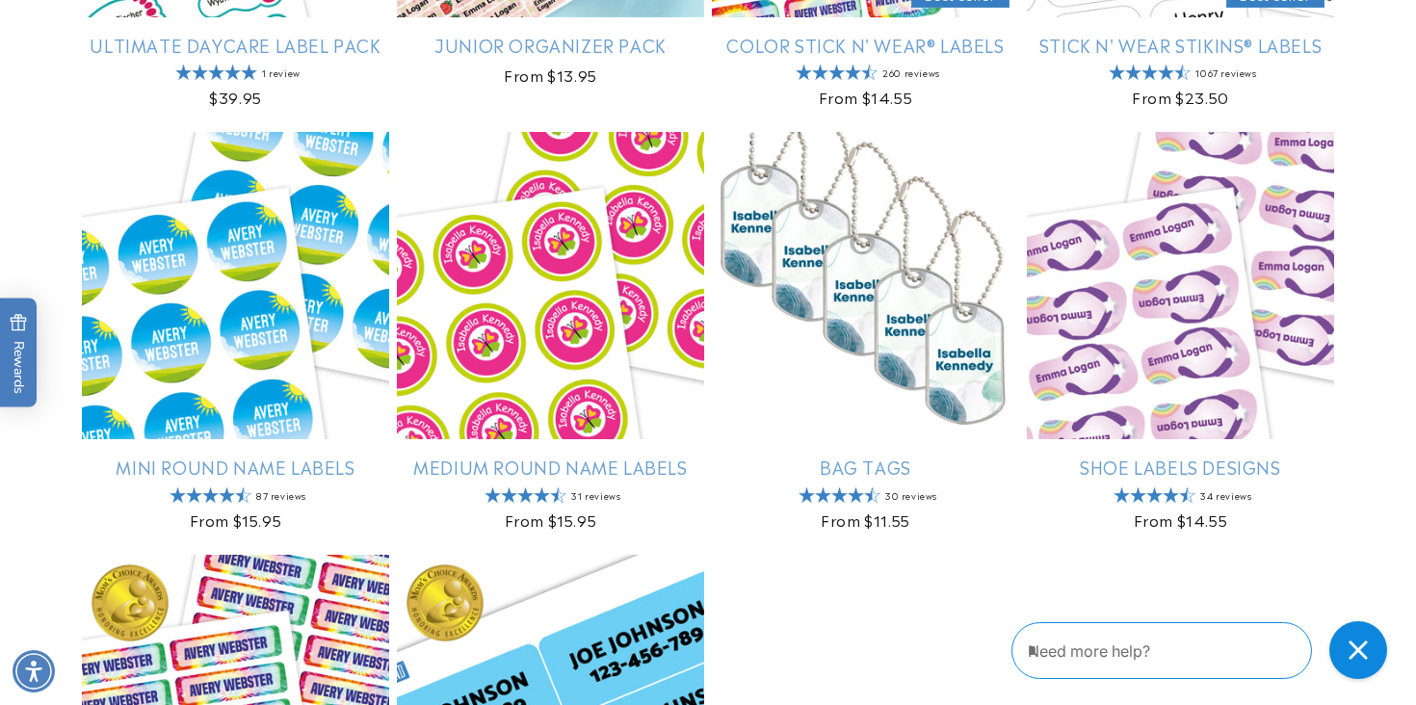
scroll to position [730, 0]
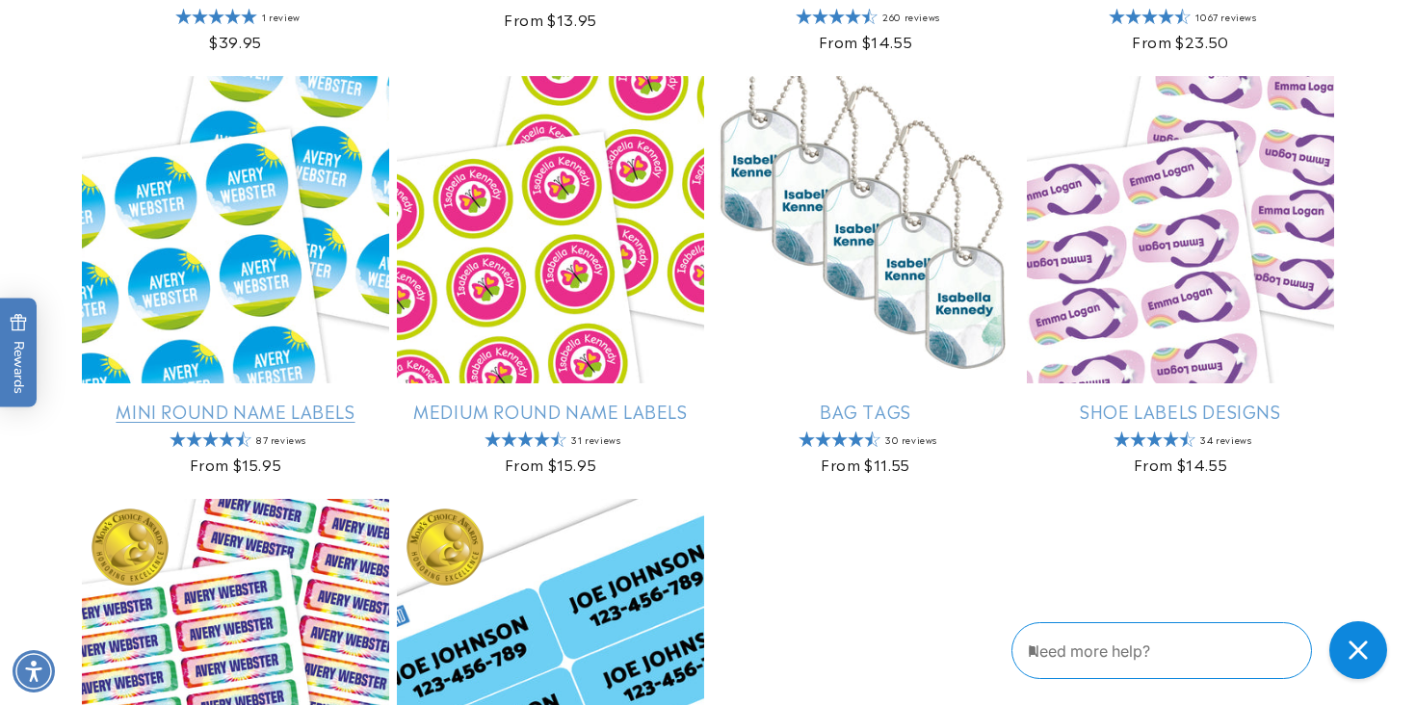
click at [232, 400] on link "Mini Round Name Labels" at bounding box center [235, 411] width 307 height 22
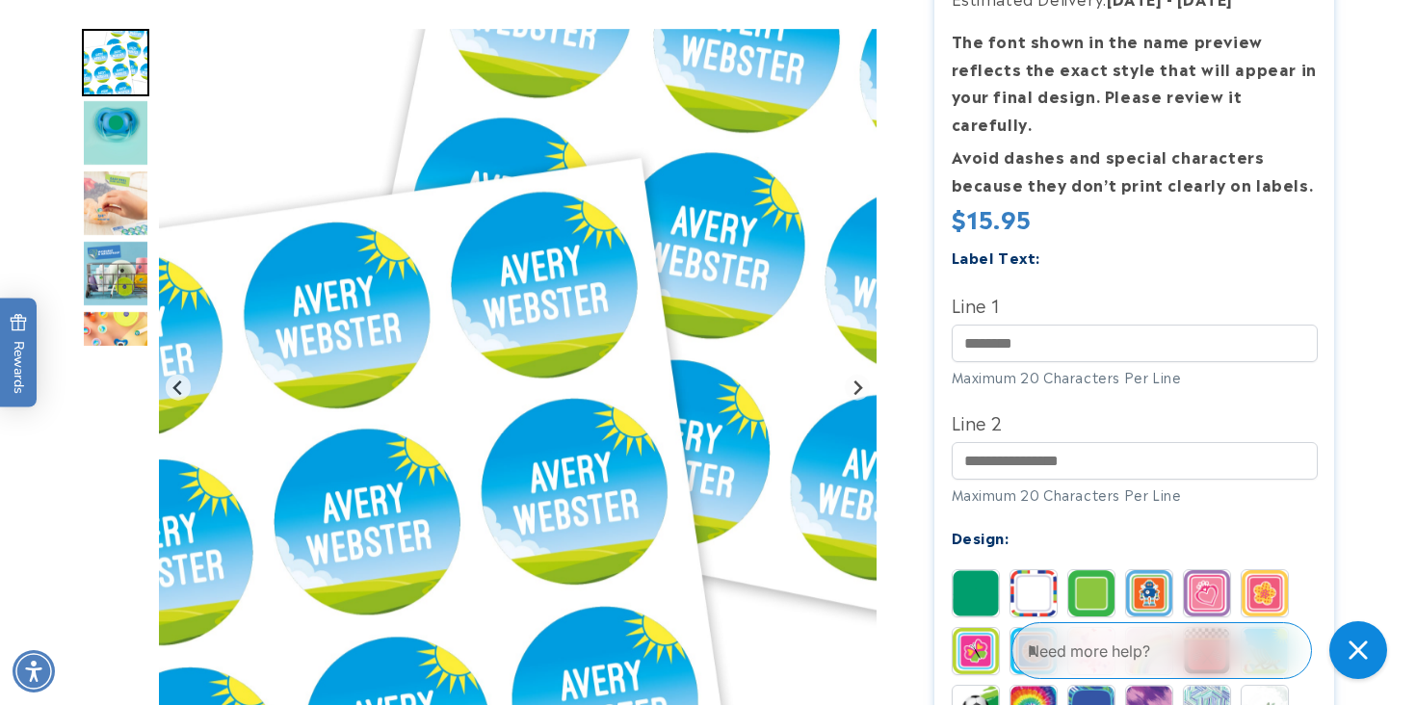
scroll to position [504, 0]
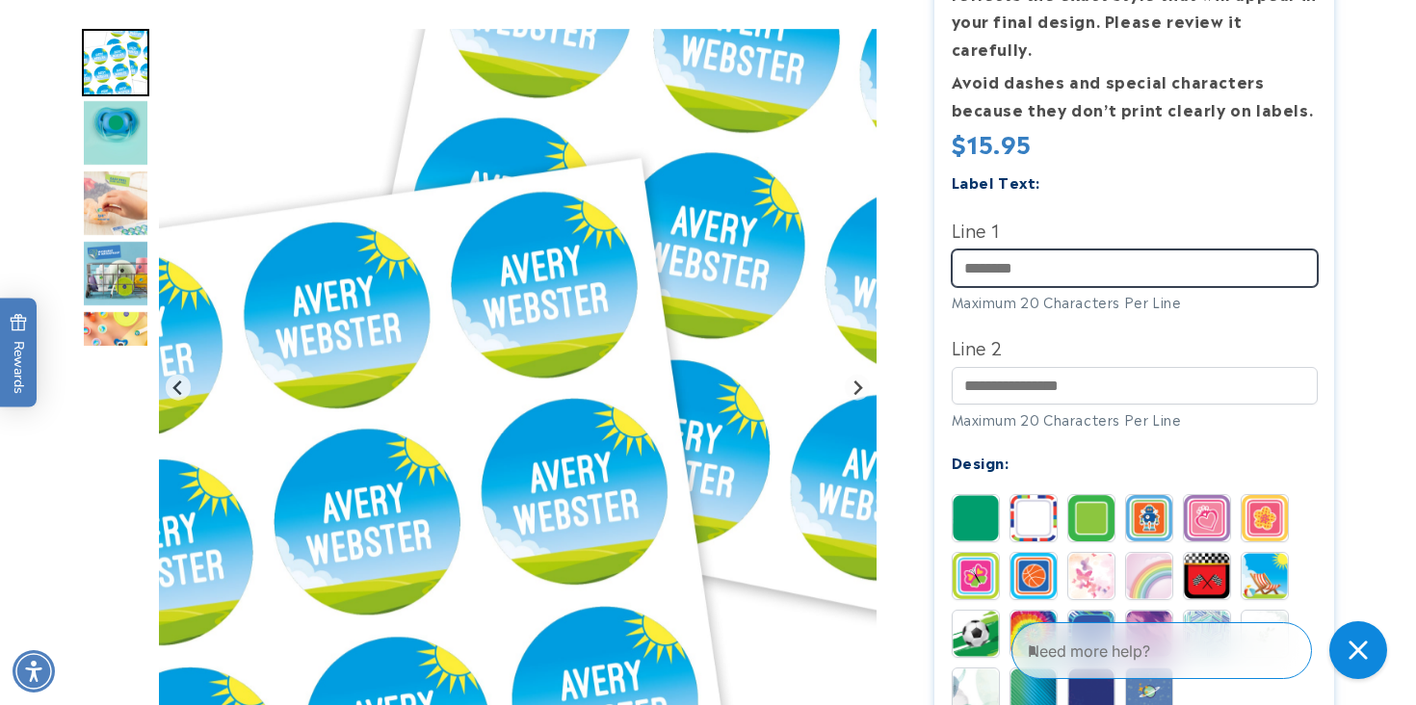
click at [1000, 254] on input "Line 1" at bounding box center [1134, 268] width 366 height 38
type input "******"
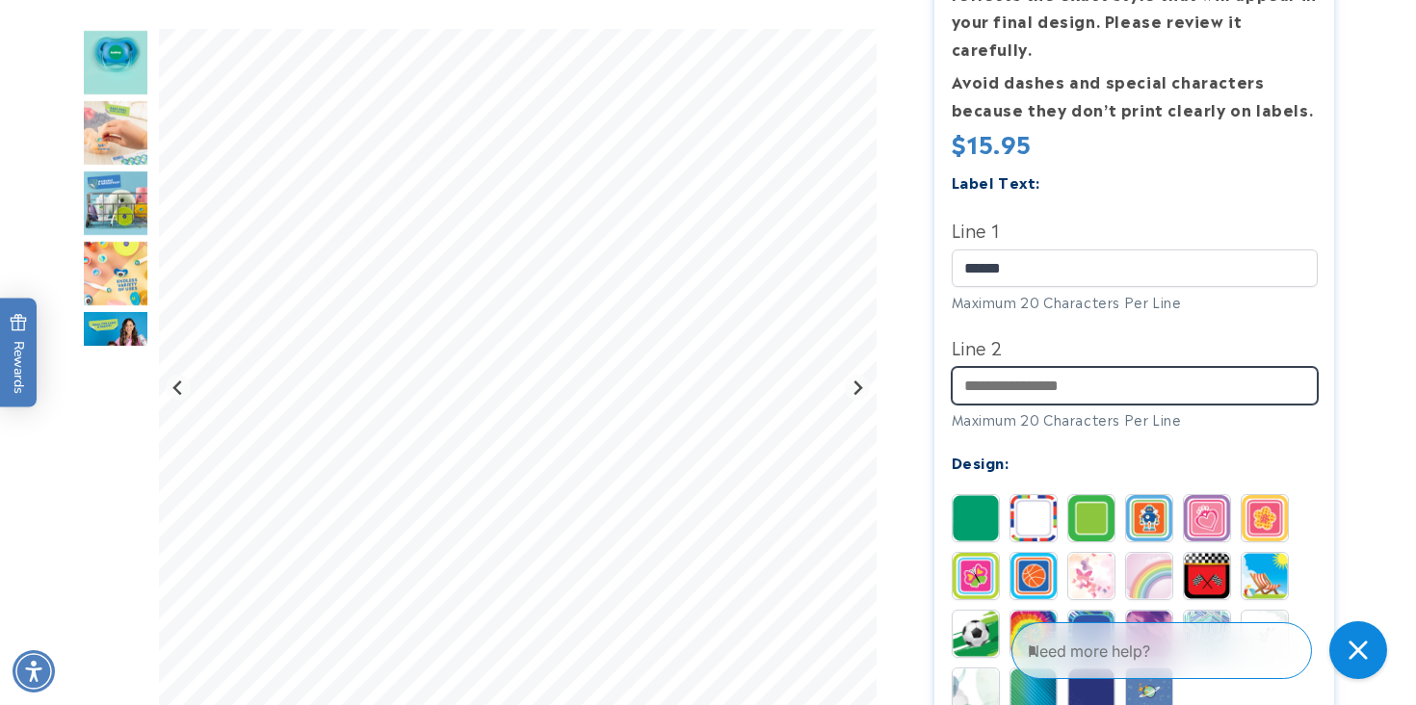
click at [1014, 367] on input "Line 2" at bounding box center [1134, 386] width 366 height 38
type input "*****"
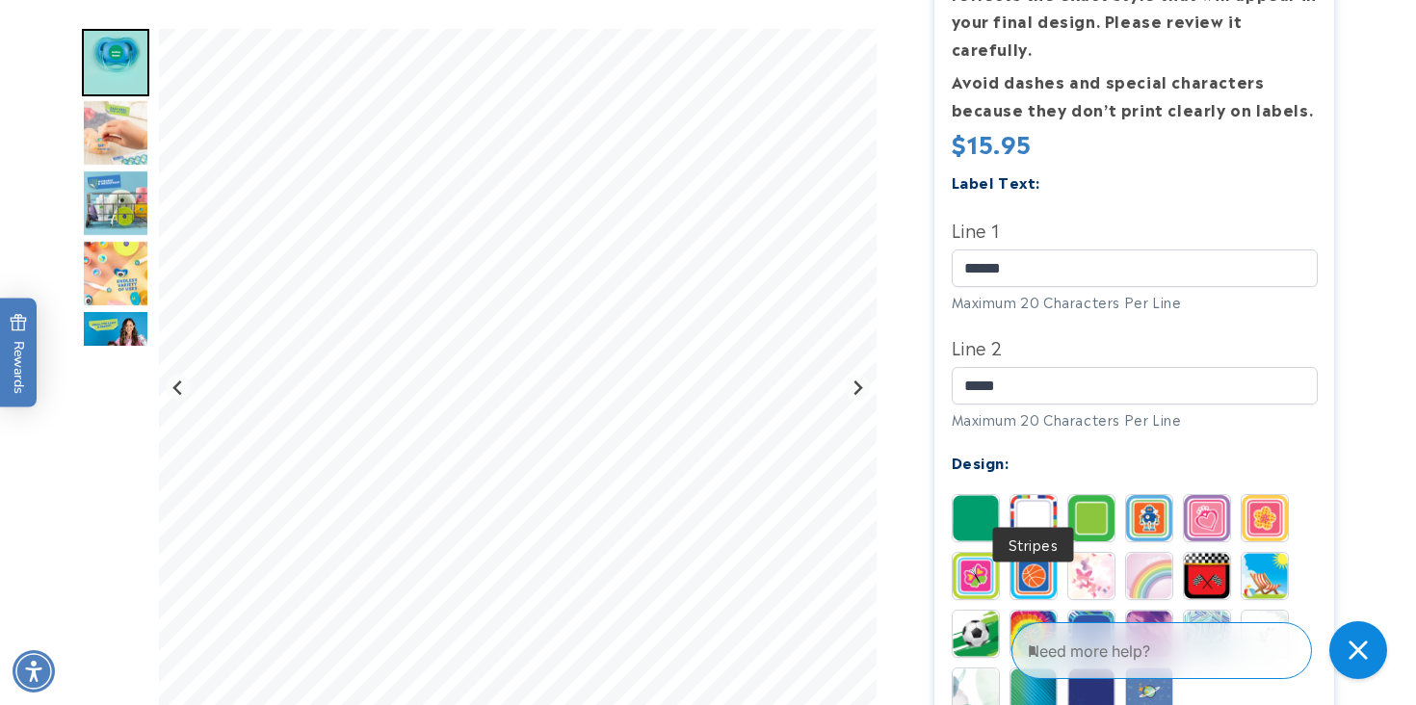
click at [1016, 495] on img at bounding box center [1033, 518] width 46 height 46
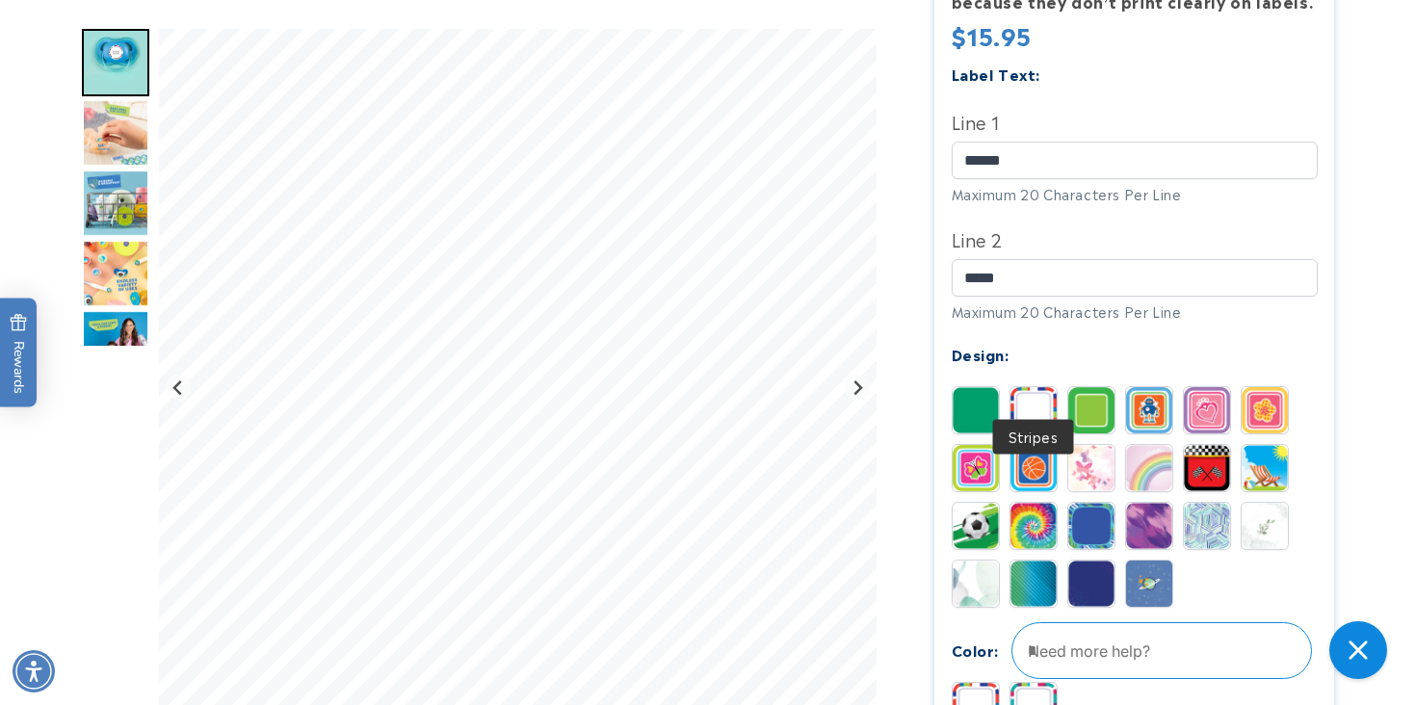
scroll to position [662, 0]
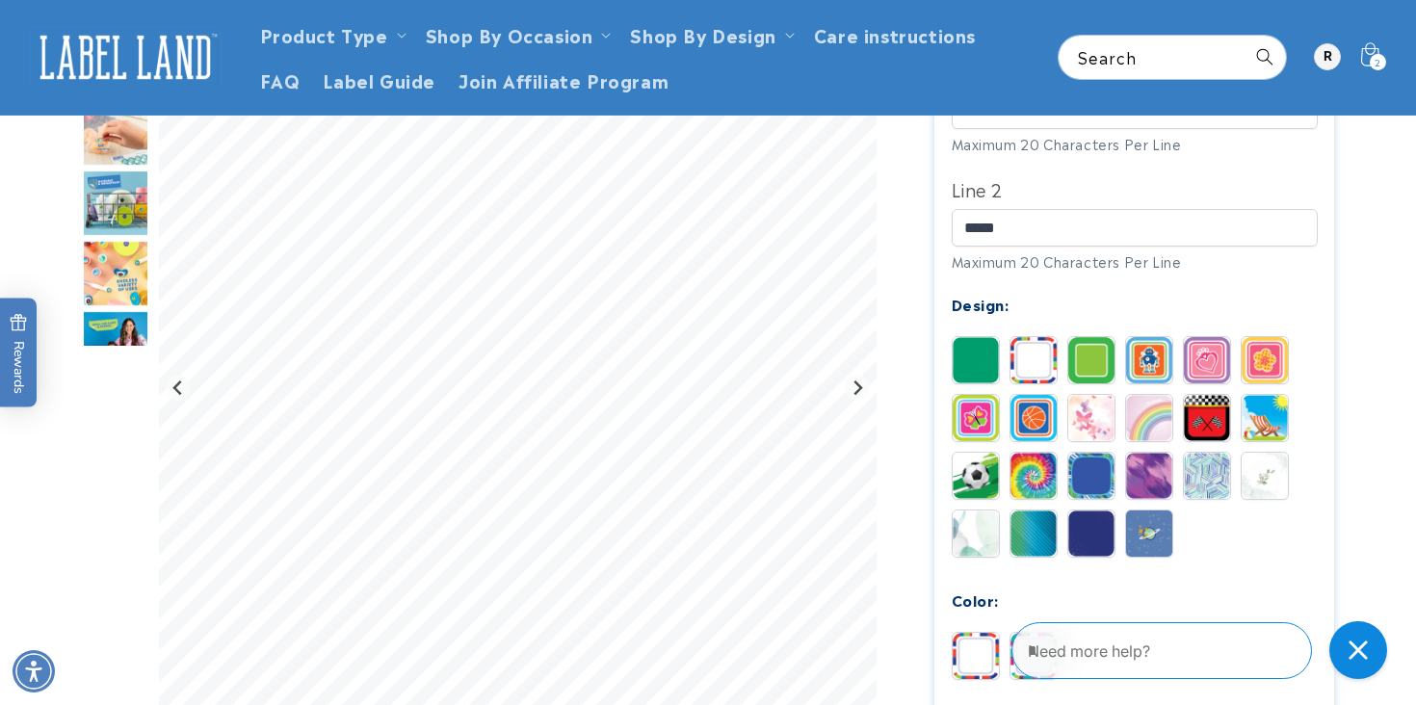
click at [1031, 633] on img at bounding box center [1033, 656] width 46 height 46
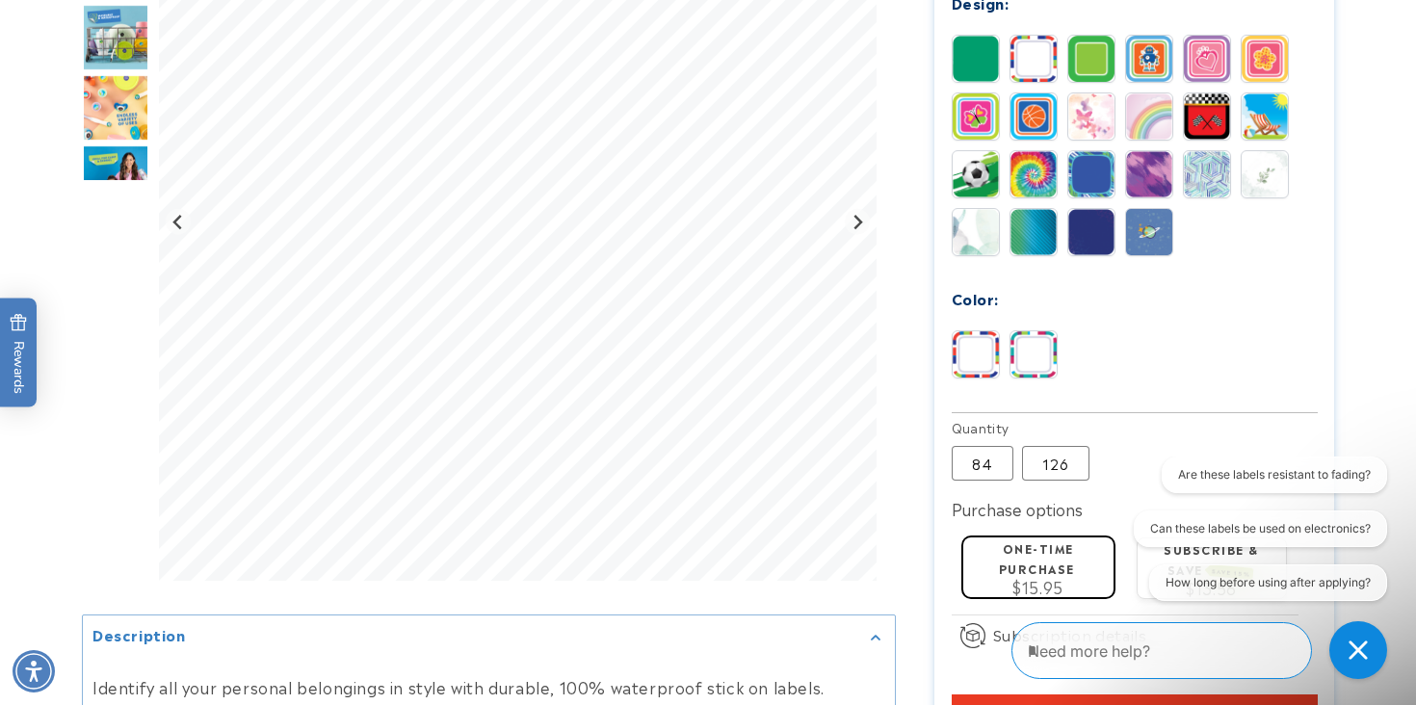
scroll to position [0, 0]
click at [1052, 539] on label "One-time purchase" at bounding box center [1037, 558] width 76 height 38
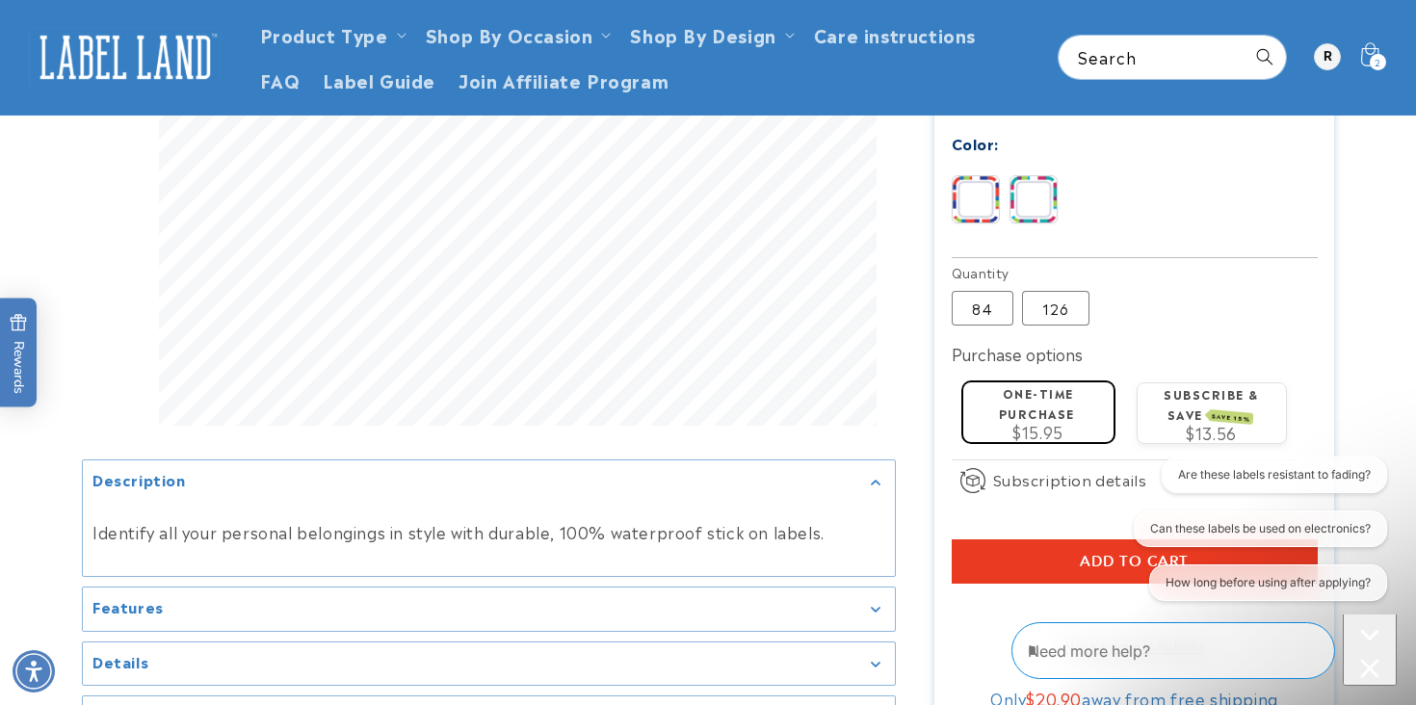
scroll to position [1117, 0]
click at [1052, 540] on button "Add to cart" at bounding box center [1134, 562] width 366 height 44
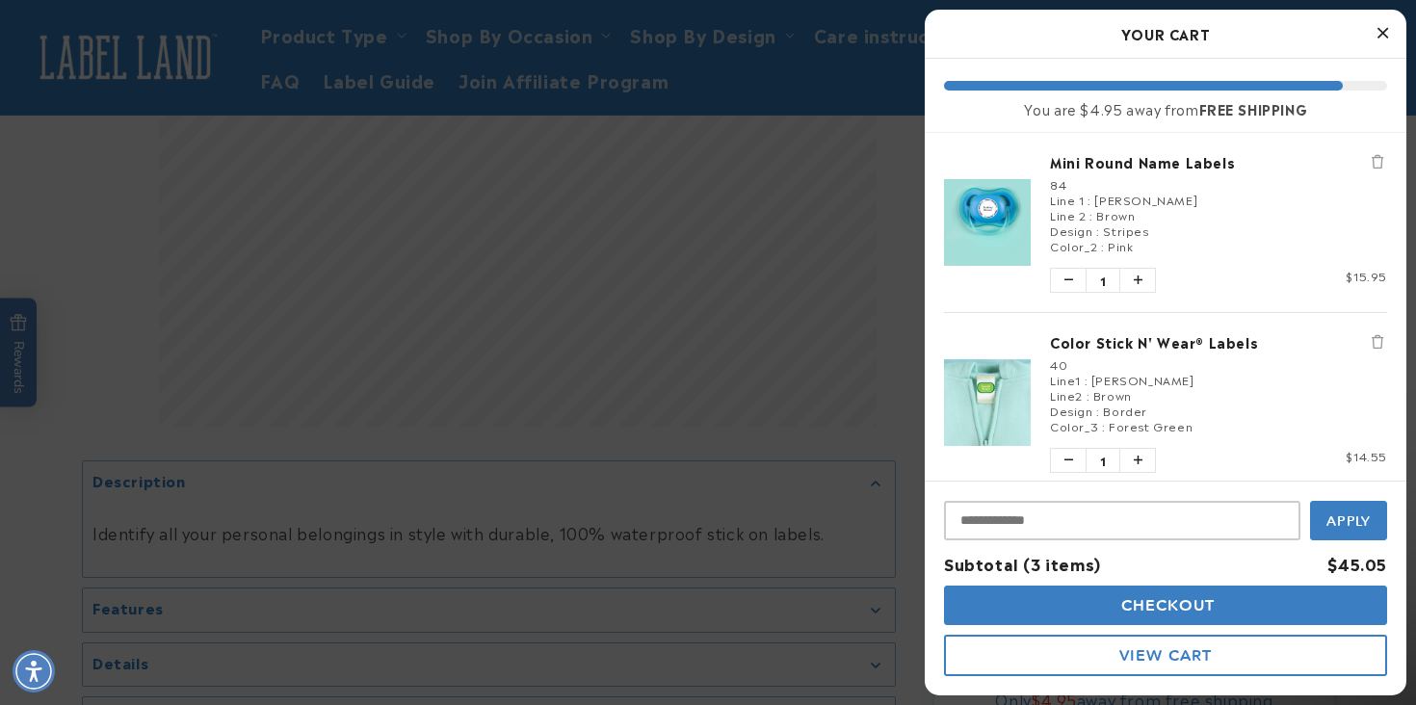
click at [885, 234] on div at bounding box center [708, 352] width 1416 height 705
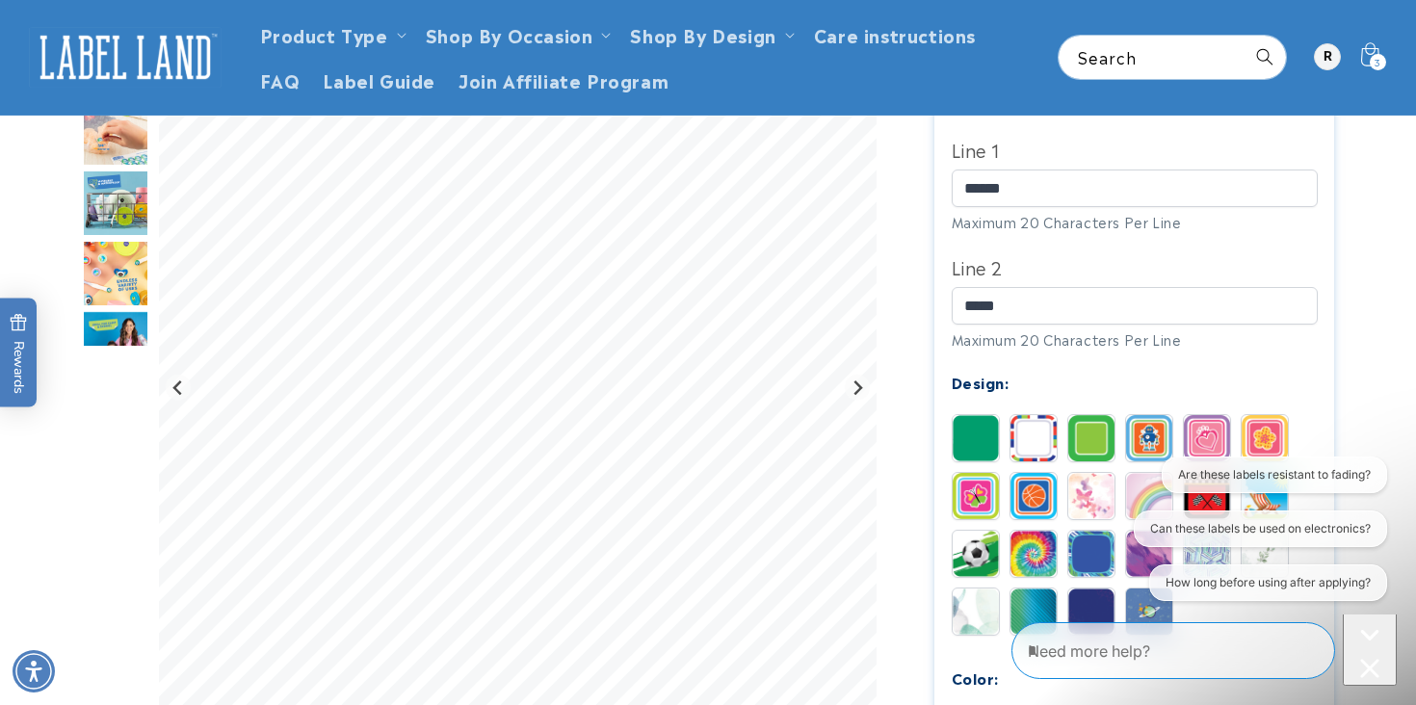
scroll to position [583, 0]
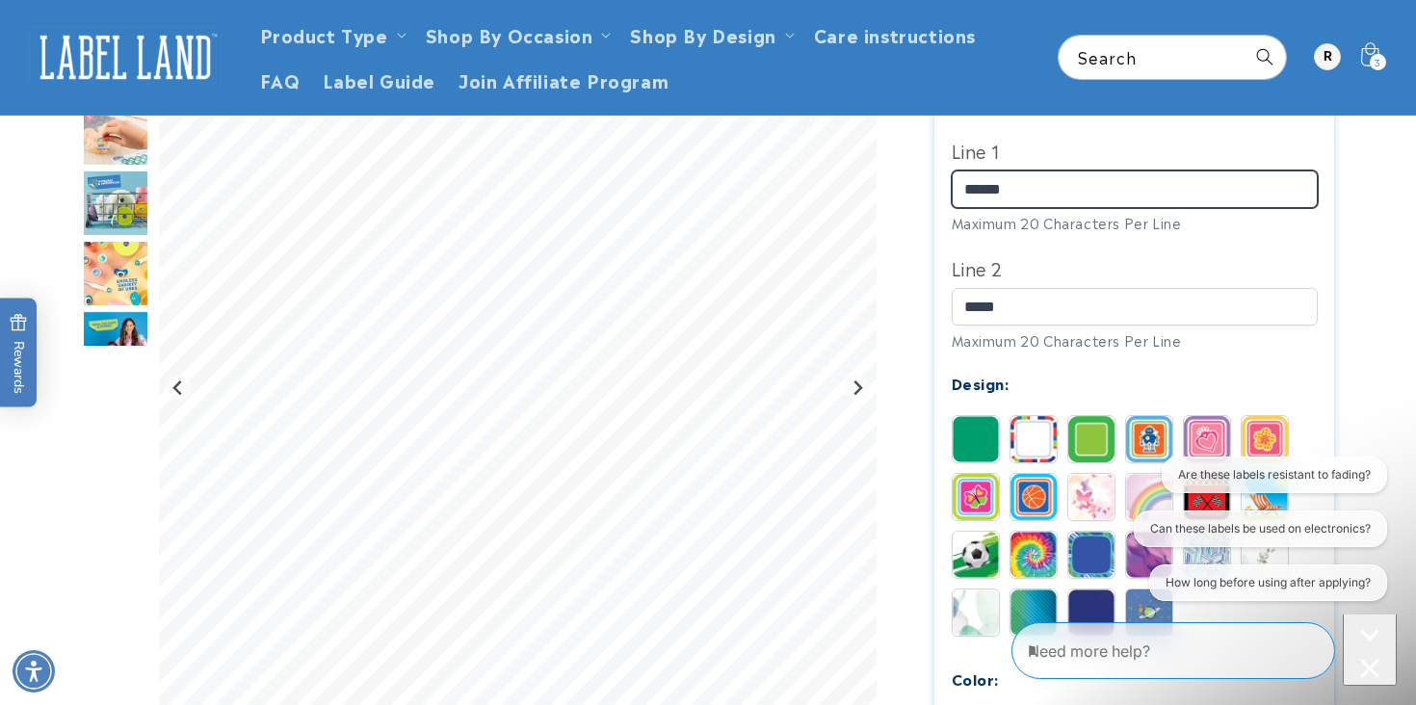
click at [1001, 170] on input "******" at bounding box center [1134, 189] width 366 height 38
type input "*******"
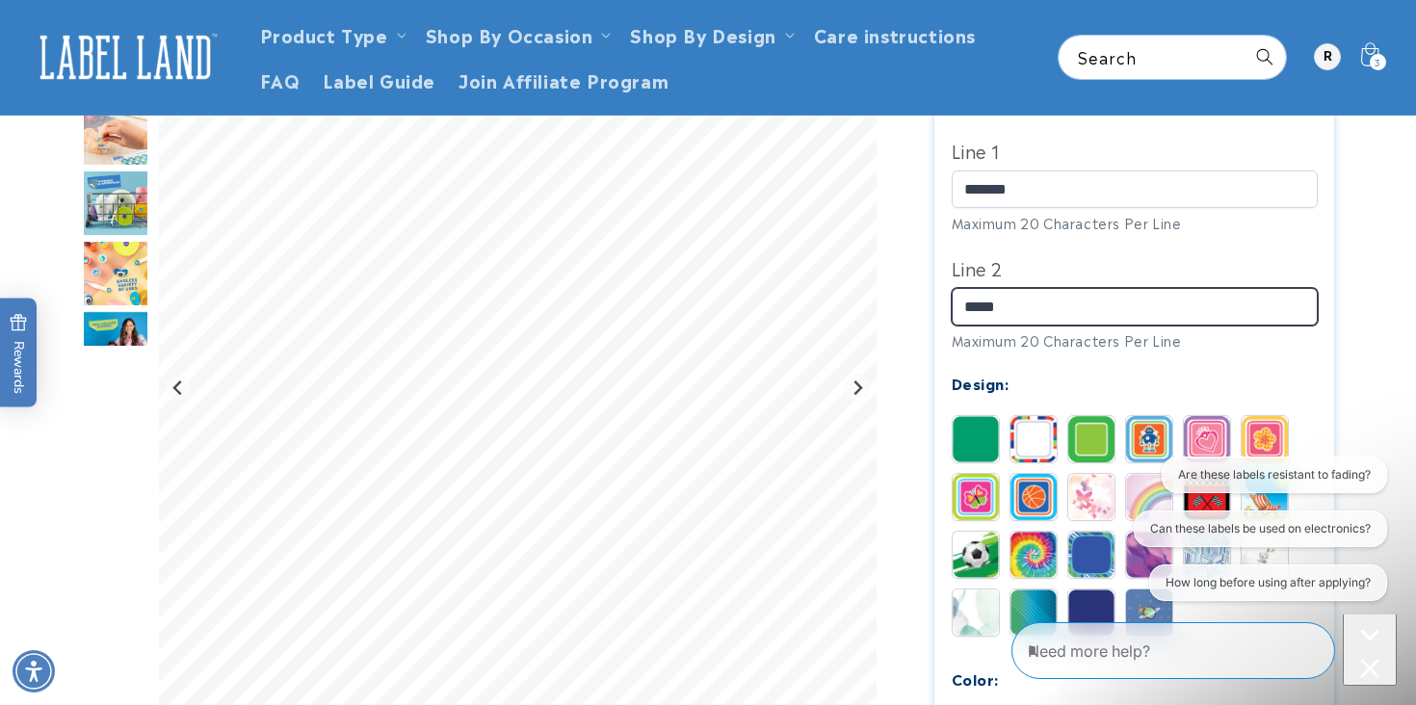
click at [1073, 290] on input "*****" at bounding box center [1134, 307] width 366 height 38
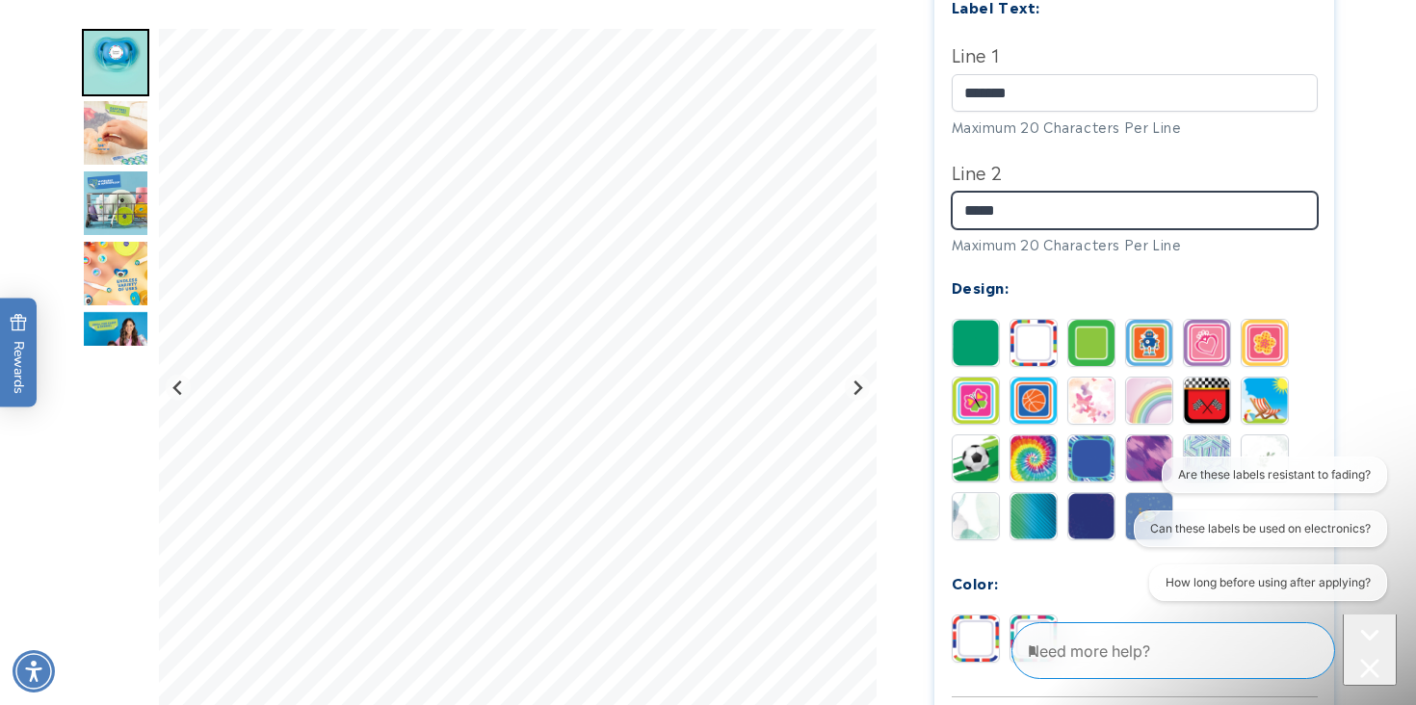
scroll to position [680, 0]
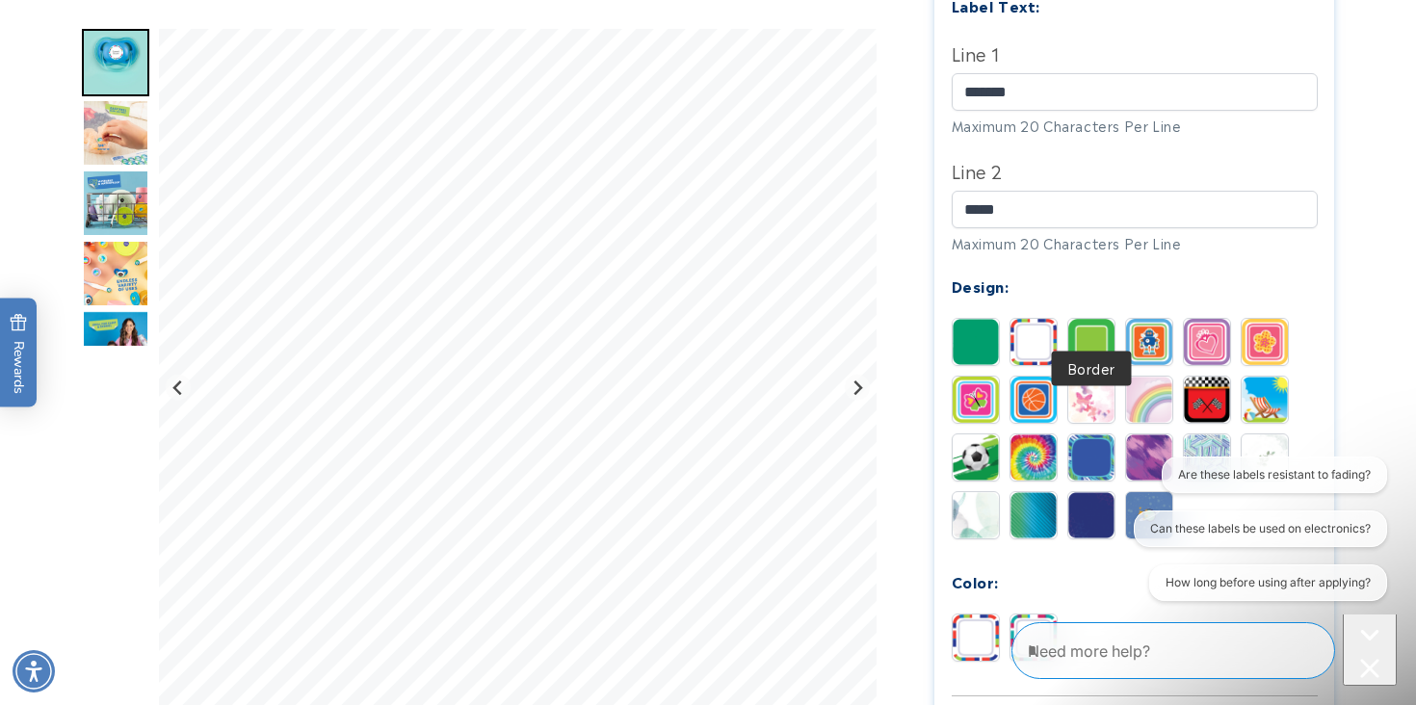
click at [1076, 319] on img at bounding box center [1091, 342] width 46 height 46
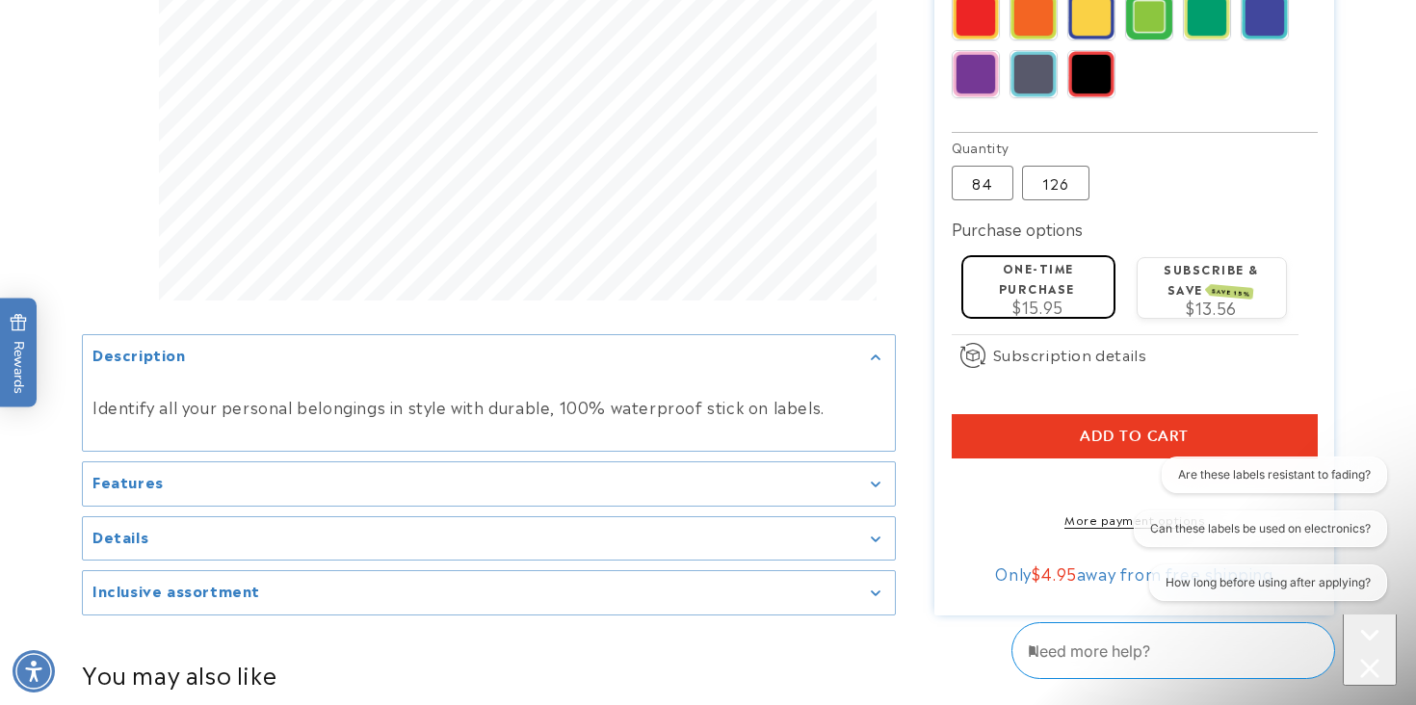
scroll to position [1306, 0]
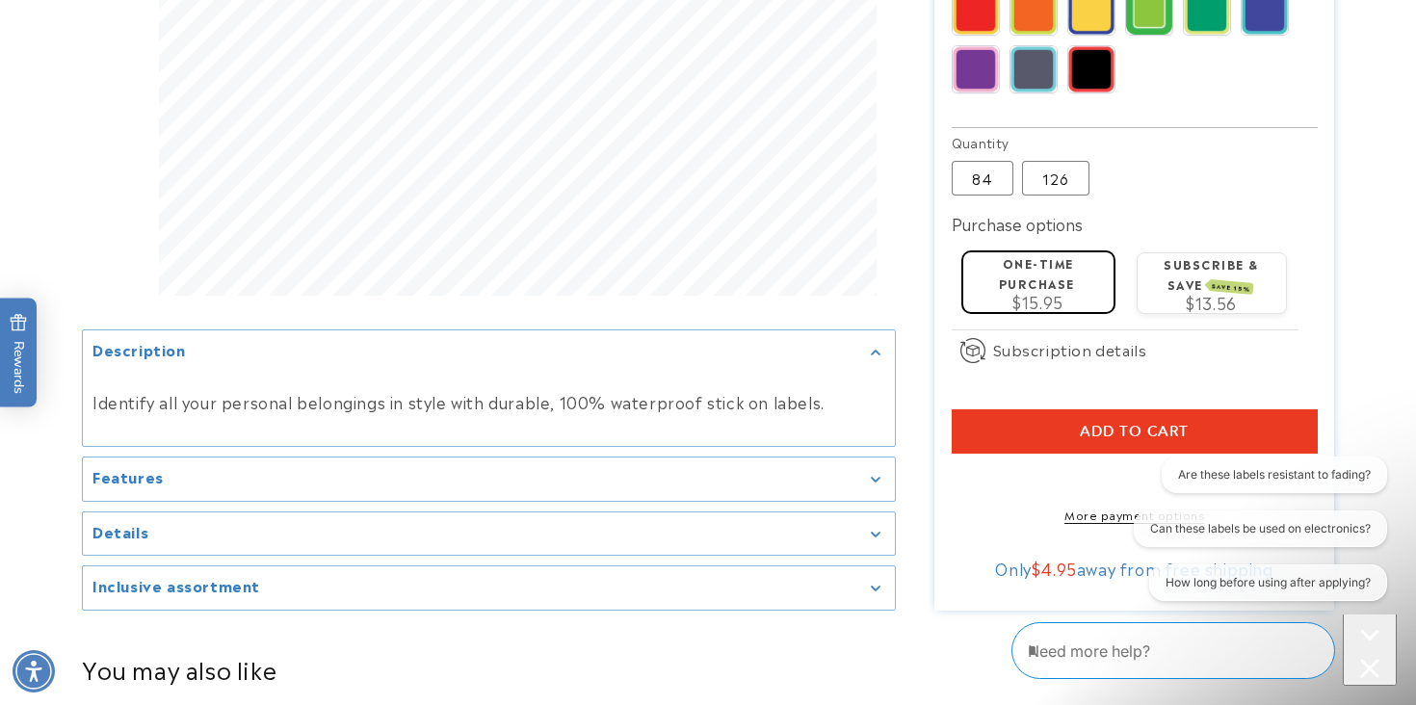
click at [985, 409] on button "Add to cart" at bounding box center [1134, 431] width 366 height 44
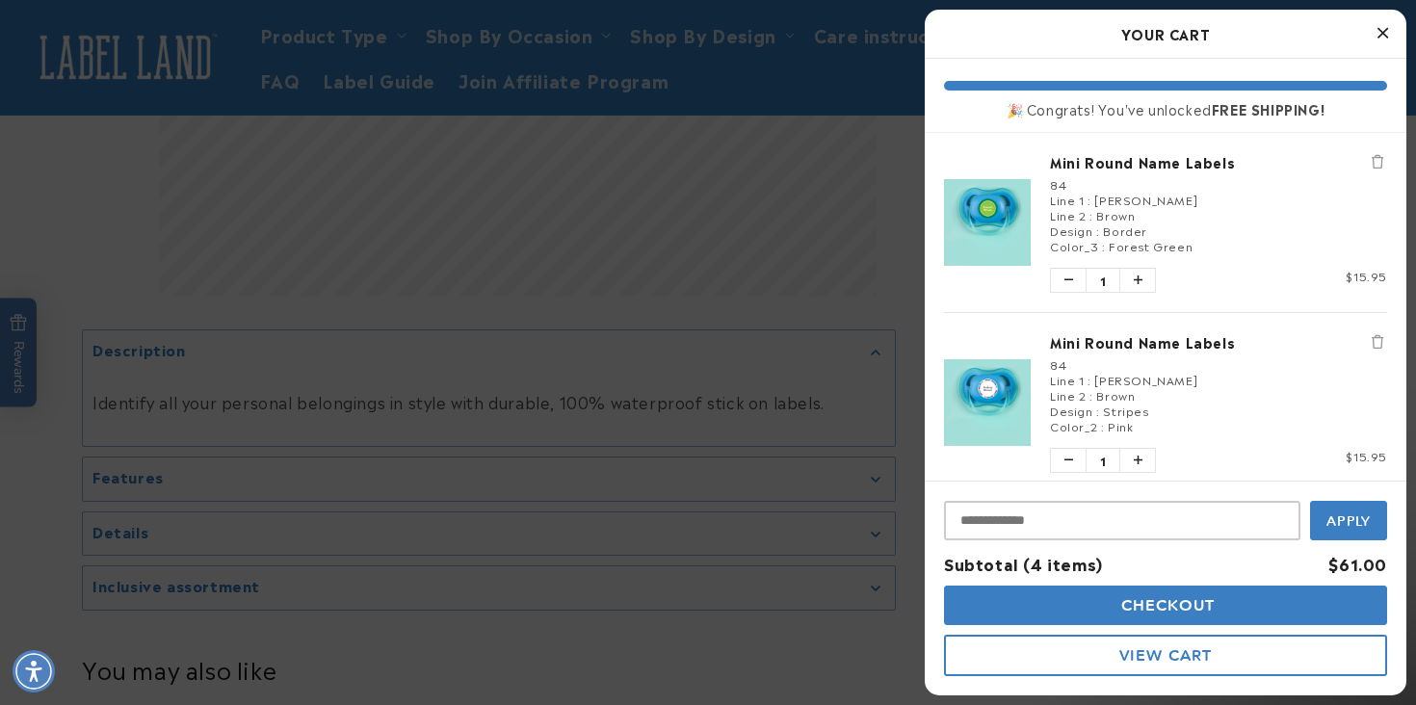
click at [1042, 652] on button "View Cart" at bounding box center [1165, 655] width 443 height 41
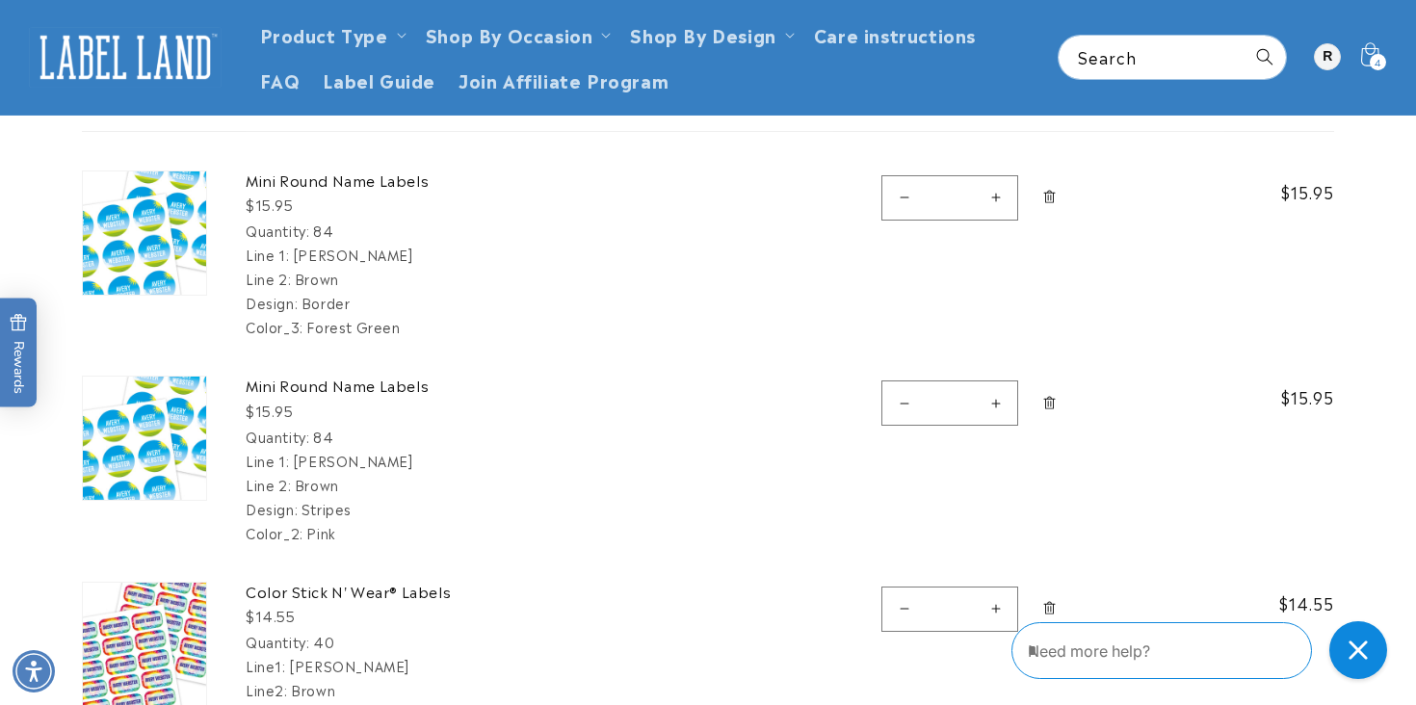
scroll to position [159, 0]
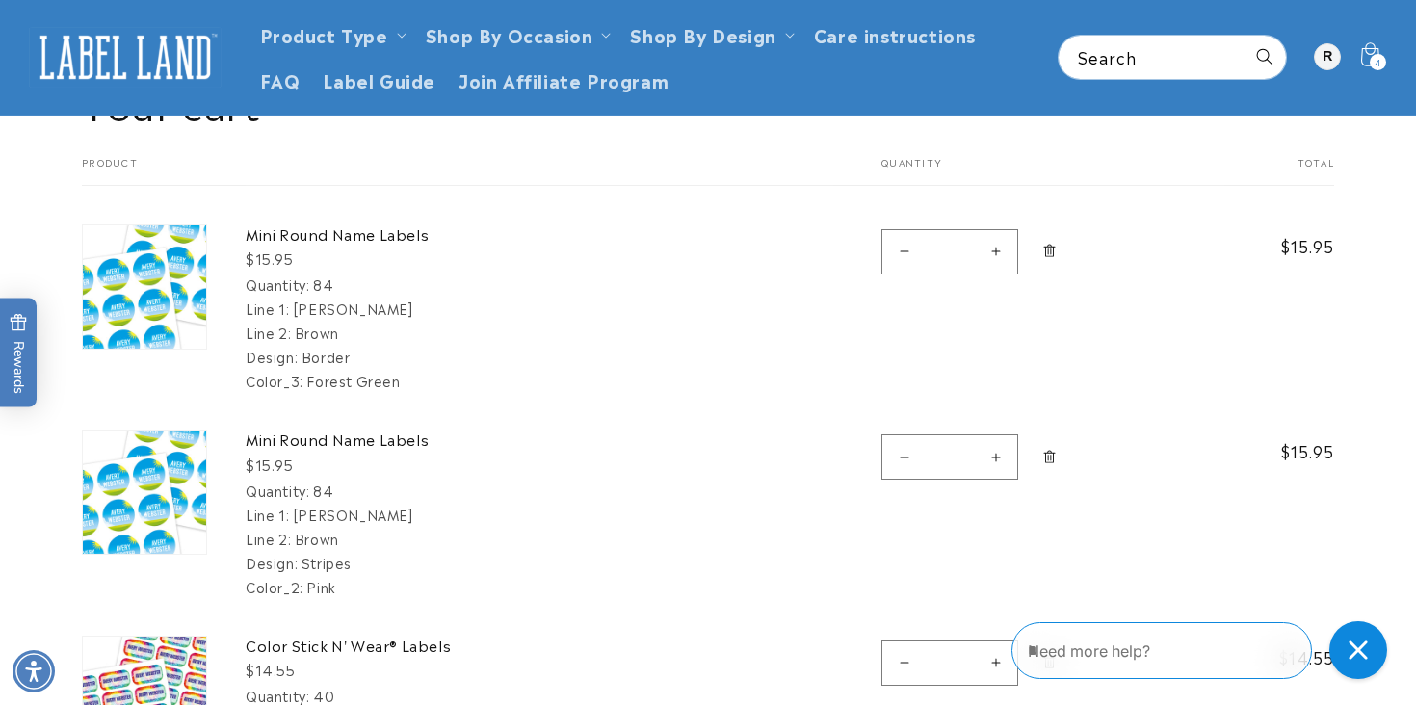
click at [1050, 259] on span "Remove Mini Round Name Labels - 84" at bounding box center [1049, 251] width 19 height 19
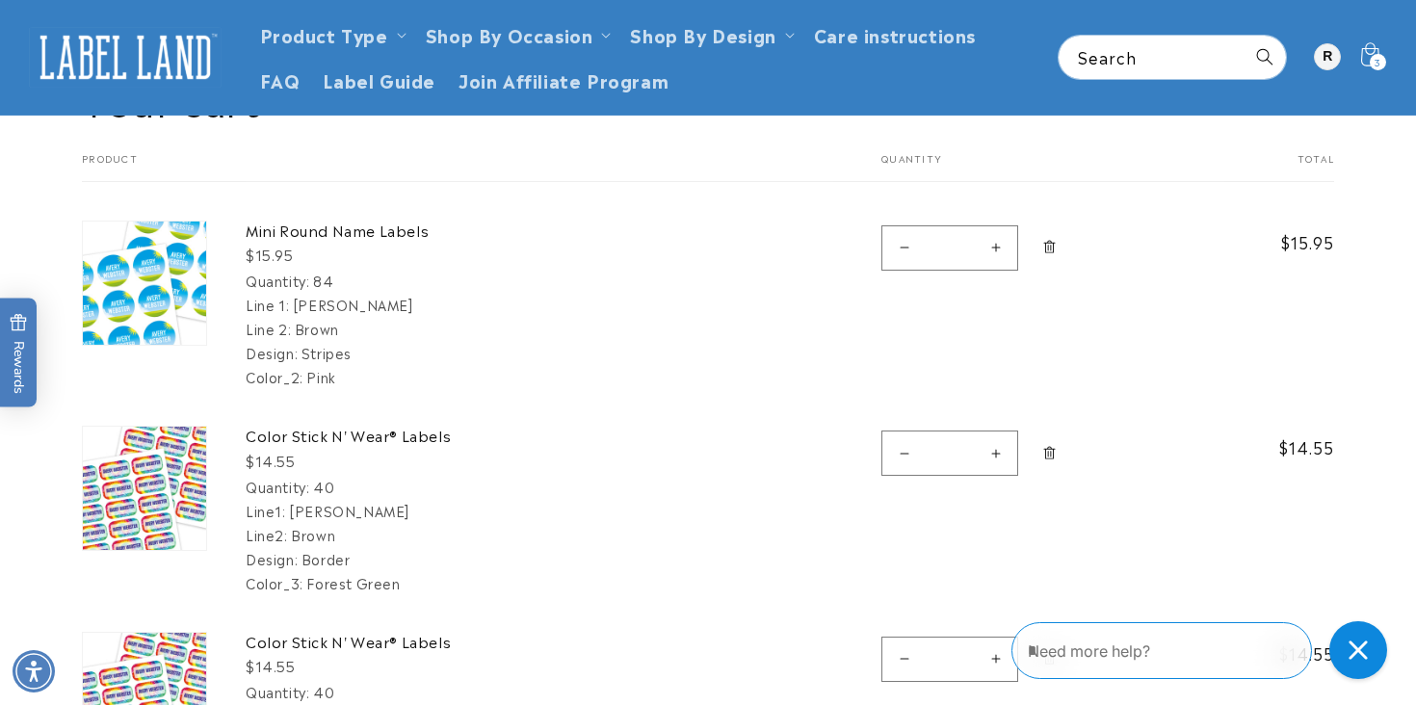
scroll to position [154, 0]
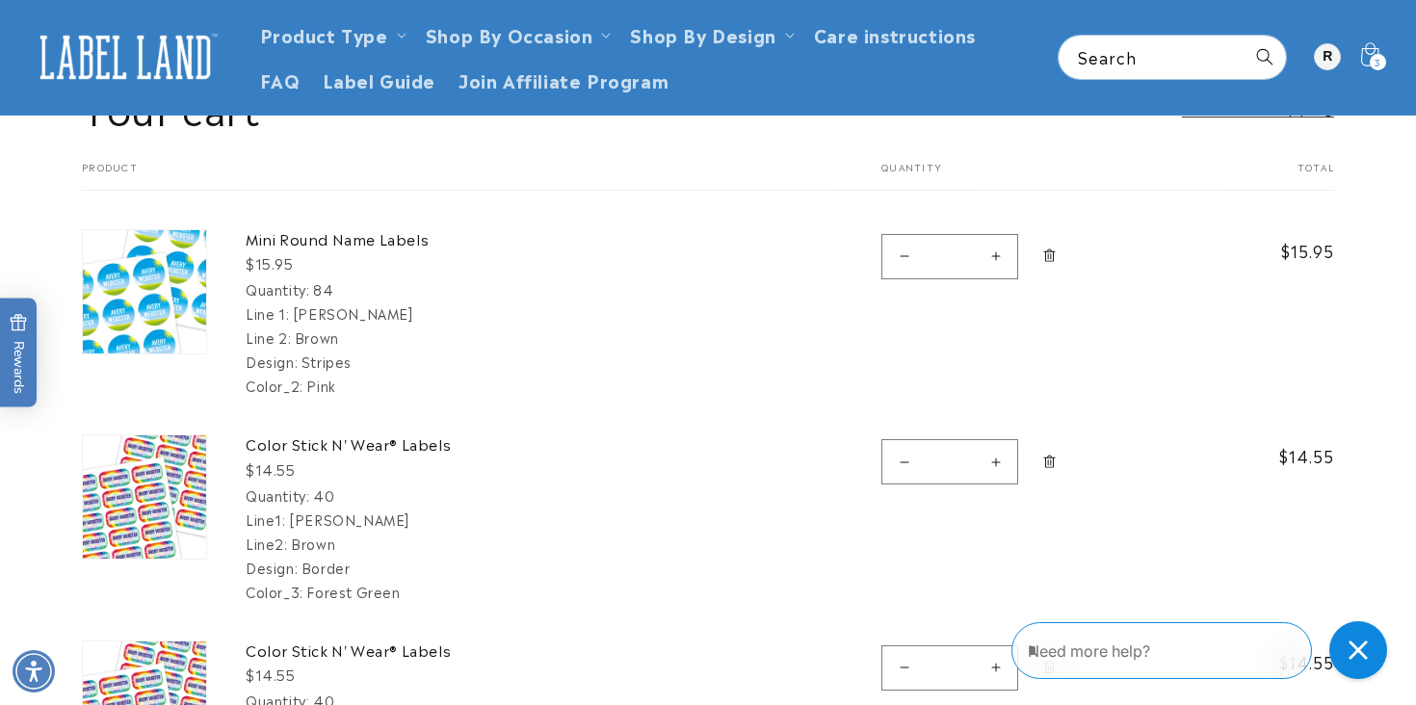
click at [1050, 251] on icon "Remove Mini Round Name Labels - 84" at bounding box center [1049, 255] width 14 height 14
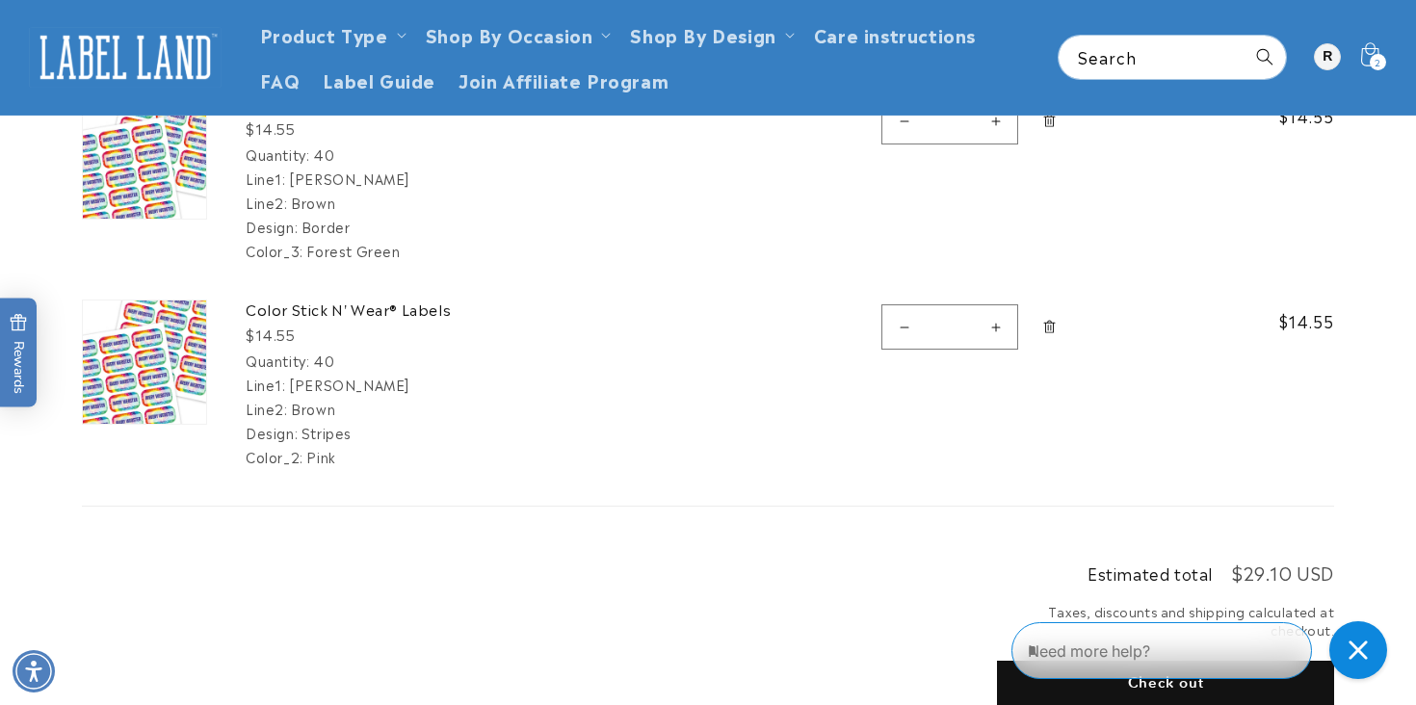
scroll to position [243, 0]
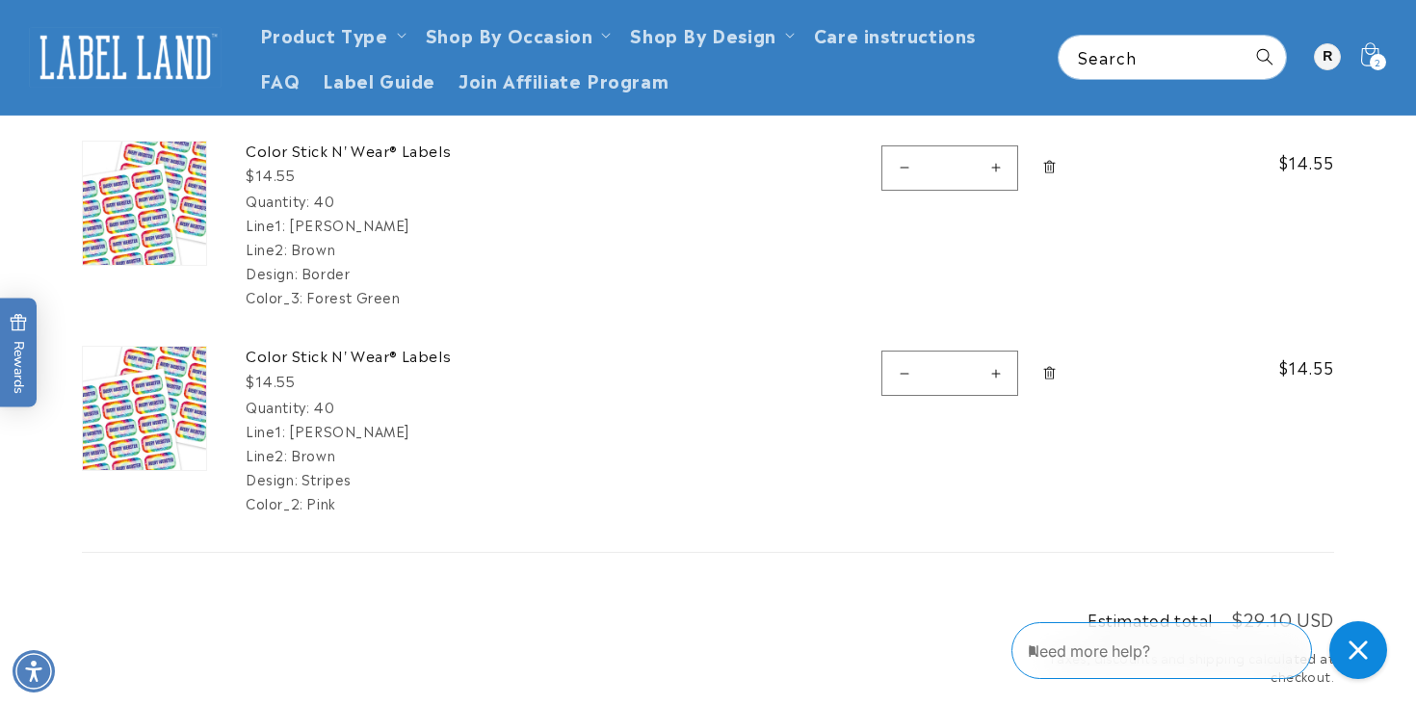
click at [990, 376] on button "Increase quantity for Color Stick N&#39; Wear® Labels" at bounding box center [995, 373] width 43 height 45
type input "*"
click at [319, 349] on link "Color Stick N' Wear® Labels" at bounding box center [390, 355] width 289 height 19
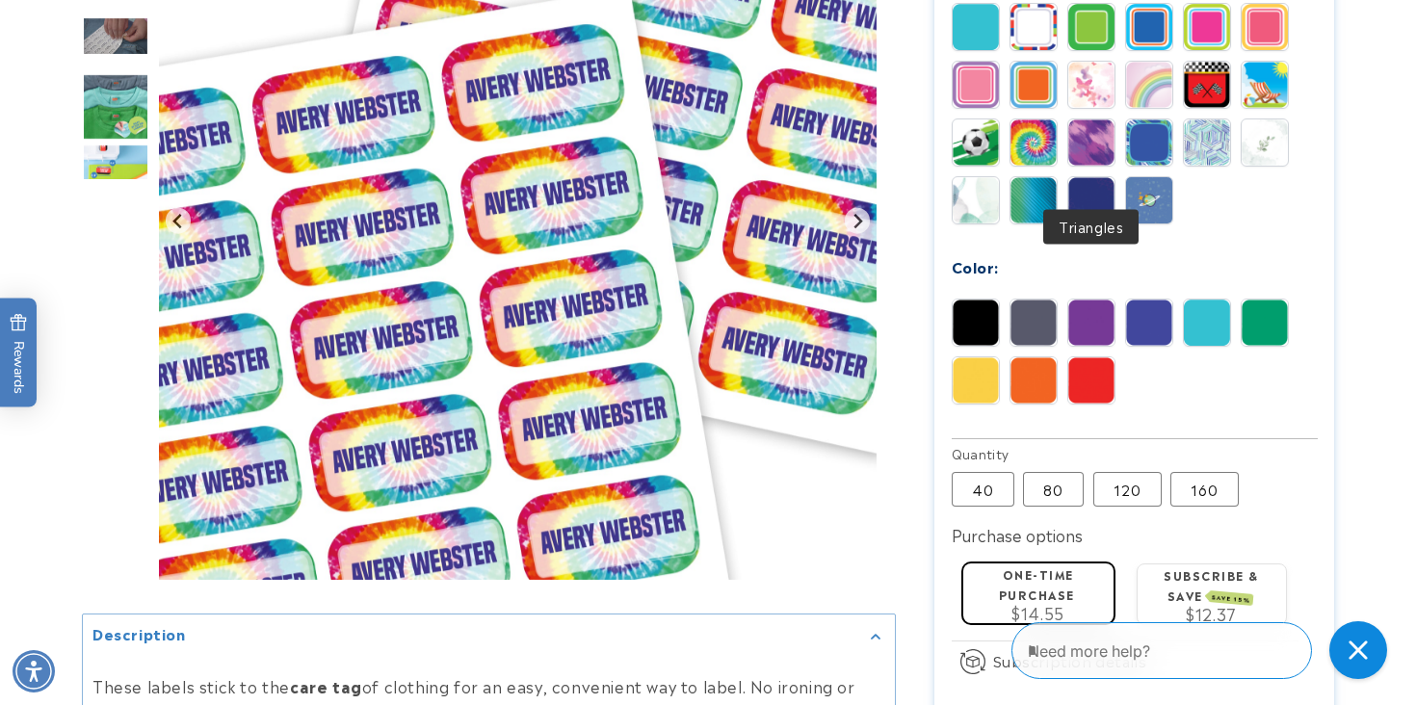
scroll to position [996, 0]
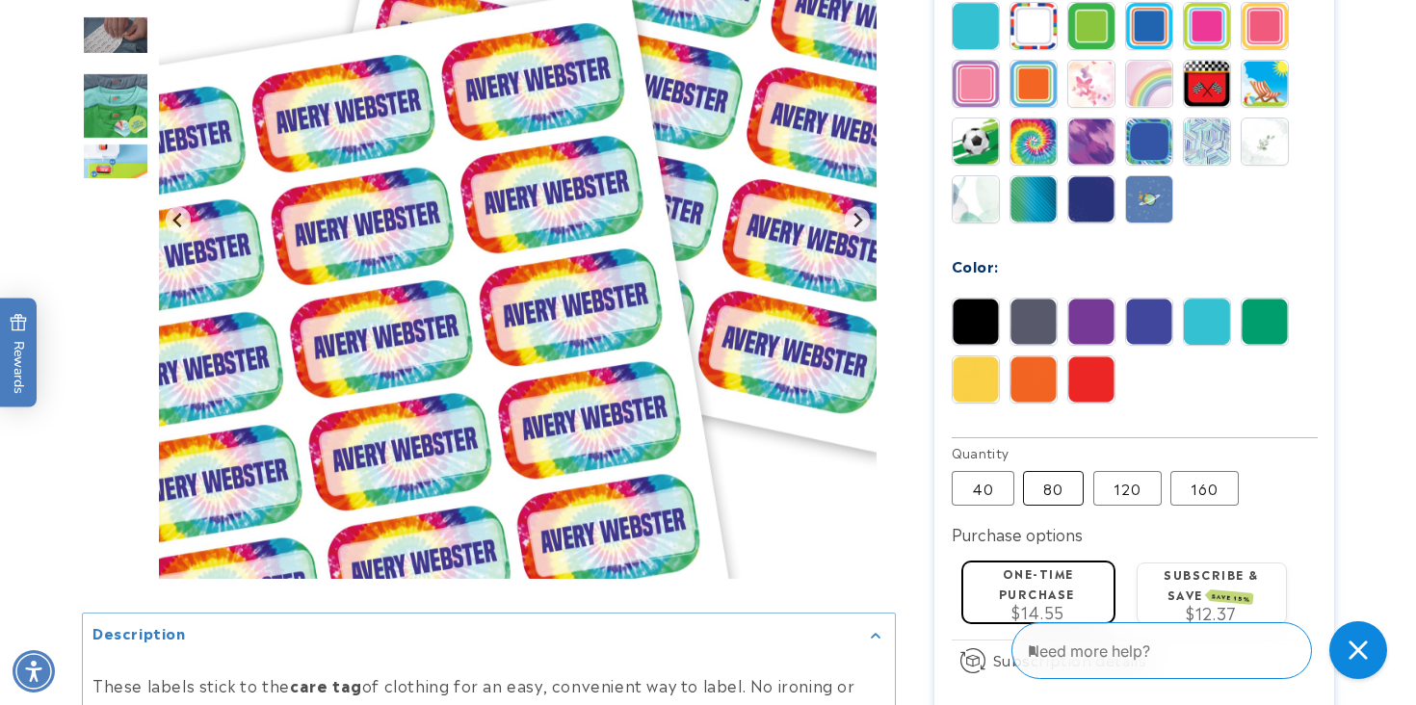
click at [1048, 471] on label "80 Variant sold out or unavailable" at bounding box center [1053, 488] width 61 height 35
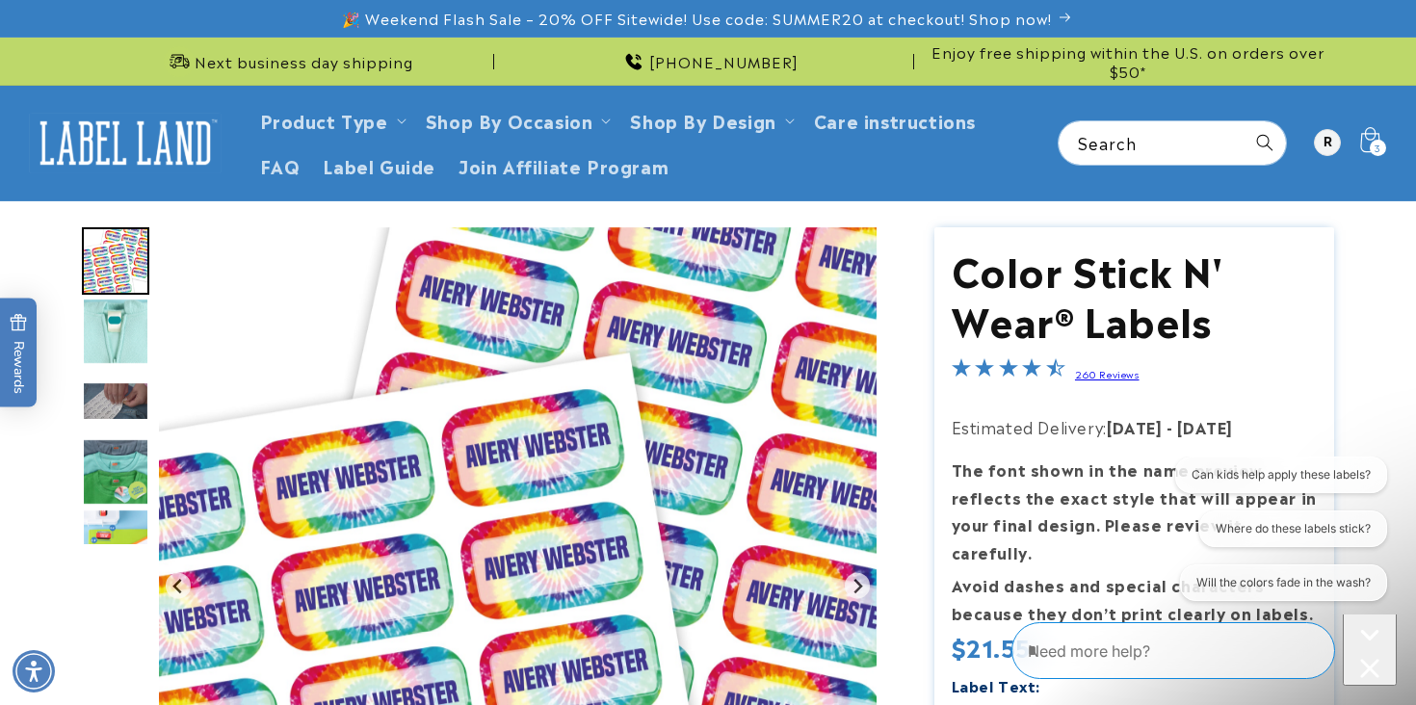
click at [1362, 146] on icon at bounding box center [1368, 142] width 45 height 45
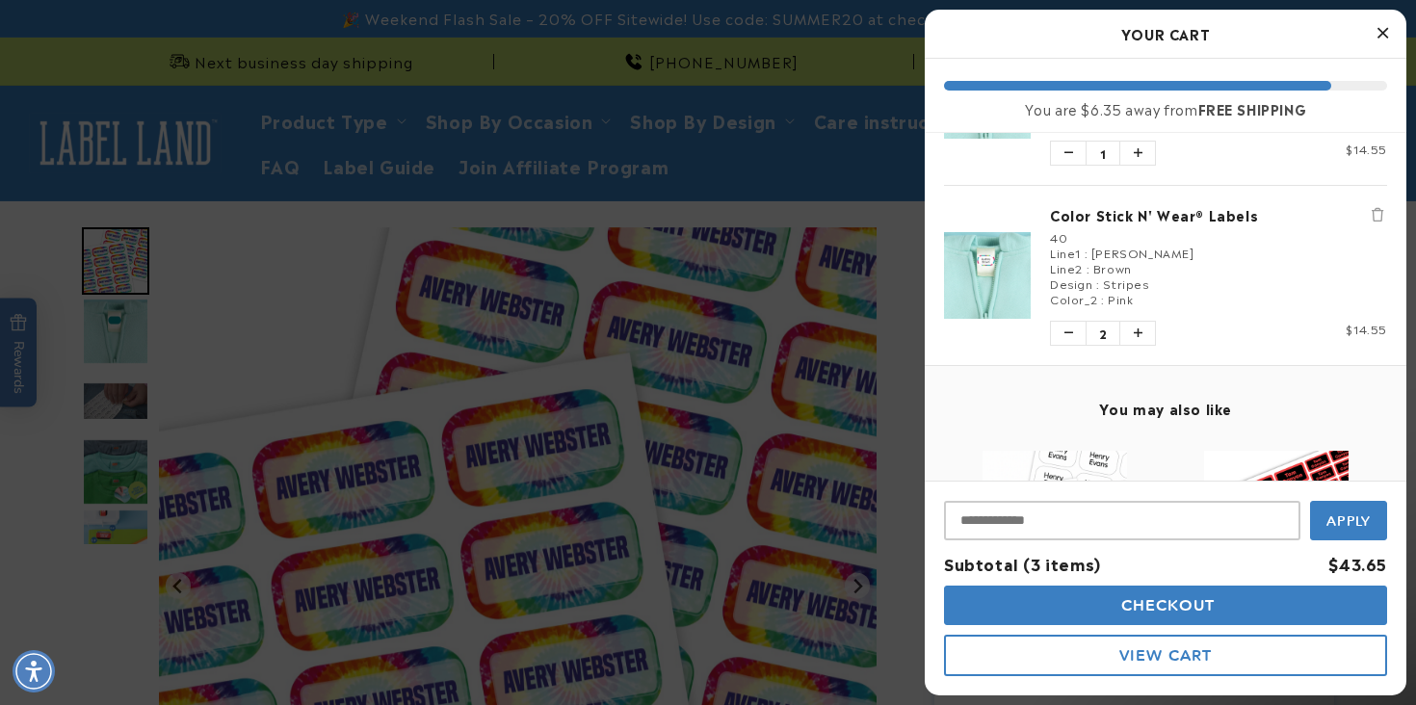
scroll to position [132, 0]
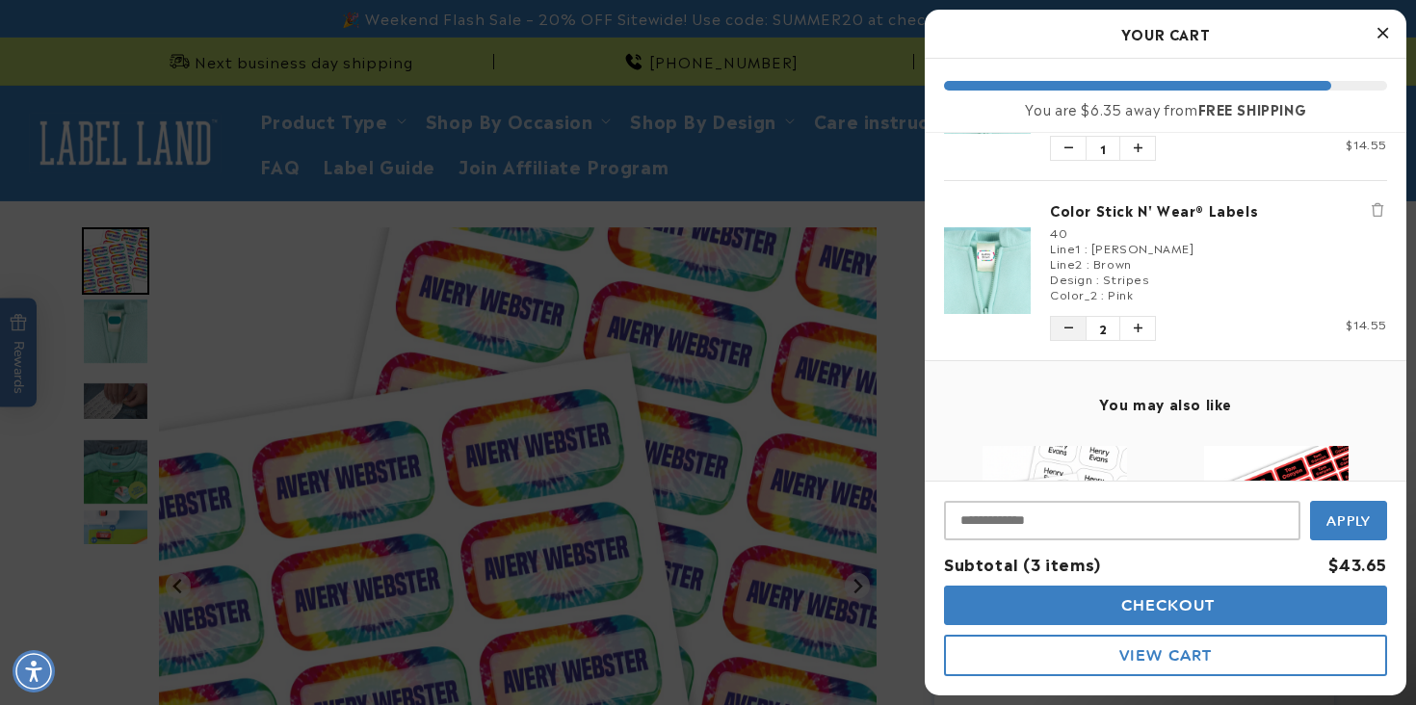
click at [1061, 320] on button "Decrease quantity of Color Stick N' Wear® Labels" at bounding box center [1068, 328] width 35 height 23
click at [627, 340] on div at bounding box center [708, 352] width 1416 height 705
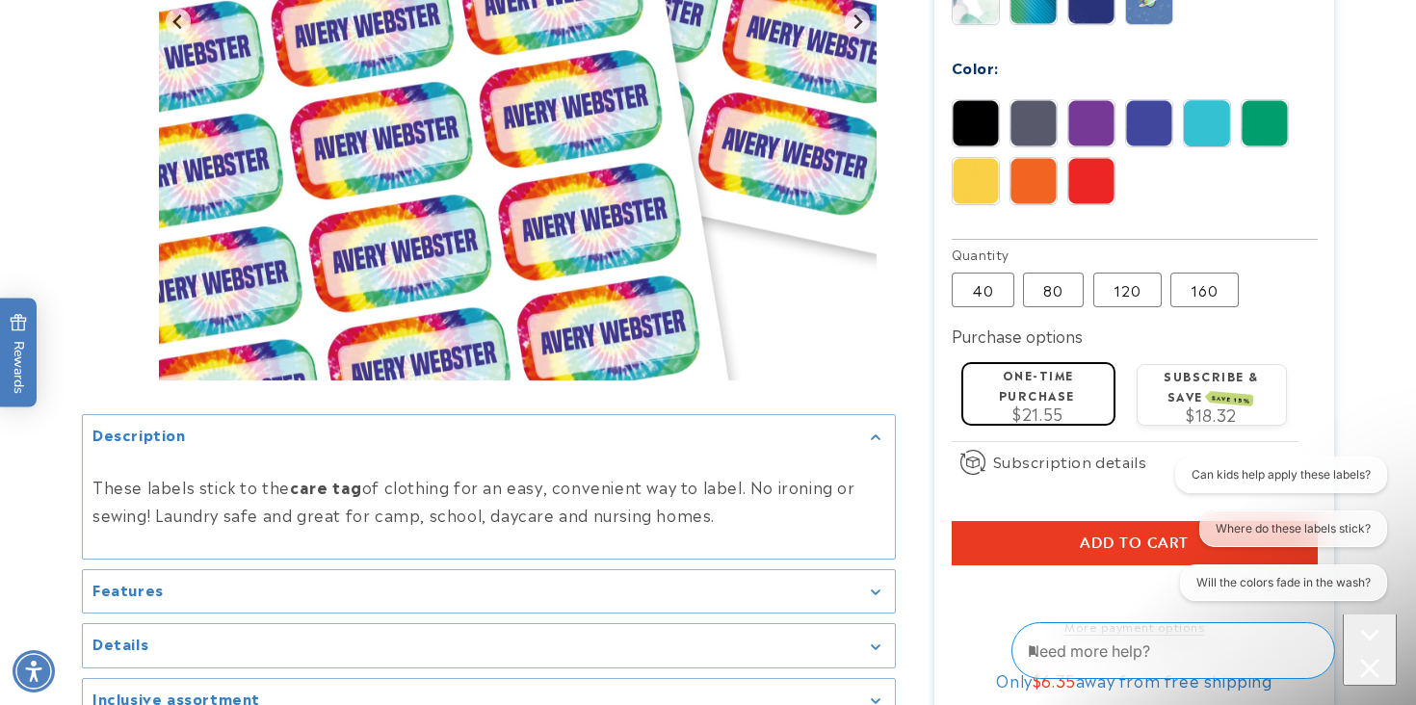
scroll to position [1200, 0]
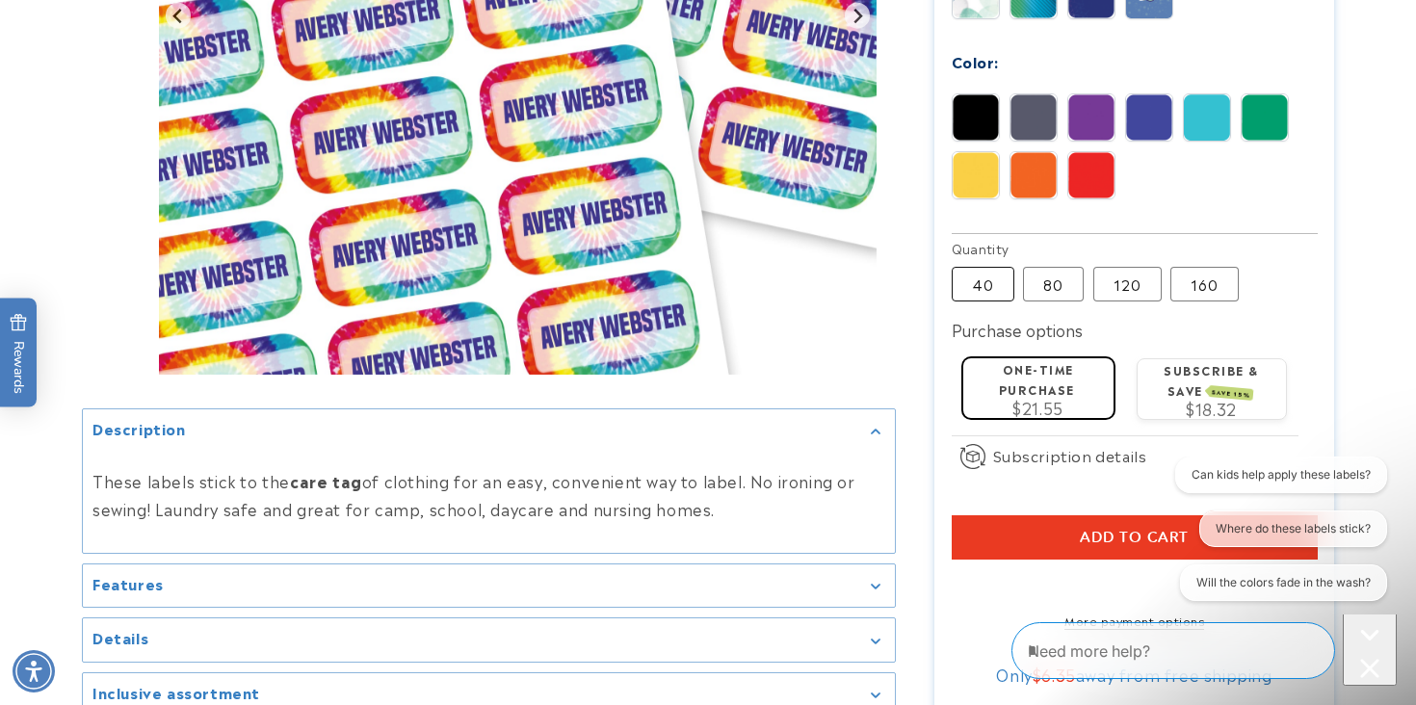
click at [981, 267] on label "40 Variant sold out or unavailable" at bounding box center [982, 284] width 63 height 35
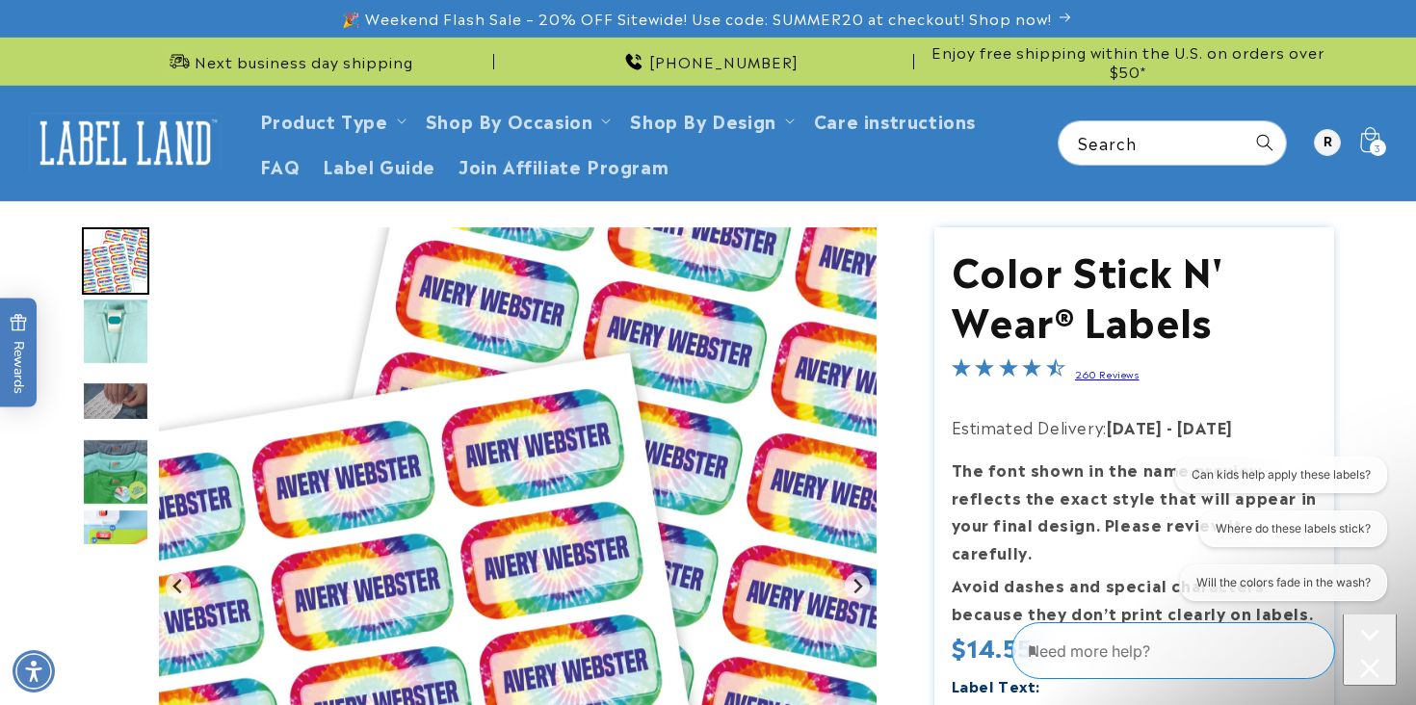
click at [1367, 146] on icon at bounding box center [1368, 142] width 45 height 45
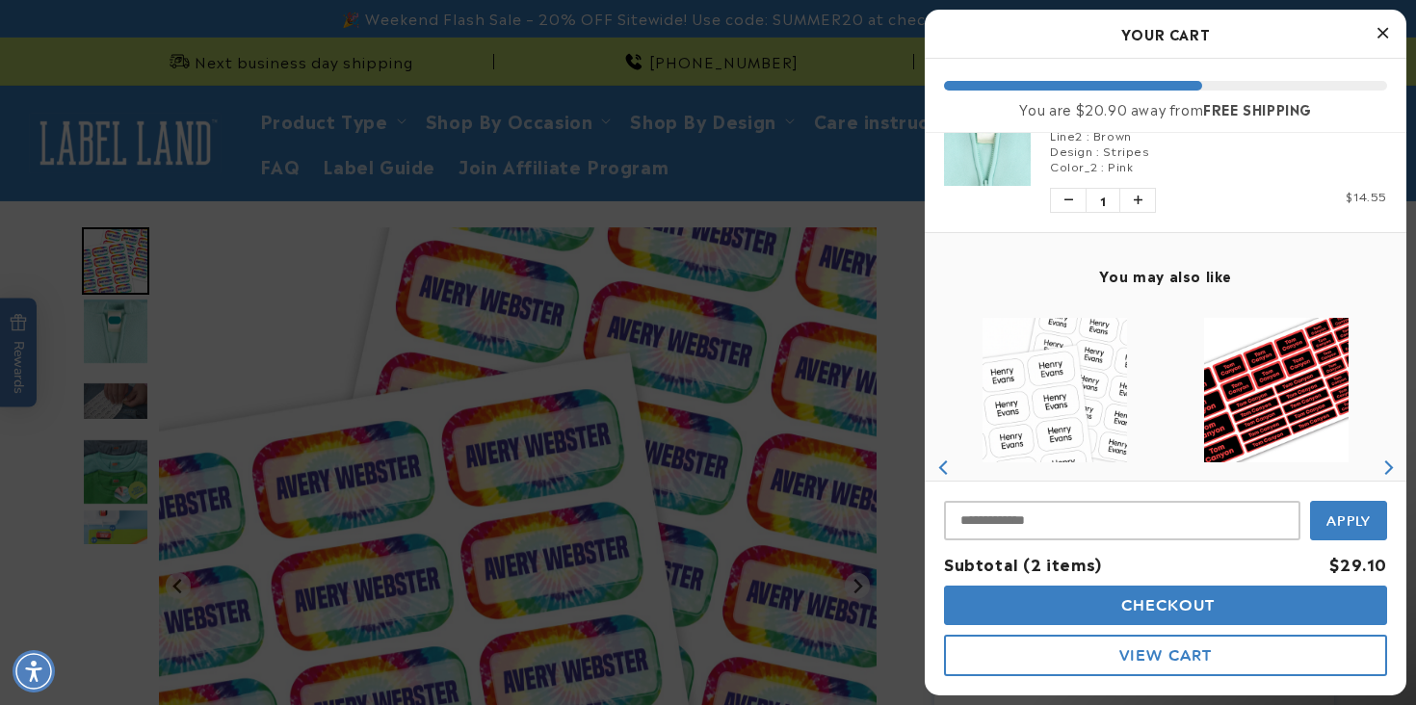
scroll to position [261, 0]
click at [1139, 195] on icon "Increase quantity of Color Stick N' Wear® Labels" at bounding box center [1137, 200] width 9 height 12
click at [1067, 194] on icon "Decrease quantity of Color Stick N' Wear® Labels" at bounding box center [1068, 200] width 9 height 12
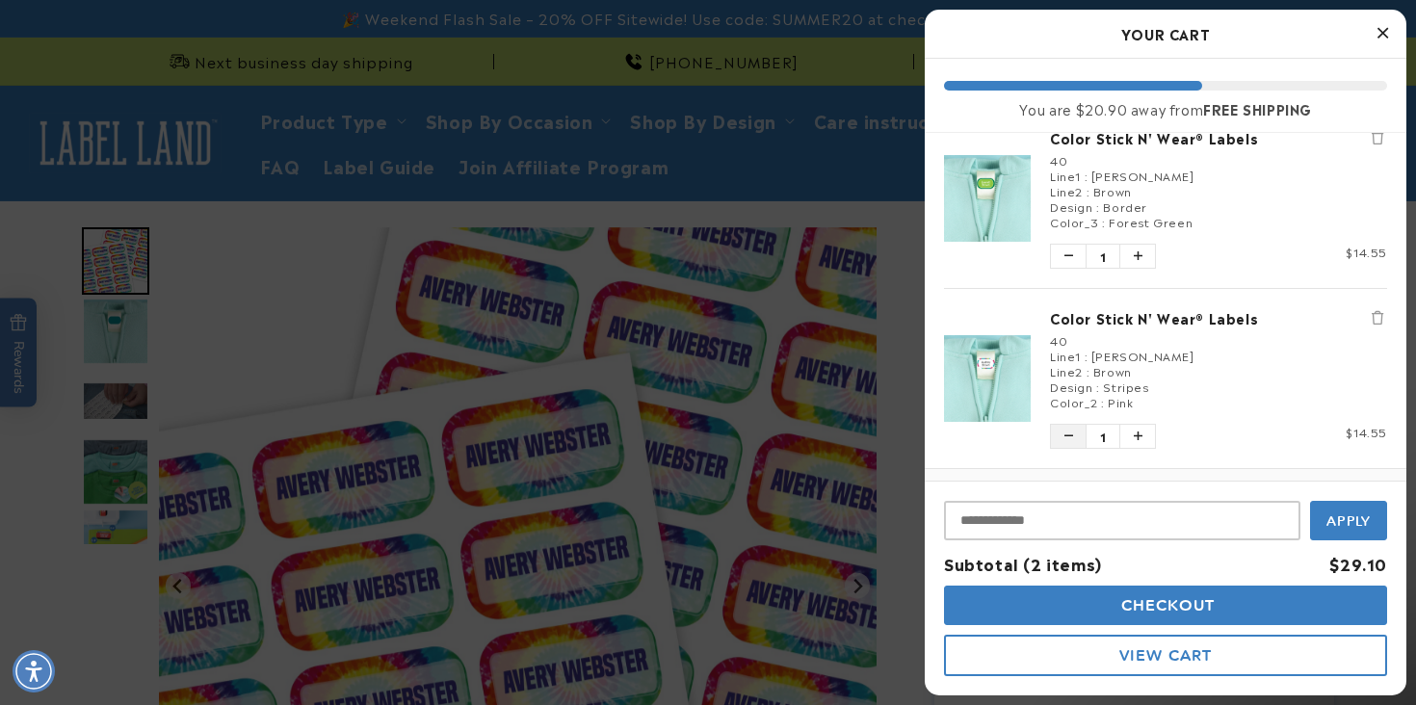
scroll to position [27, 0]
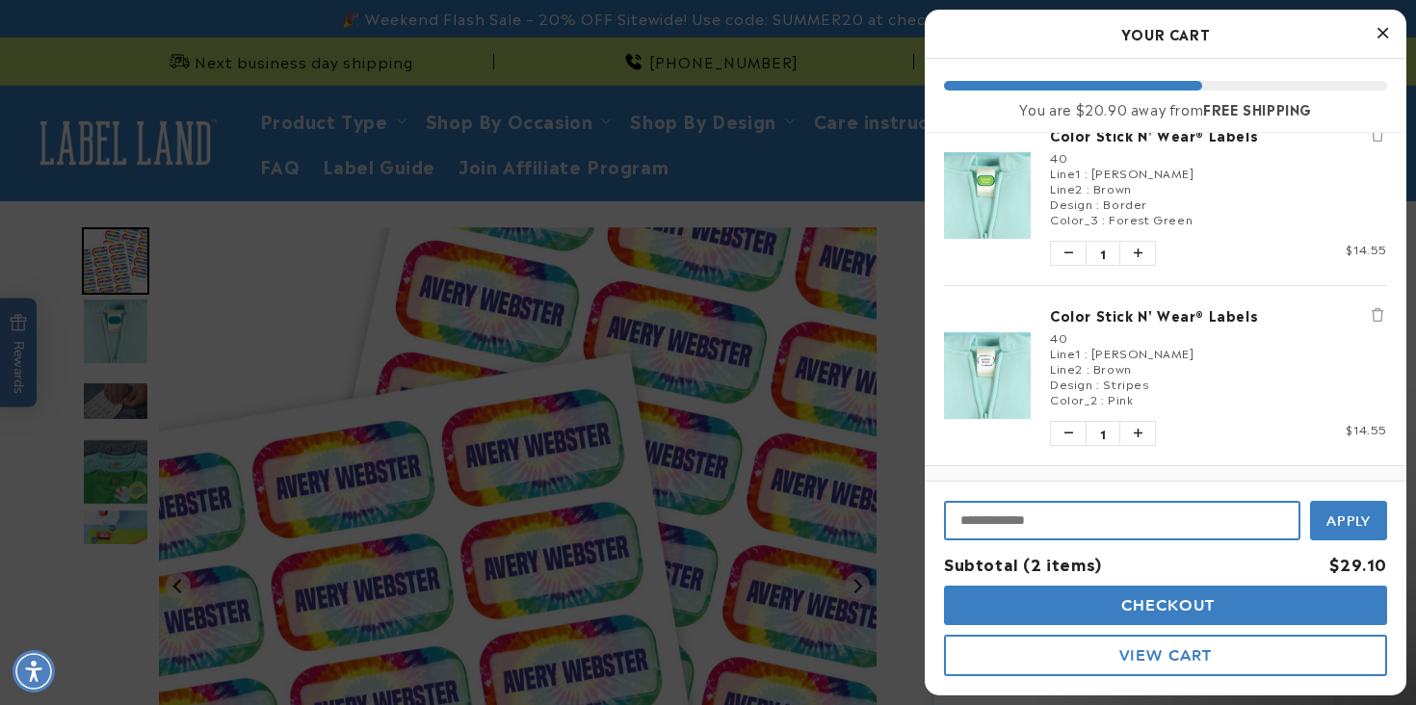
click at [995, 520] on input "Input Discount" at bounding box center [1122, 520] width 356 height 39
type input "********"
click at [1344, 519] on span "Apply" at bounding box center [1348, 518] width 45 height 17
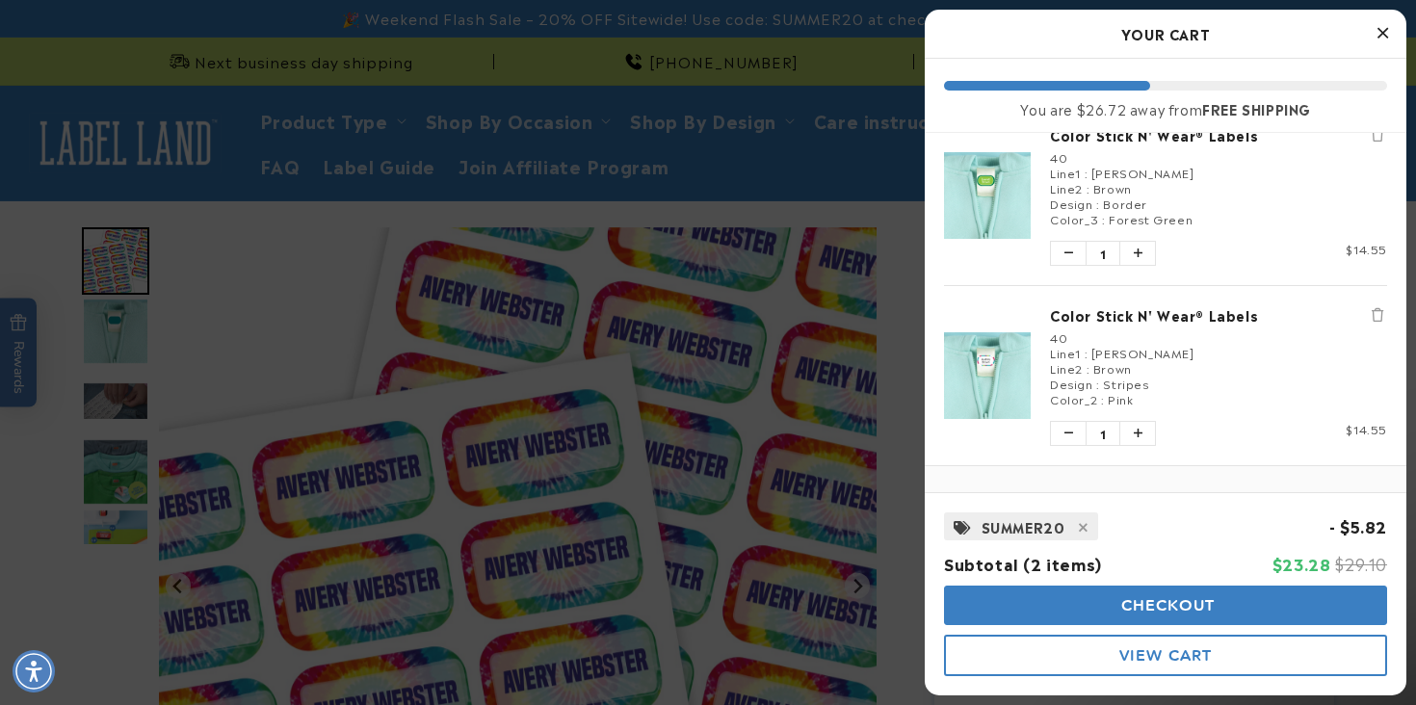
click at [1174, 600] on span "Checkout" at bounding box center [1165, 605] width 99 height 18
